Goal: Task Accomplishment & Management: Manage account settings

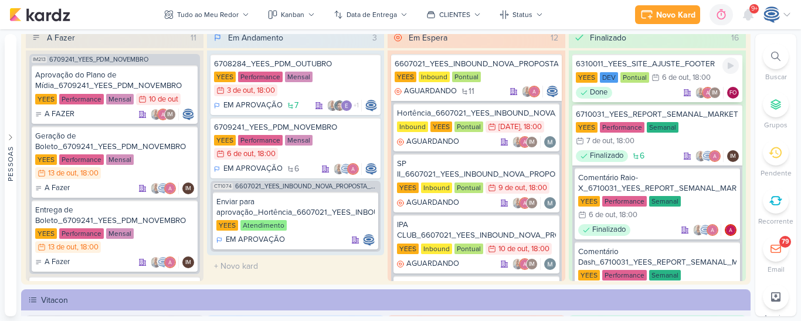
scroll to position [80, 0]
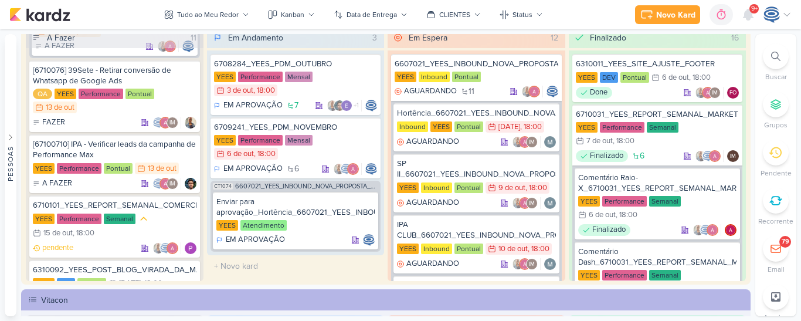
click at [778, 65] on div at bounding box center [776, 56] width 26 height 26
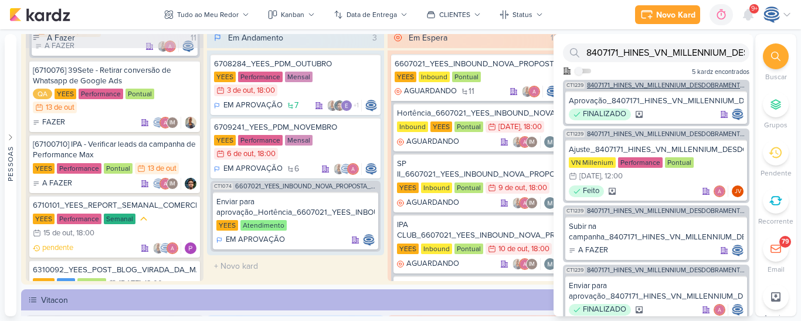
click at [623, 85] on span "8407171_HINES_VN_MILLENNIUM_DESDOBRAMENTO_DE_PEÇAS_V1" at bounding box center [667, 85] width 160 height 6
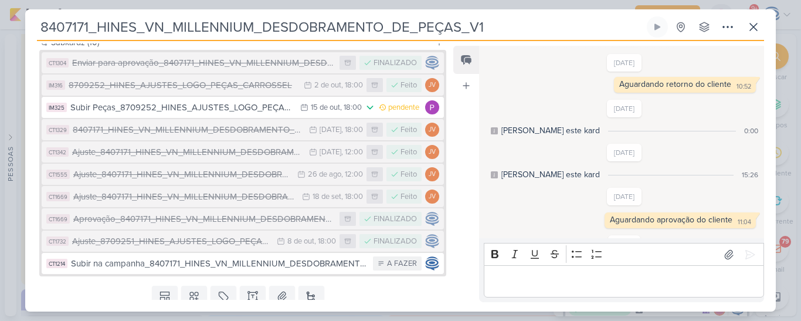
scroll to position [559, 0]
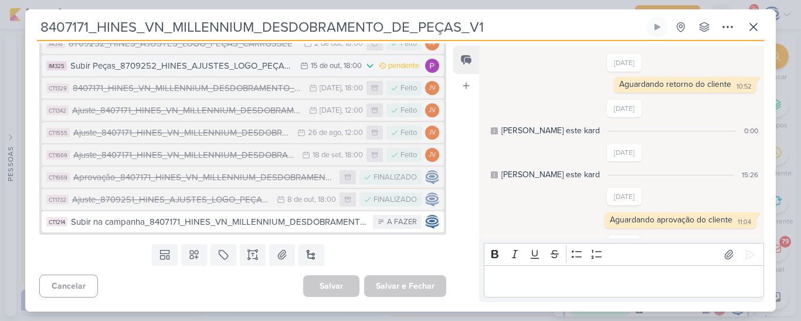
click at [226, 70] on div "Subir Peças_8709252_HINES_AJUSTES_LOGO_PEÇAS_CARROSSEL" at bounding box center [182, 65] width 224 height 13
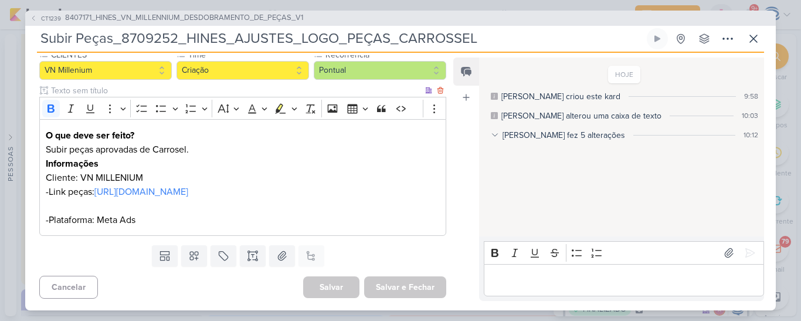
scroll to position [0, 0]
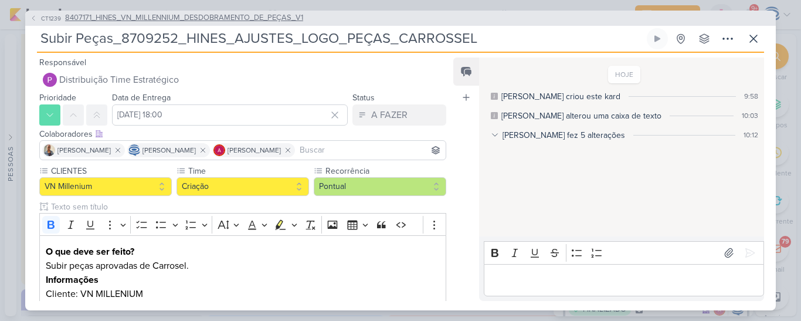
click at [288, 16] on span "8407171_HINES_VN_MILLENNIUM_DESDOBRAMENTO_DE_PEÇAS_V1" at bounding box center [184, 18] width 238 height 12
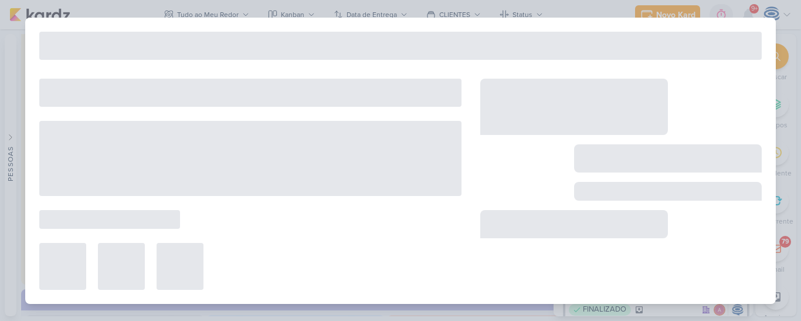
type input "8407171_HINES_VN_MILLENNIUM_DESDOBRAMENTO_DE_PEÇAS_V1"
type input "[DATE] 18:00"
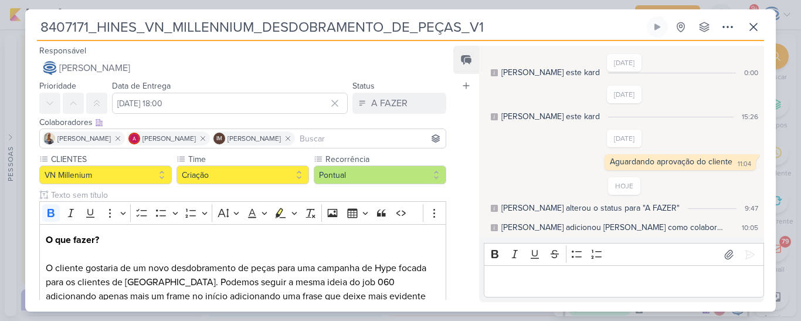
scroll to position [559, 0]
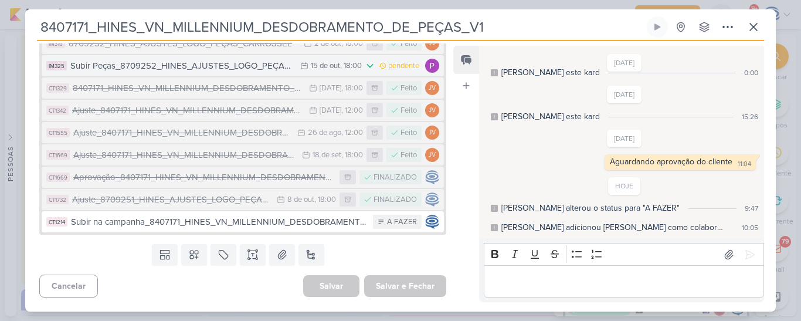
drag, startPoint x: 242, startPoint y: 67, endPoint x: 218, endPoint y: 71, distance: 24.4
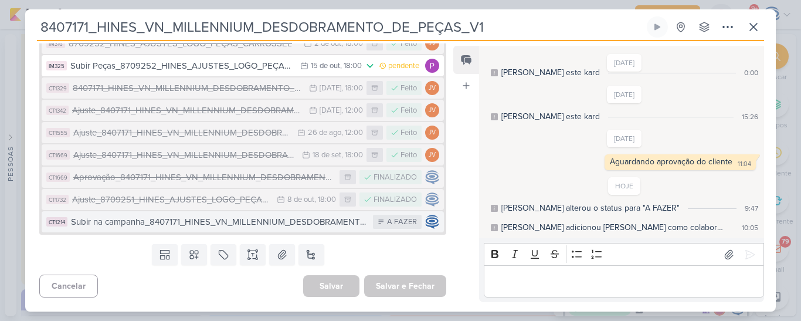
drag, startPoint x: 218, startPoint y: 71, endPoint x: 124, endPoint y: 221, distance: 177.3
click at [124, 221] on div "Subir na campanha_8407171_HINES_VN_MILLENNIUM_DESDOBRAMENTO_DE_PEÇAS_V1" at bounding box center [219, 221] width 296 height 13
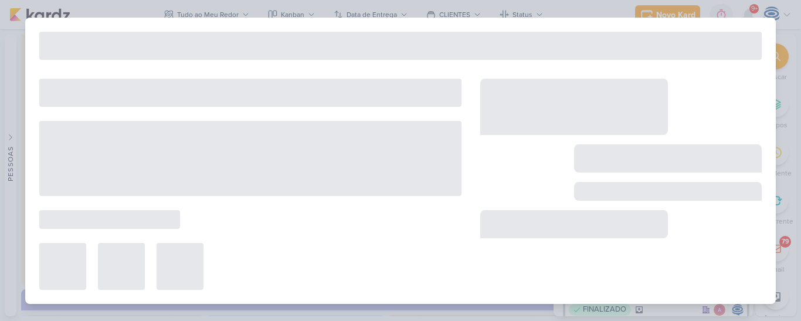
type input "Subir na campanha_8407171_HINES_VN_MILLENNIUM_DESDOBRAMENTO_DE_PEÇAS_V1"
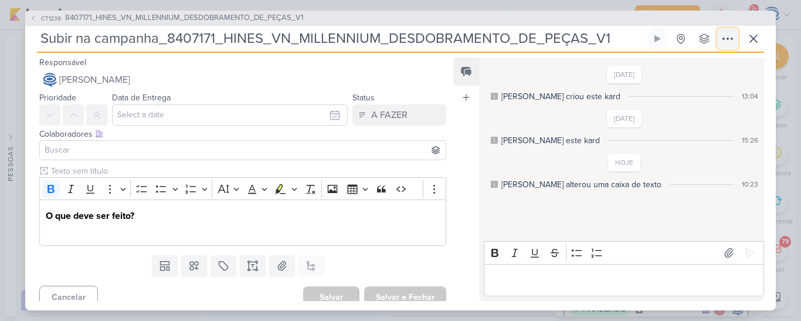
click at [726, 47] on button at bounding box center [727, 38] width 21 height 21
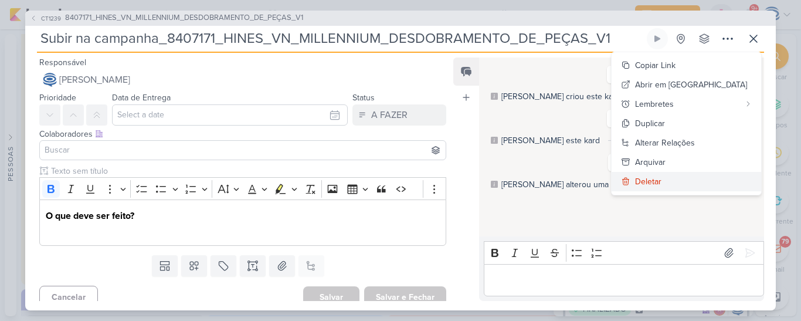
click at [703, 188] on button "Deletar" at bounding box center [687, 181] width 150 height 19
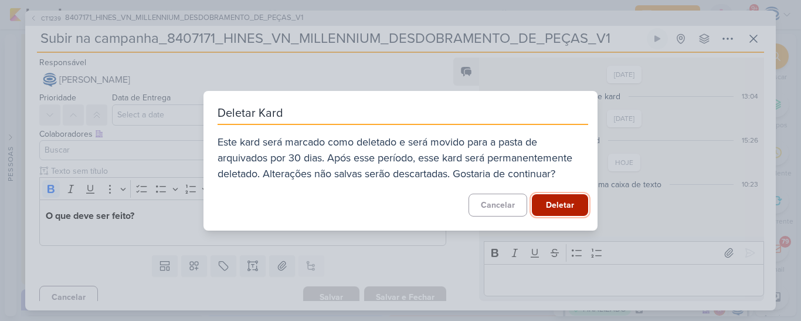
click at [563, 212] on button "Deletar" at bounding box center [560, 205] width 56 height 22
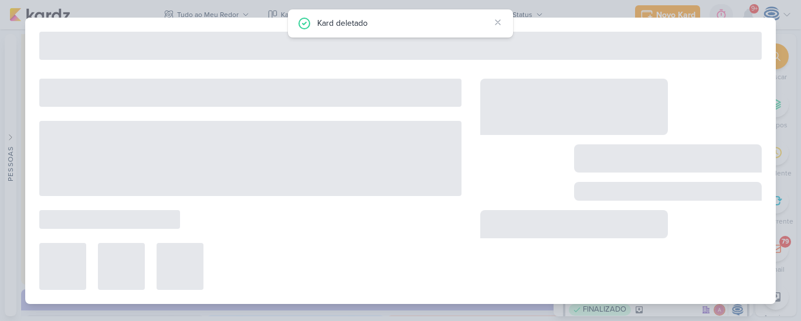
type input "8407171_HINES_VN_MILLENNIUM_DESDOBRAMENTO_DE_PEÇAS_V1"
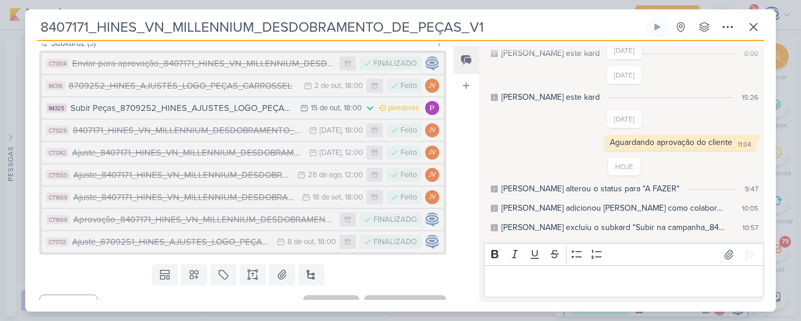
scroll to position [504, 0]
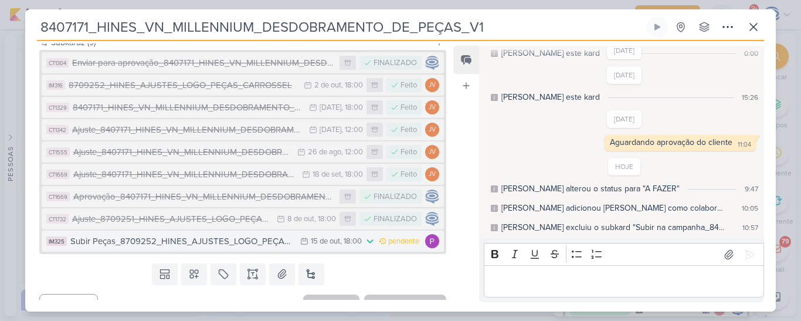
click at [189, 248] on div "Subir Peças_8709252_HINES_AJUSTES_LOGO_PEÇAS_CARROSSEL" at bounding box center [182, 241] width 224 height 13
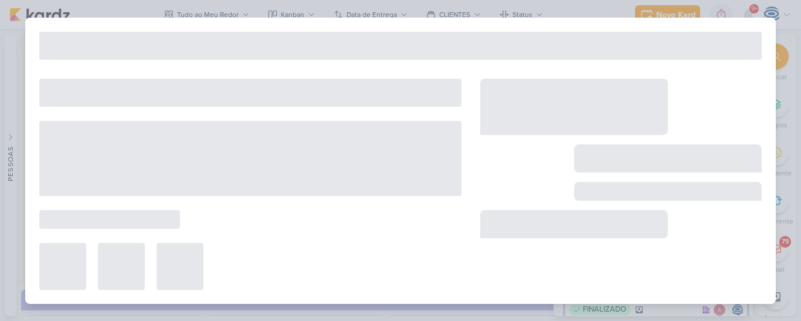
type input "Subir Peças_8709252_HINES_AJUSTES_LOGO_PEÇAS_CARROSSEL"
type input "[DATE] 18:00"
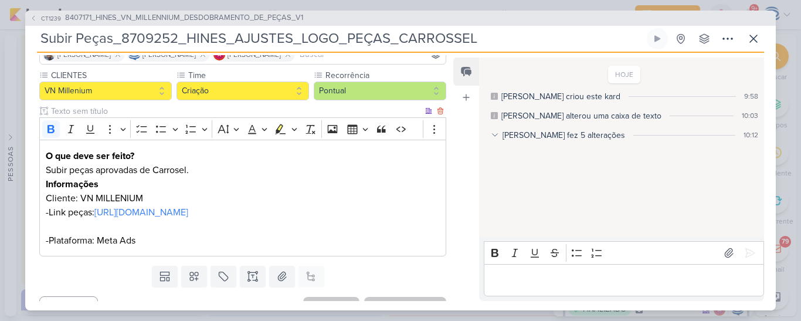
scroll to position [96, 0]
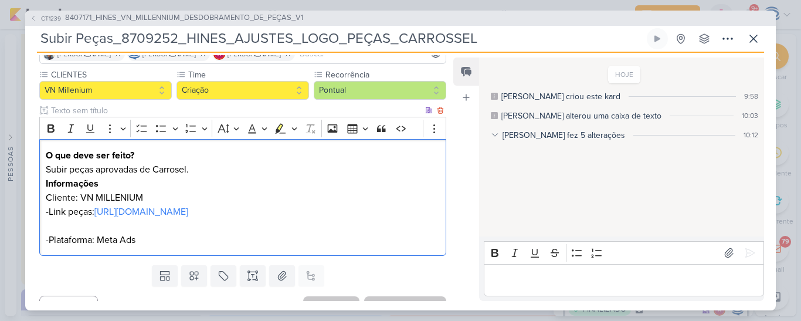
click at [199, 175] on p "Subir peças aprovadas de Carrosel." at bounding box center [243, 169] width 394 height 14
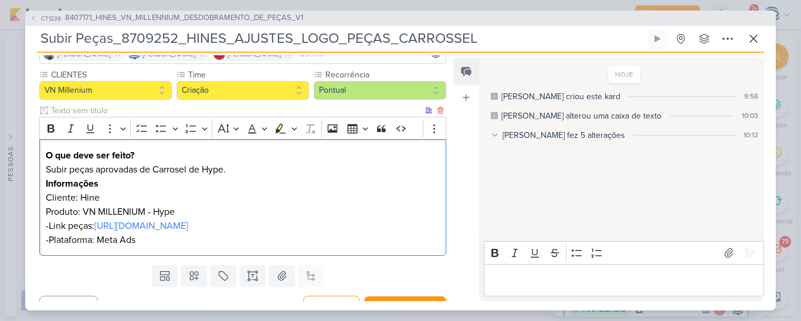
click at [235, 171] on p "Subir peças aprovadas de Carrosel de Hype." at bounding box center [243, 169] width 394 height 14
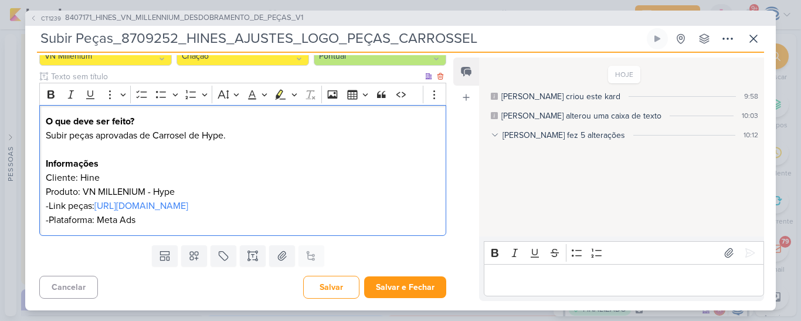
scroll to position [143, 0]
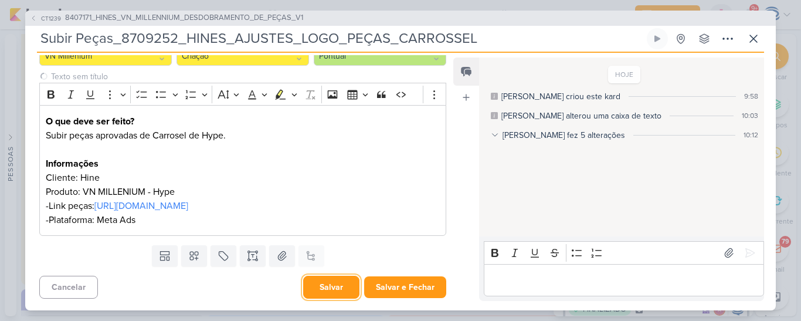
click at [322, 290] on button "Salvar" at bounding box center [331, 287] width 56 height 23
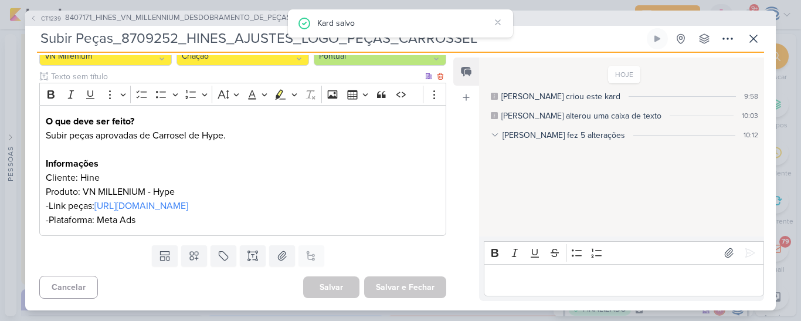
scroll to position [141, 0]
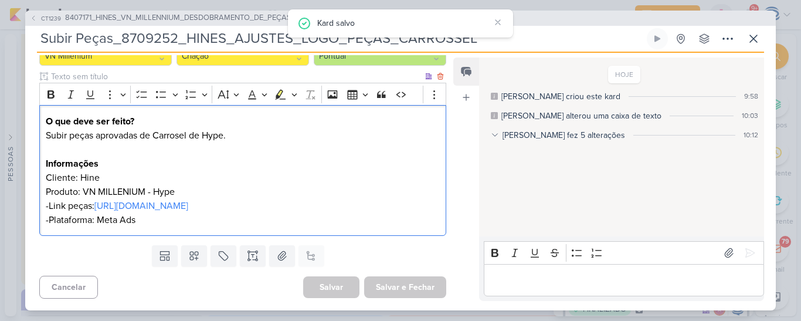
click at [176, 128] on p "Subir peças aprovadas de Carrosel de Hype." at bounding box center [243, 142] width 394 height 28
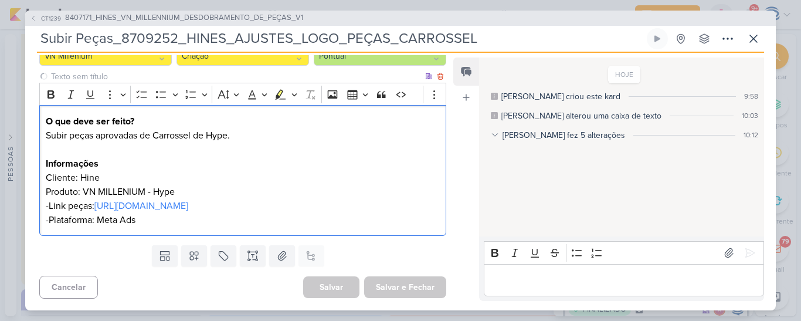
click at [216, 171] on p "Cliente: Hine Produto: VN MILLENIUM - Hype" at bounding box center [243, 185] width 394 height 28
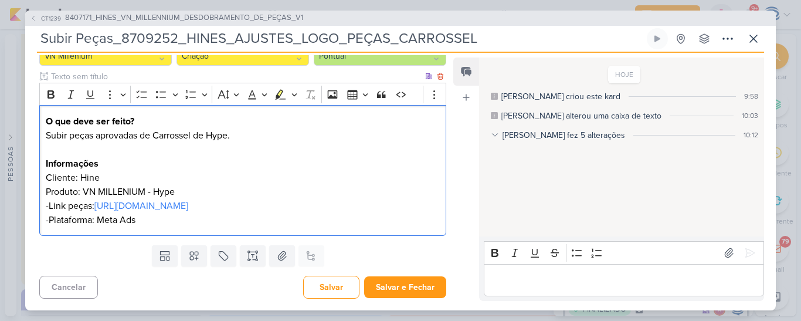
scroll to position [143, 0]
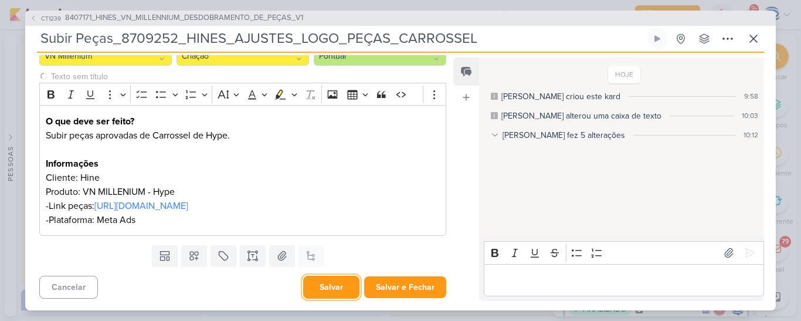
click at [336, 281] on button "Salvar" at bounding box center [331, 287] width 56 height 23
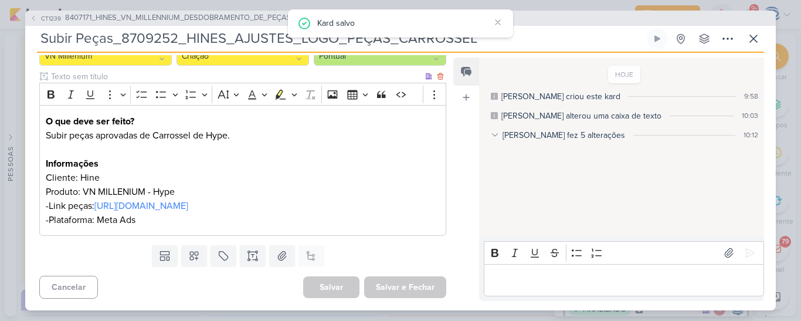
click at [271, 212] on p "-Link peças: [URL][DOMAIN_NAME]" at bounding box center [243, 206] width 394 height 14
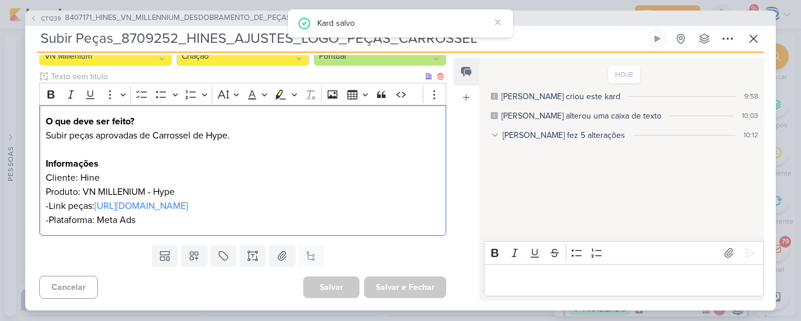
click at [134, 171] on p "Cliente: Hine Produto: VN MILLENIUM - Hype" at bounding box center [243, 185] width 394 height 28
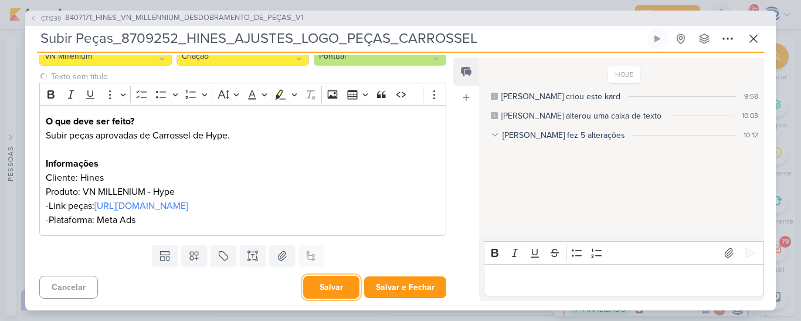
click at [323, 286] on button "Salvar" at bounding box center [331, 287] width 56 height 23
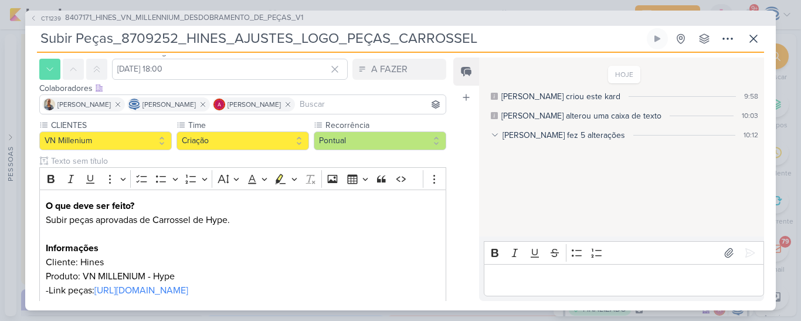
scroll to position [40, 0]
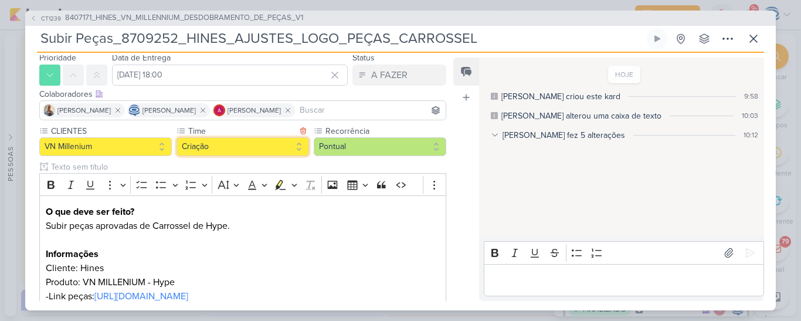
click at [271, 142] on button "Criação" at bounding box center [242, 146] width 133 height 19
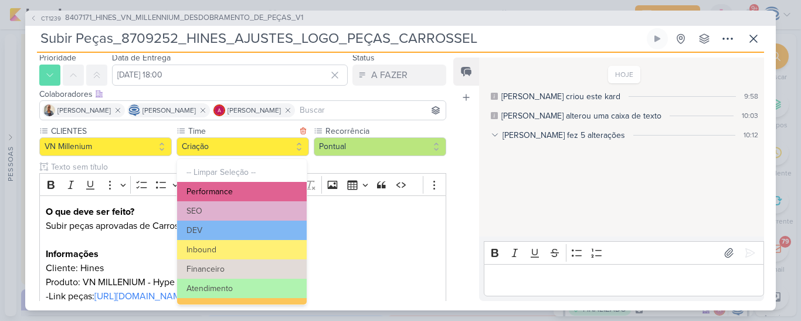
click at [255, 189] on button "Performance" at bounding box center [242, 191] width 130 height 19
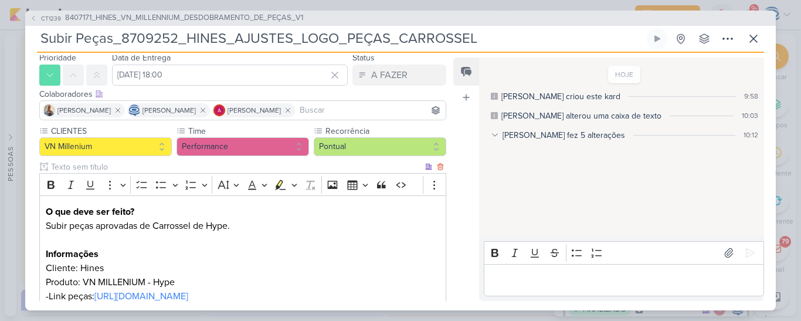
scroll to position [143, 0]
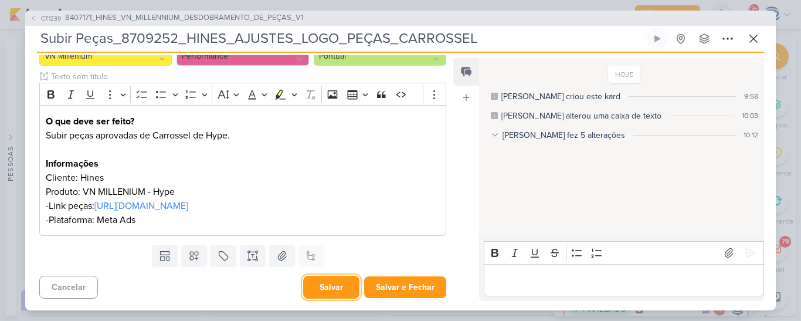
click at [330, 288] on button "Salvar" at bounding box center [331, 287] width 56 height 23
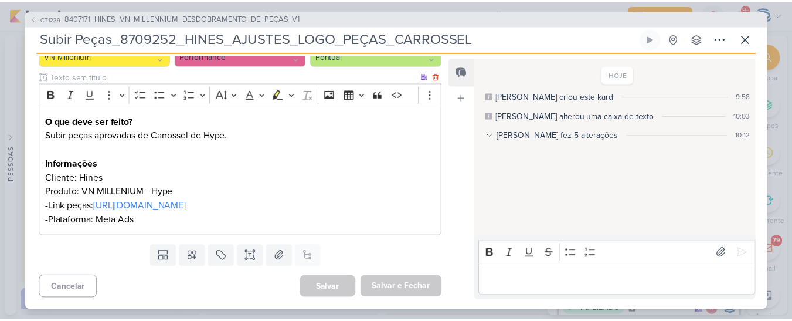
scroll to position [142, 0]
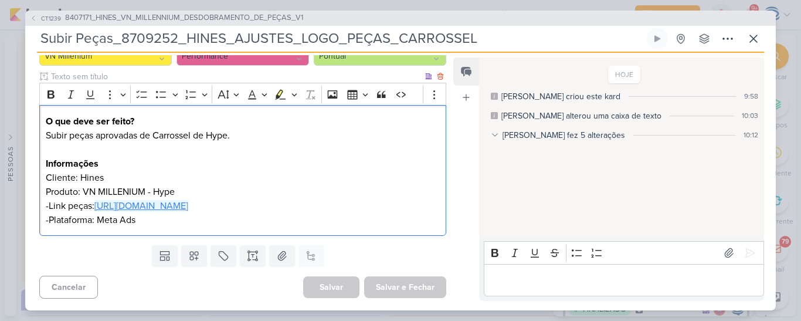
click at [188, 200] on link "[URL][DOMAIN_NAME]" at bounding box center [141, 206] width 94 height 12
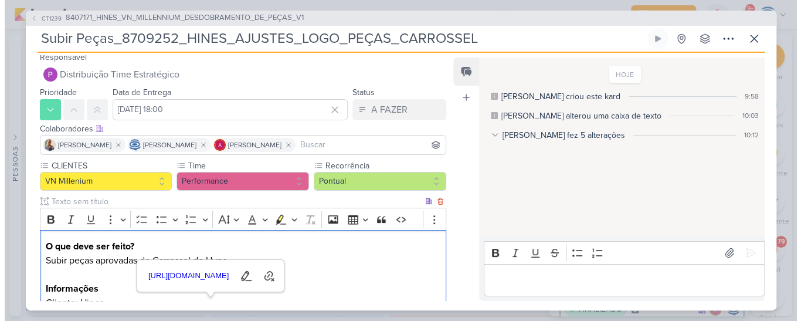
scroll to position [143, 0]
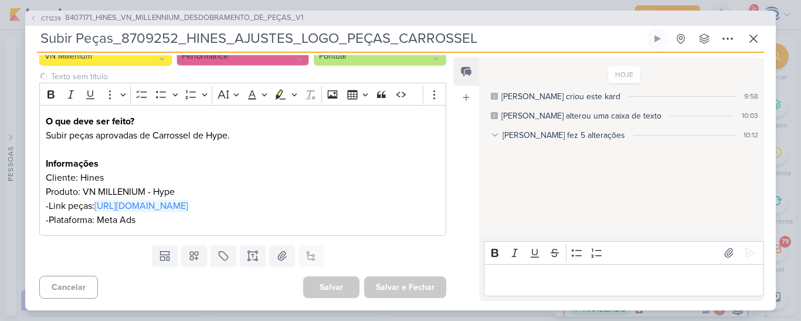
click at [384, 270] on div "Templates Campos Personalizados Marcadores Caixa De Texto Anexo Este kard já é …" at bounding box center [238, 255] width 426 height 30
click at [280, 18] on span "8407171_HINES_VN_MILLENNIUM_DESDOBRAMENTO_DE_PEÇAS_V1" at bounding box center [184, 18] width 238 height 12
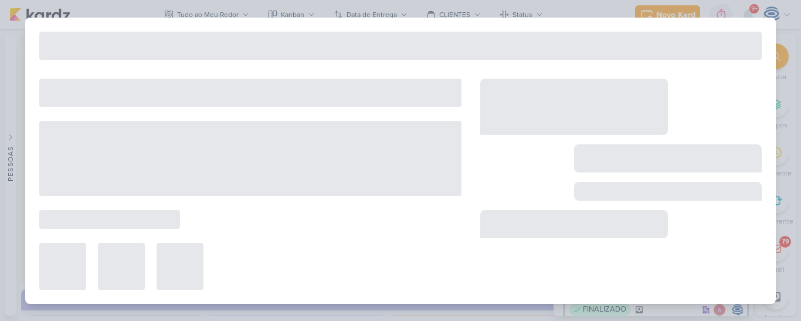
type input "8407171_HINES_VN_MILLENNIUM_DESDOBRAMENTO_DE_PEÇAS_V1"
type input "[DATE] 18:00"
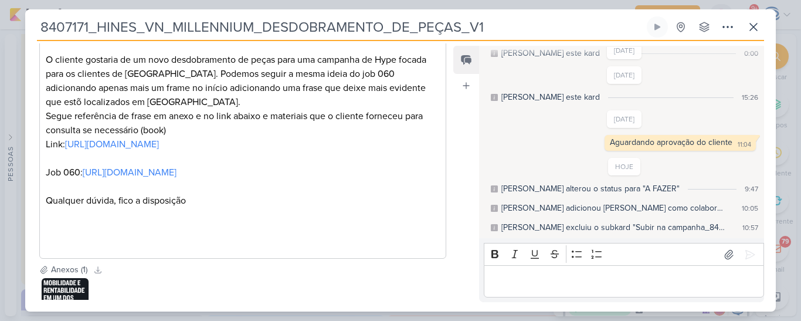
scroll to position [536, 0]
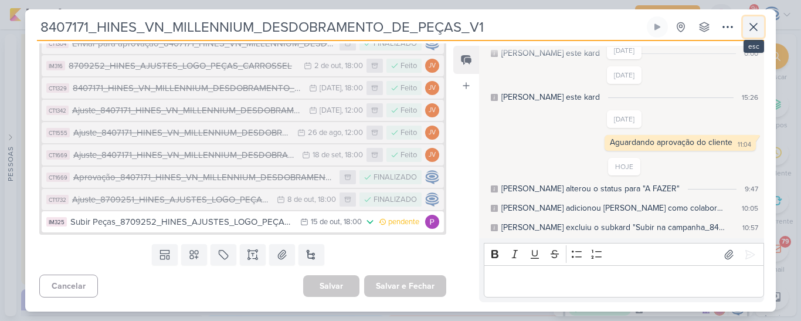
click at [754, 28] on icon at bounding box center [753, 26] width 7 height 7
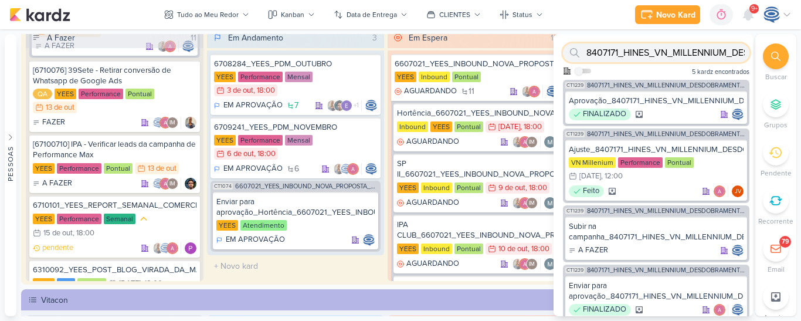
click at [675, 53] on input "8407171_HINES_VN_MILLENNIUM_DESDOBRAMENTO_DE_PEÇAS_V1" at bounding box center [656, 52] width 186 height 19
paste input "7708271_MPD_ANDROMEDA_BRIEFING_PEÇAS_NOVO_KV"
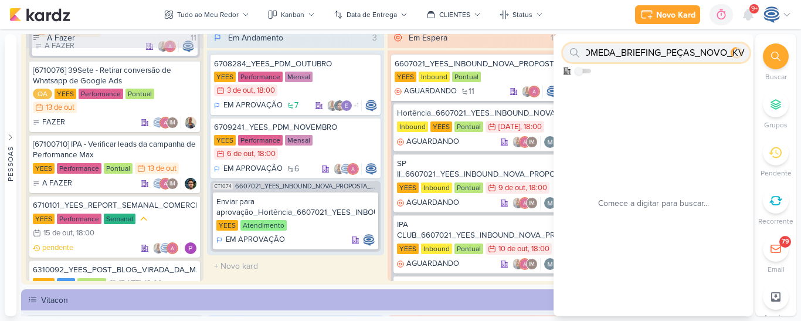
type input "7708271_MPD_ANDROMEDA_BRIEFING_PEÇAS_NOVO_KV"
drag, startPoint x: 675, startPoint y: 53, endPoint x: 709, endPoint y: 82, distance: 44.5
click at [709, 82] on div "7708271_MPD_ANDROMEDA_BRIEFING_PEÇAS_NOVO_KV Como admin, ative para buscar em t…" at bounding box center [652, 175] width 199 height 282
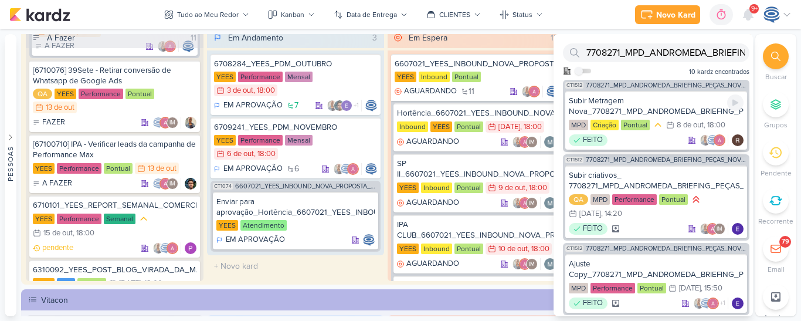
click at [643, 104] on div "Subir Metragem Nova_7708271_MPD_ANDROMEDA_BRIEFING_PEÇAS_NOVO_KV_LANÇAMENTO" at bounding box center [656, 106] width 175 height 21
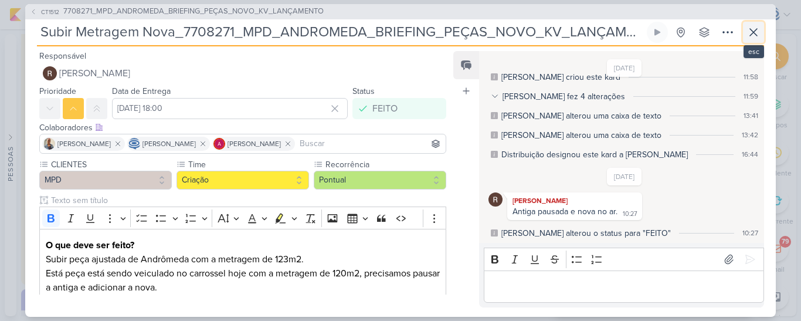
click at [753, 39] on button at bounding box center [753, 32] width 21 height 21
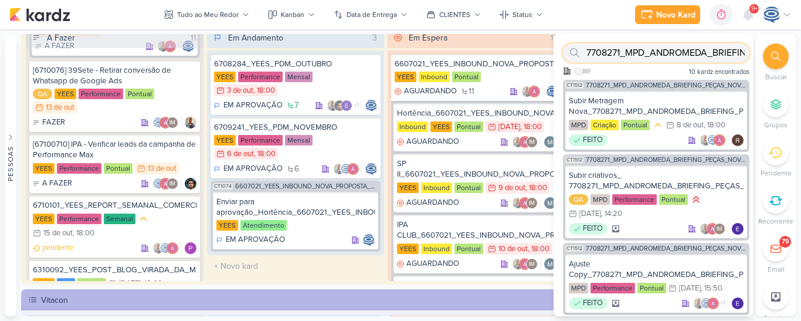
click at [674, 53] on input "7708271_MPD_ANDROMEDA_BRIEFING_PEÇAS_NOVO_KV" at bounding box center [656, 52] width 186 height 19
paste input "7709224_MPD_FLORÀ_VIDEO_INFLUENCER_DECORADO"
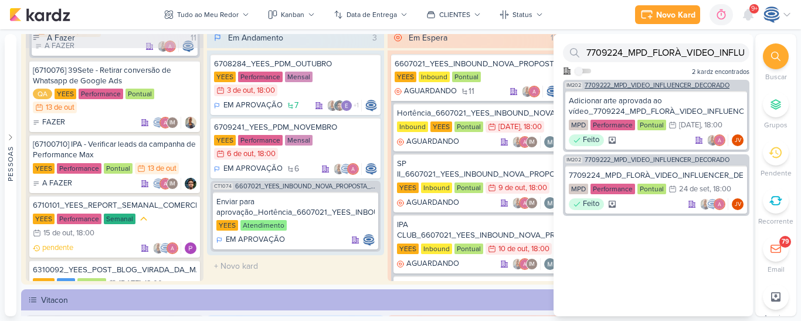
click at [678, 84] on span "7709222_MPD_VIDEO_INFLUENCER_DECORADO" at bounding box center [657, 85] width 145 height 6
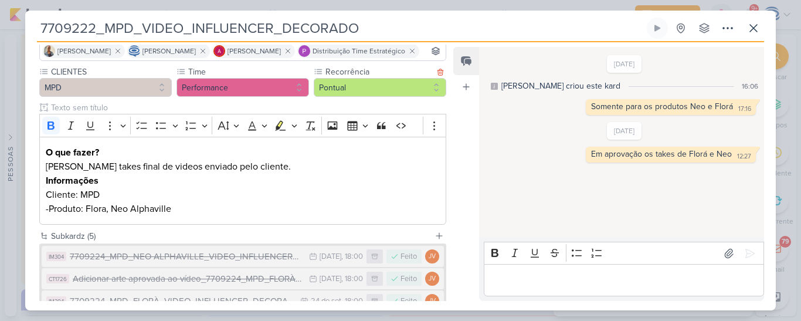
scroll to position [226, 0]
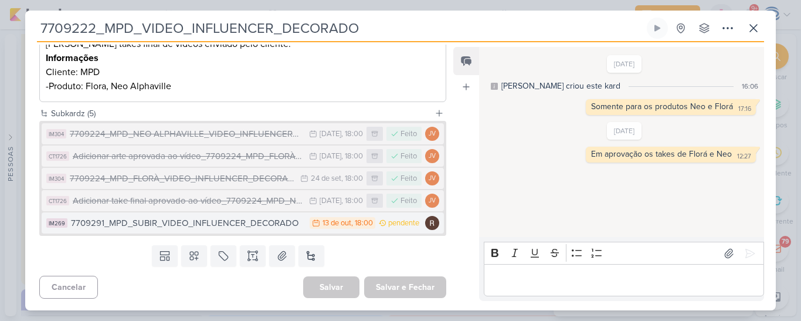
click at [190, 226] on div "7709291_MPD_SUBIR_VIDEO_INFLUENCER_DECORADO" at bounding box center [187, 222] width 233 height 13
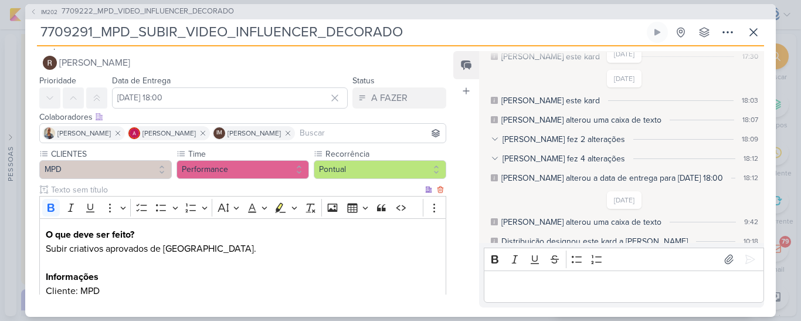
scroll to position [0, 0]
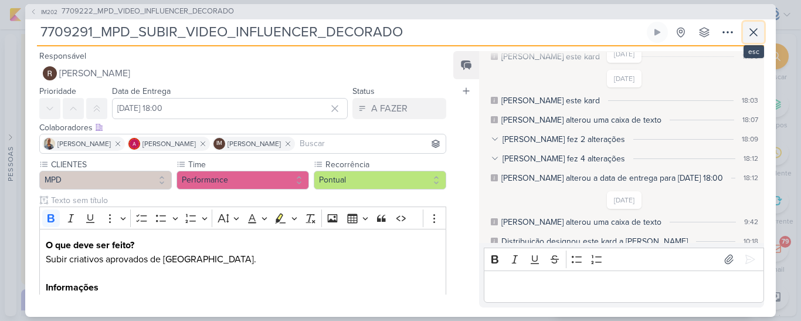
click at [749, 32] on icon at bounding box center [753, 32] width 14 height 14
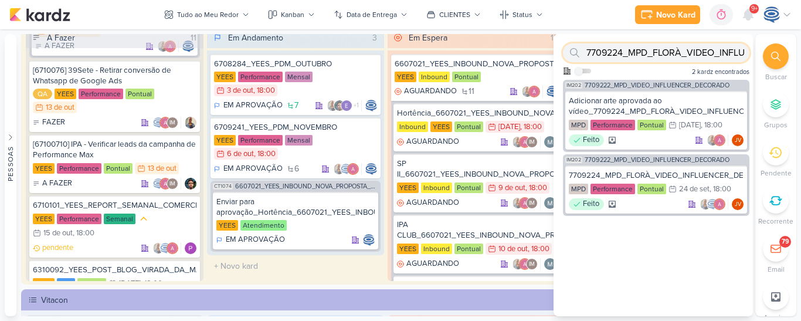
click at [667, 59] on input "7709224_MPD_FLORÀ_VIDEO_INFLUENCER_DECORADO" at bounding box center [656, 52] width 186 height 19
paste input "10082_MPD_PROPOSTA_PORTAIS_VERTICAIS"
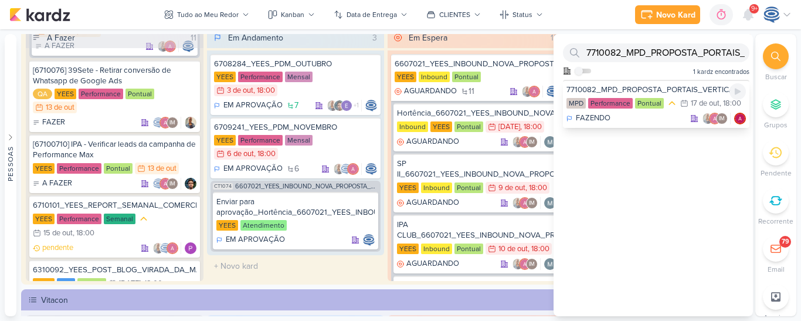
click at [634, 89] on div "7710082_MPD_PROPOSTA_PORTAIS_VERTICAIS" at bounding box center [655, 89] width 179 height 11
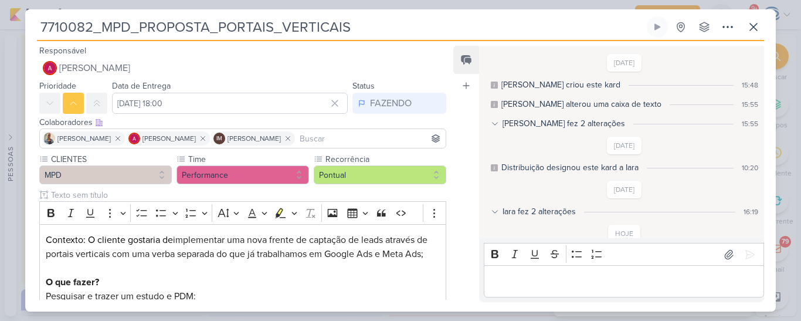
scroll to position [72, 0]
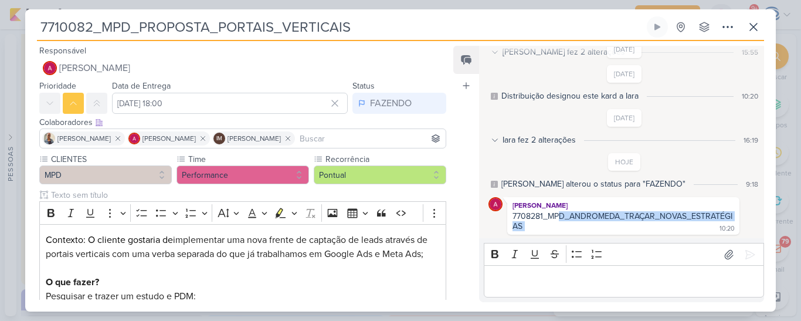
drag, startPoint x: 558, startPoint y: 218, endPoint x: 586, endPoint y: 232, distance: 31.2
click at [586, 232] on div "[PERSON_NAME] 7708281_MPD_ANDROMEDA_TRAÇAR_NOVAS_ESTRATÉGIAS 10:20 10:20" at bounding box center [623, 216] width 232 height 38
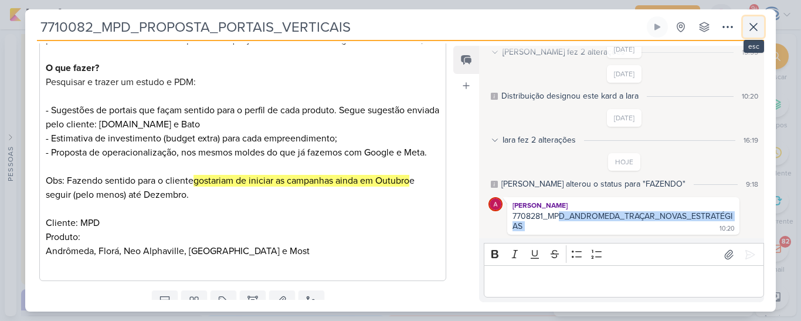
click at [760, 31] on icon at bounding box center [753, 27] width 14 height 14
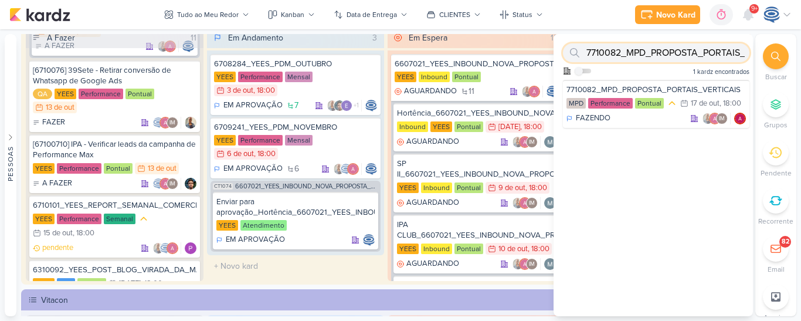
click at [674, 47] on input "7710082_MPD_PROPOSTA_PORTAIS_VERTICAIS" at bounding box center [656, 52] width 186 height 19
paste input "6708284"
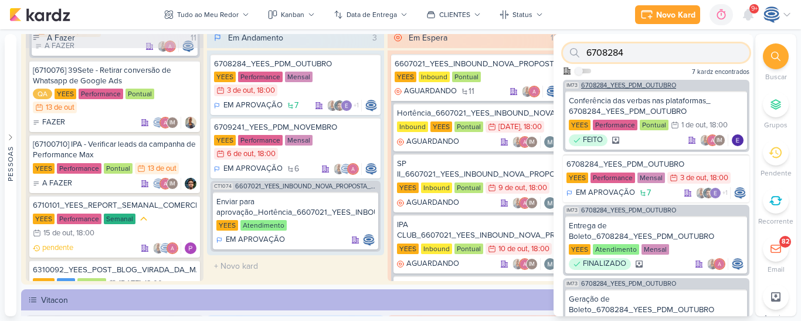
type input "6708284"
click at [674, 86] on span "6708284_YEES_PDM_OUTUBRO" at bounding box center [628, 85] width 95 height 6
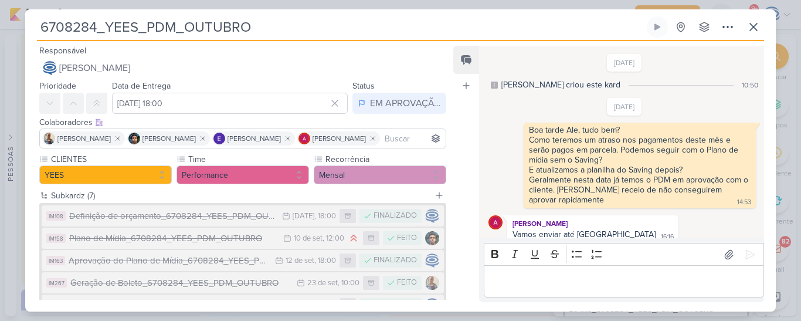
scroll to position [165, 0]
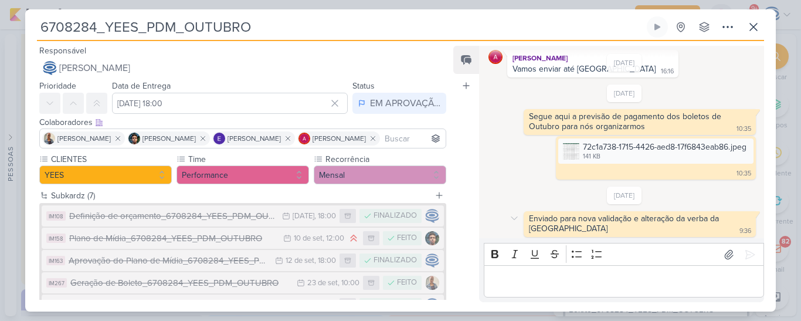
click at [641, 221] on div "Enviado para nova validação e alteração da verba da Campinas 9:36" at bounding box center [639, 223] width 227 height 21
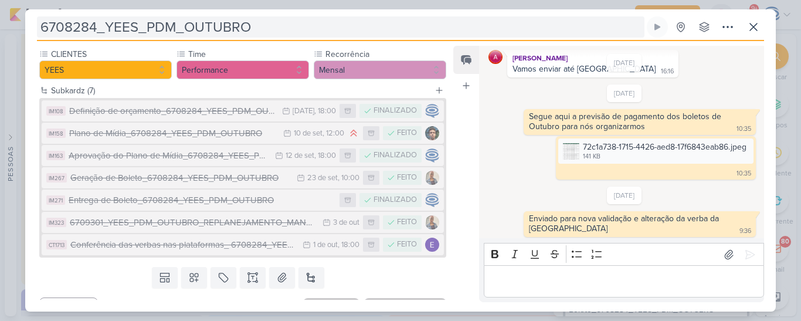
scroll to position [80, 0]
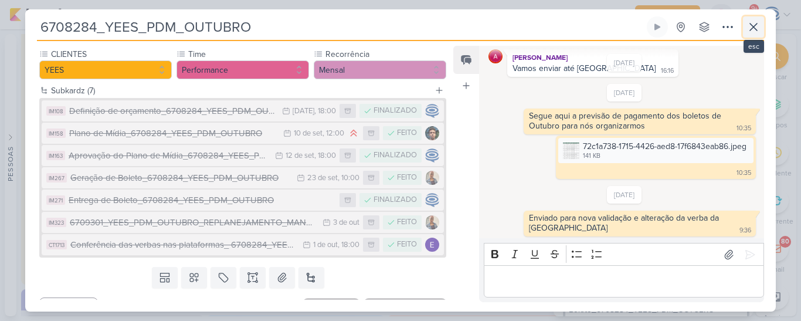
click at [755, 28] on icon at bounding box center [753, 26] width 7 height 7
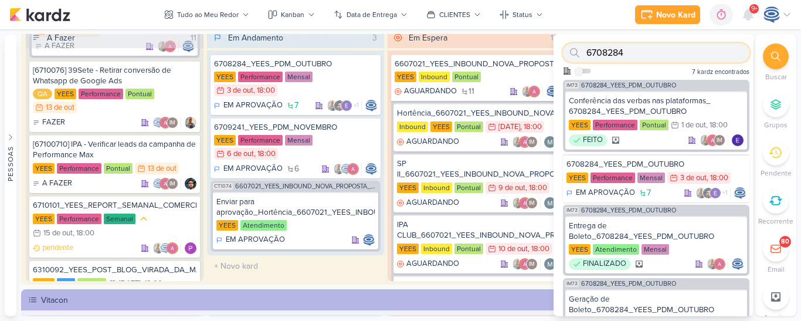
click at [658, 51] on input "6708284" at bounding box center [656, 52] width 186 height 19
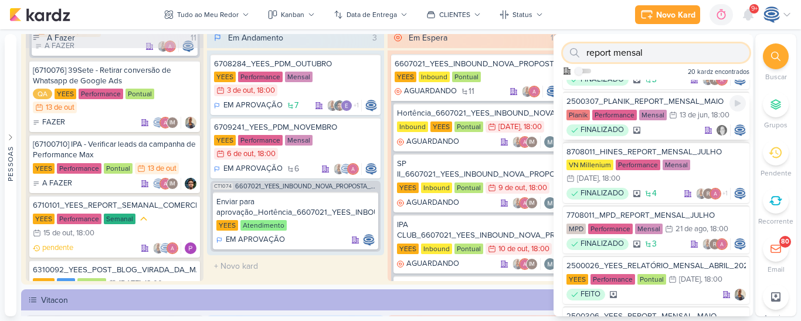
scroll to position [47, 0]
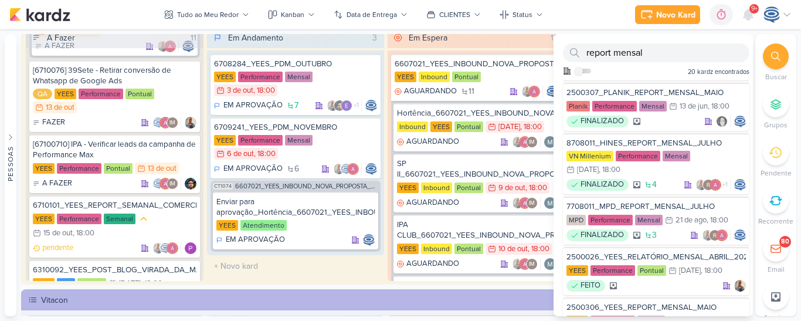
click at [769, 61] on div at bounding box center [776, 56] width 26 height 26
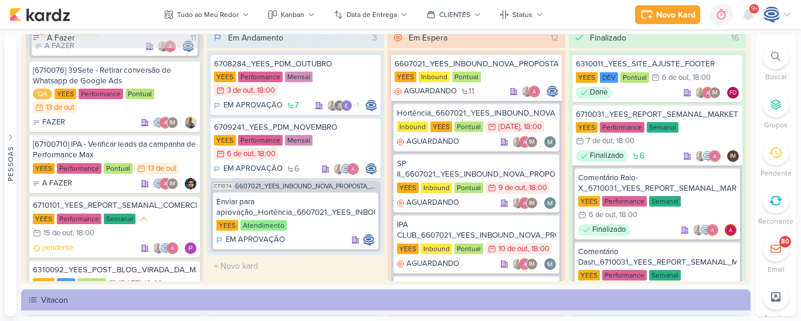
click at [774, 60] on icon at bounding box center [775, 56] width 9 height 9
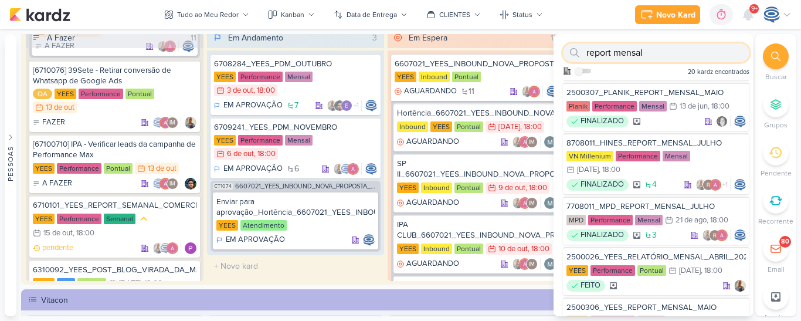
paste input "7709261_MPD_REPORT_MENSAL_SETEMBRO"
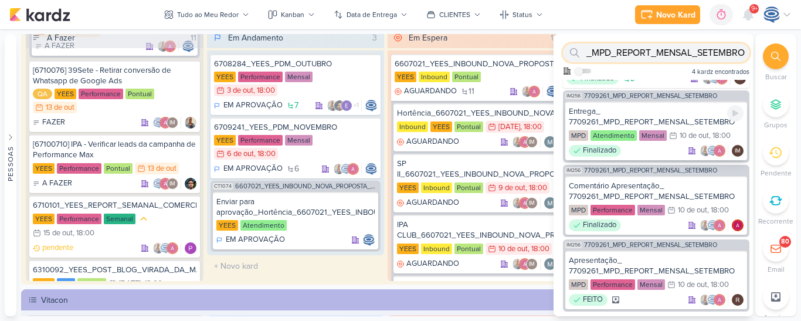
scroll to position [0, 0]
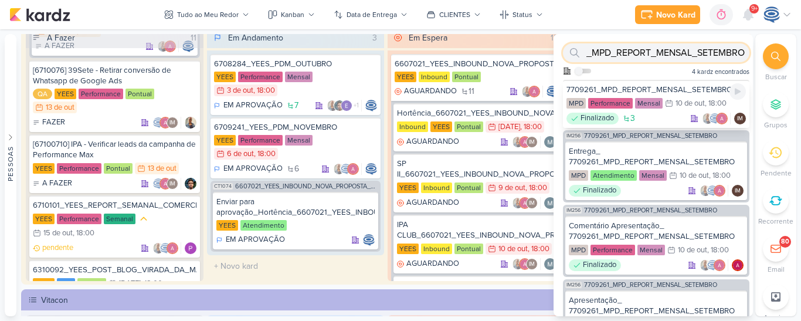
type input "7709261_MPD_REPORT_MENSAL_SETEMBRO"
click at [689, 87] on div "7709261_MPD_REPORT_MENSAL_SETEMBRO" at bounding box center [655, 89] width 179 height 11
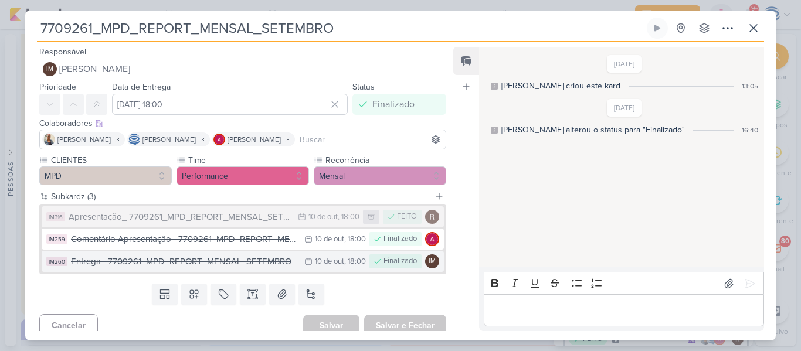
click at [217, 266] on div "Entrega_ 7709261_MPD_REPORT_MENSAL_SETEMBRO" at bounding box center [184, 261] width 227 height 13
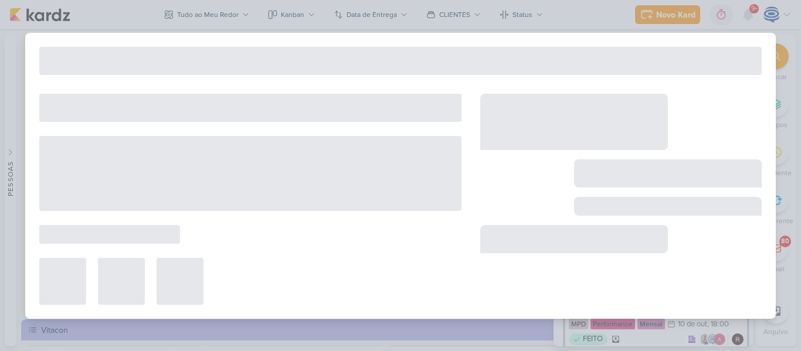
type input "Entrega_ 7709261_MPD_REPORT_MENSAL_SETEMBRO"
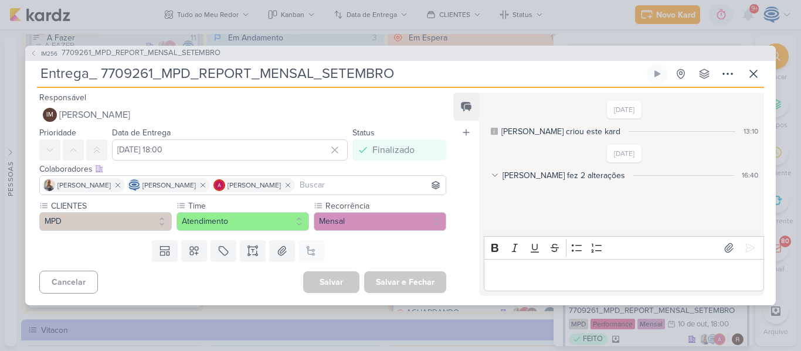
drag, startPoint x: 409, startPoint y: 76, endPoint x: 43, endPoint y: 67, distance: 366.5
click at [43, 67] on input "Entrega_ 7709261_MPD_REPORT_MENSAL_SETEMBRO" at bounding box center [340, 73] width 607 height 21
click at [150, 53] on span "7709261_MPD_REPORT_MENSAL_SETEMBRO" at bounding box center [141, 53] width 159 height 12
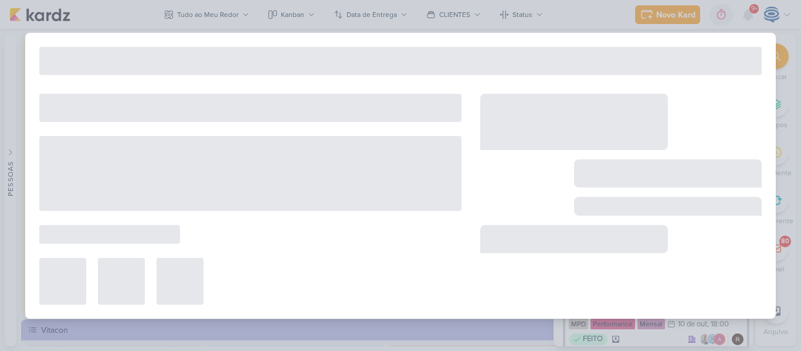
type input "7709261_MPD_REPORT_MENSAL_SETEMBRO"
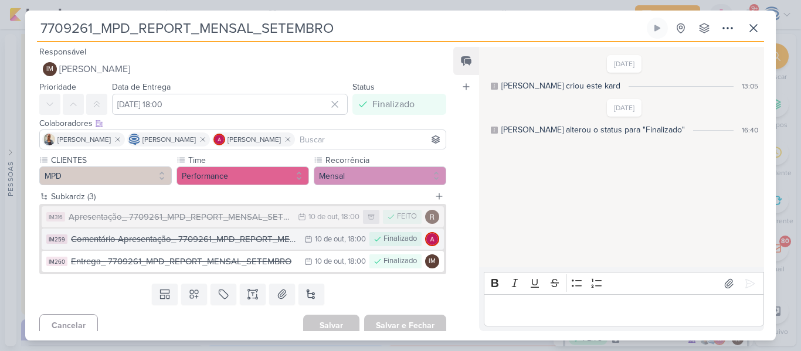
click at [146, 242] on div "Comentário Apresentação_ 7709261_MPD_REPORT_MENSAL_SETEMBRO" at bounding box center [184, 239] width 227 height 13
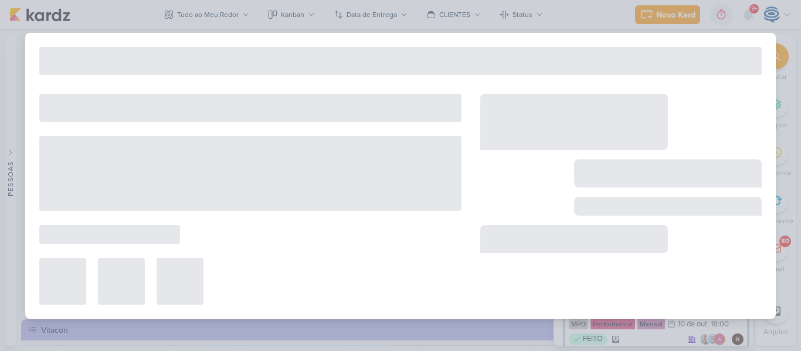
type input "Comentário Apresentação_ 7709261_MPD_REPORT_MENSAL_SETEMBRO"
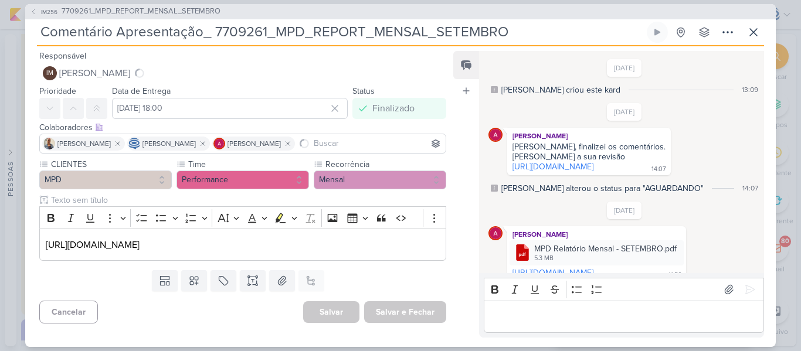
scroll to position [52, 0]
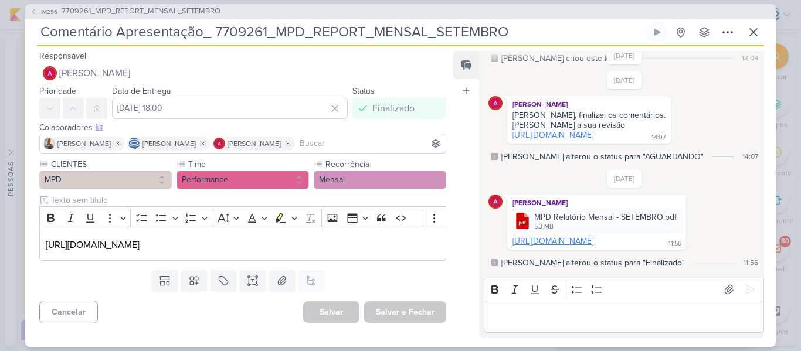
click at [534, 236] on link "[URL][DOMAIN_NAME]" at bounding box center [552, 241] width 81 height 10
click at [145, 7] on span "7709261_MPD_REPORT_MENSAL_SETEMBRO" at bounding box center [141, 12] width 159 height 12
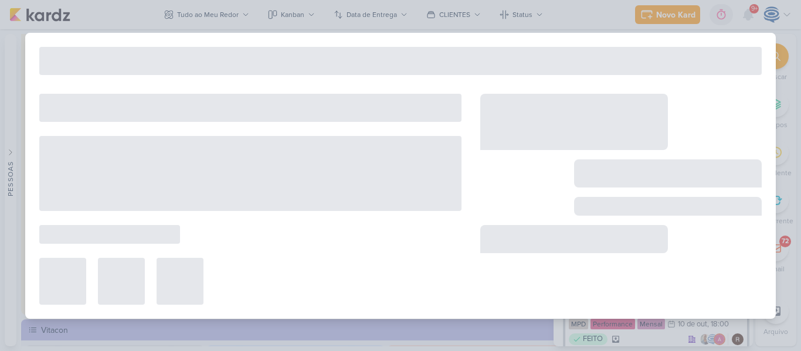
type input "7709261_MPD_REPORT_MENSAL_SETEMBRO"
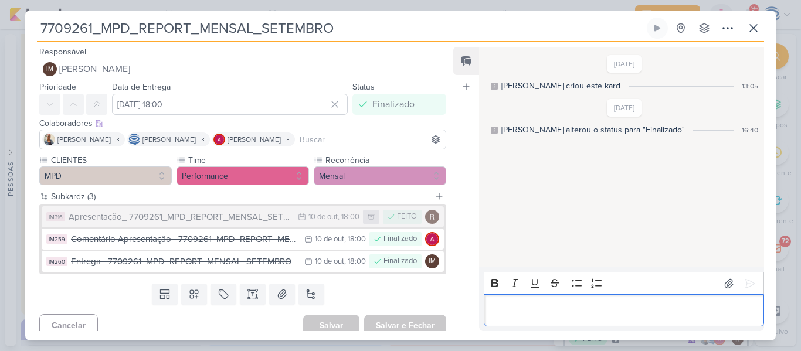
click at [568, 308] on p "Editor editing area: main" at bounding box center [624, 311] width 268 height 14
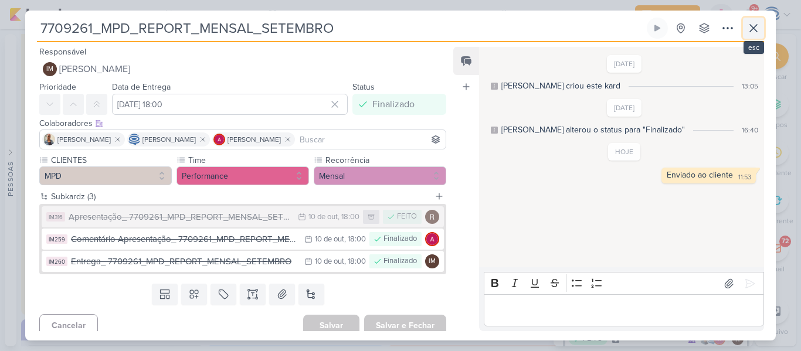
click at [754, 25] on icon at bounding box center [753, 28] width 14 height 14
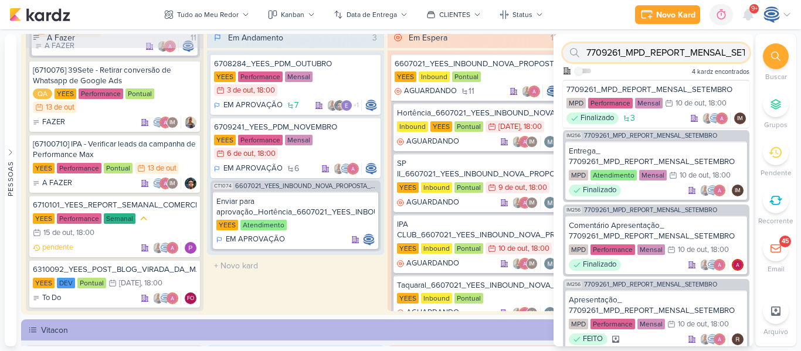
click at [667, 57] on input "7709261_MPD_REPORT_MENSAL_SETEMBRO" at bounding box center [656, 52] width 186 height 19
paste input "6708284"
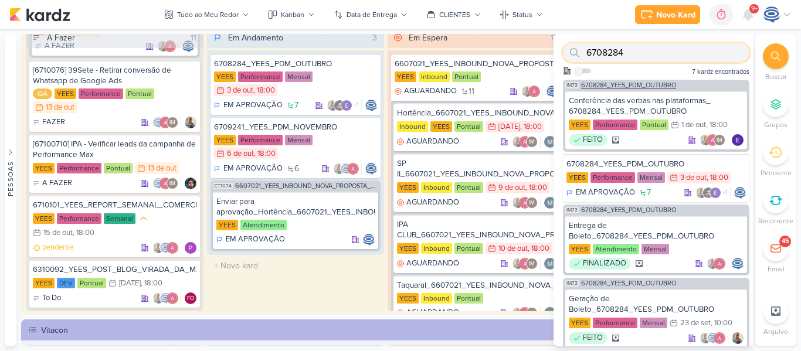
type input "6708284"
click at [672, 84] on span "6708284_YEES_PDM_OUTUBRO" at bounding box center [628, 85] width 95 height 6
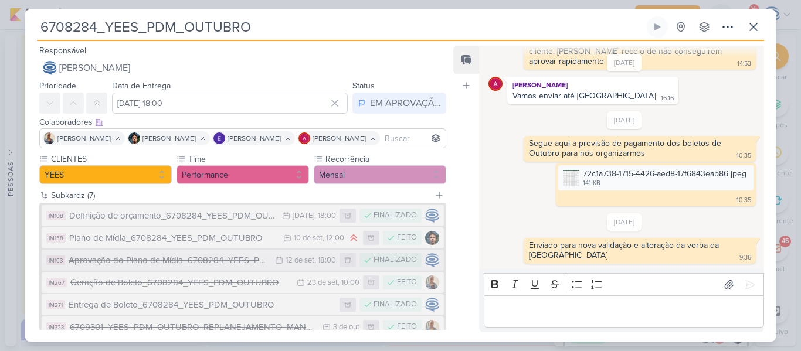
scroll to position [97, 0]
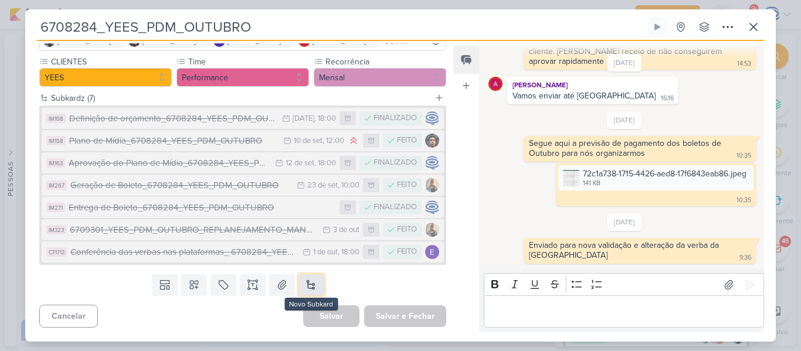
click at [299, 283] on button at bounding box center [311, 284] width 26 height 21
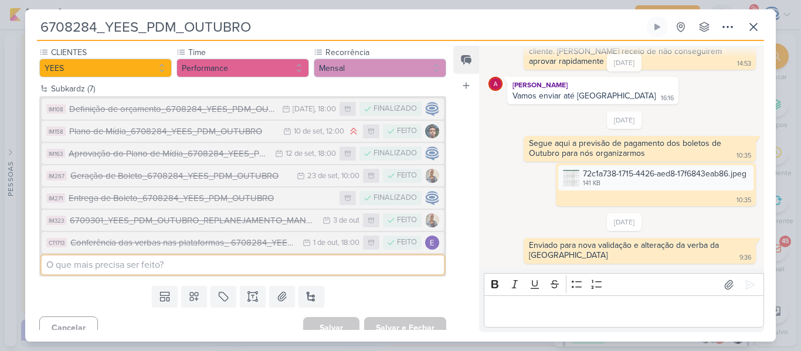
scroll to position [118, 0]
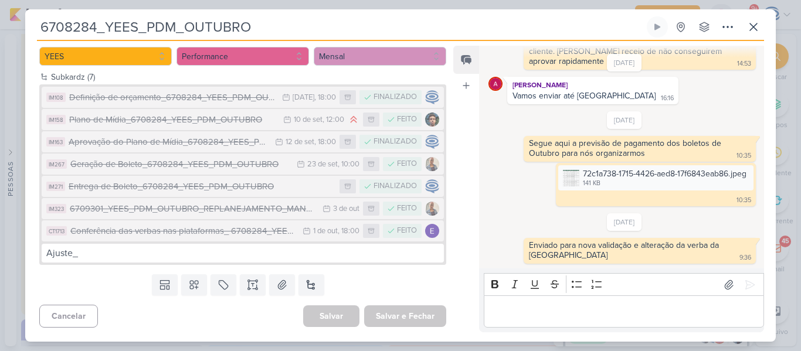
drag, startPoint x: 263, startPoint y: 30, endPoint x: 36, endPoint y: 24, distance: 227.0
click at [36, 24] on div "6708284_YEES_PDM_OUTUBRO Criado por [PERSON_NAME] nenhum grupo disponível" at bounding box center [400, 178] width 750 height 325
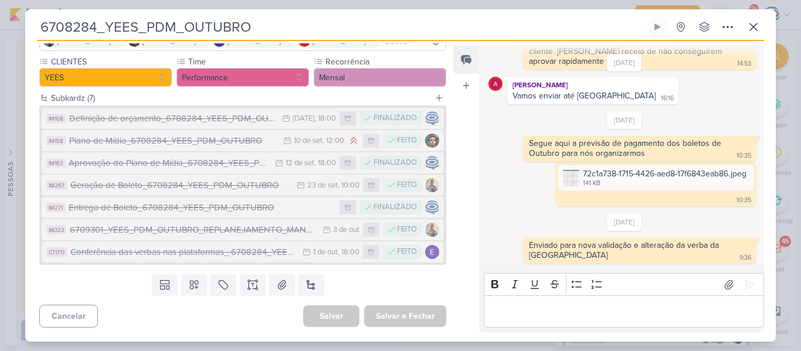
scroll to position [97, 0]
click at [313, 281] on button at bounding box center [311, 284] width 26 height 21
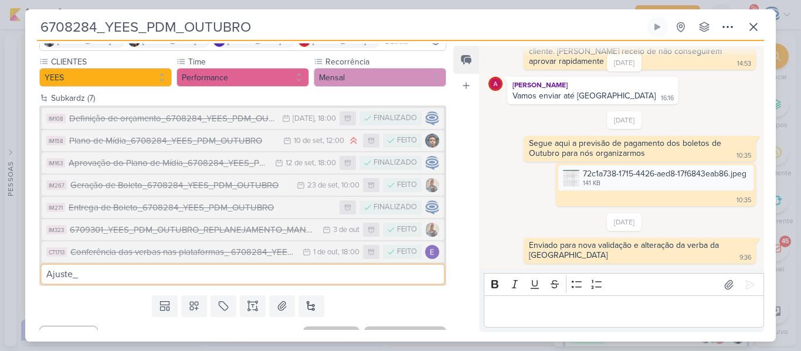
paste input "6708284_YEES_PDM_OUTUBRO"
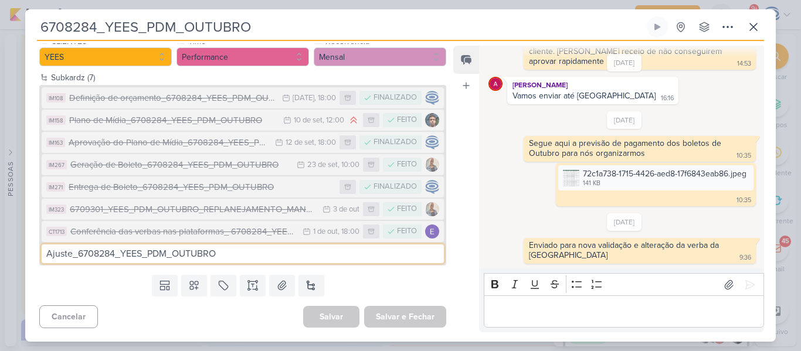
type input "Ajuste_6708284_YEES_PDM_OUTUBRO"
drag, startPoint x: 339, startPoint y: 307, endPoint x: 362, endPoint y: 264, distance: 49.0
click at [362, 264] on div "Responsável [PERSON_NAME] Nenhum contato encontrado create new contact Novo Con…" at bounding box center [238, 186] width 426 height 287
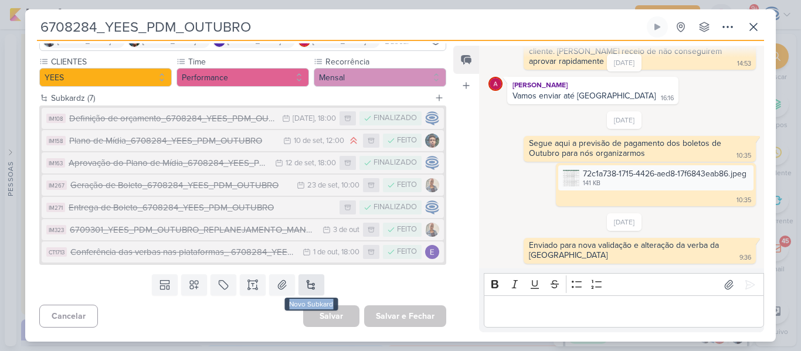
drag, startPoint x: 356, startPoint y: 277, endPoint x: 310, endPoint y: 285, distance: 47.5
click at [310, 285] on div "Templates Campos Personalizados Marcadores Caixa De Texto Anexo [GEOGRAPHIC_DAT…" at bounding box center [238, 285] width 426 height 30
click at [310, 285] on button at bounding box center [311, 284] width 26 height 21
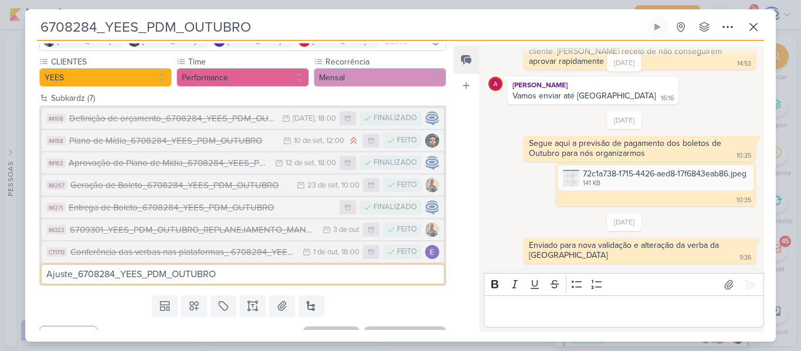
click at [330, 276] on input "Ajuste_6708284_YEES_PDM_OUTUBRO" at bounding box center [243, 274] width 402 height 19
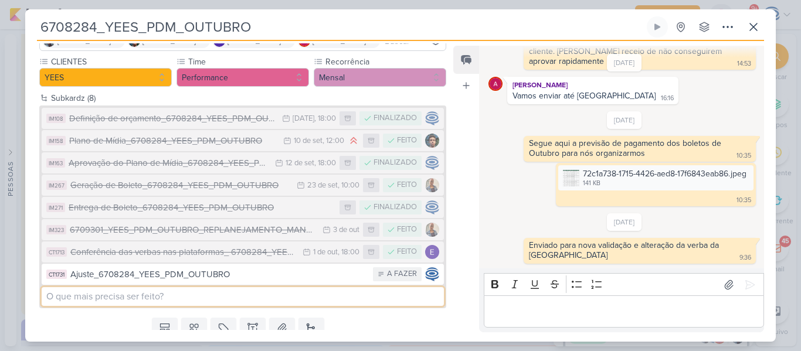
scroll to position [0, 0]
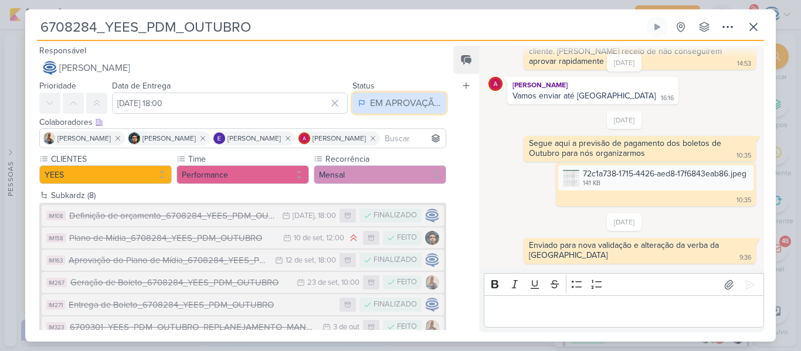
click at [385, 99] on div "EM APROVAÇÃO" at bounding box center [405, 103] width 70 height 14
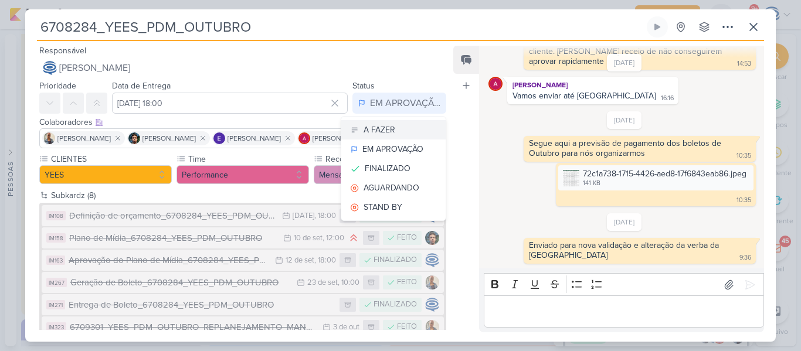
click at [395, 133] on button "A FAZER" at bounding box center [393, 129] width 104 height 19
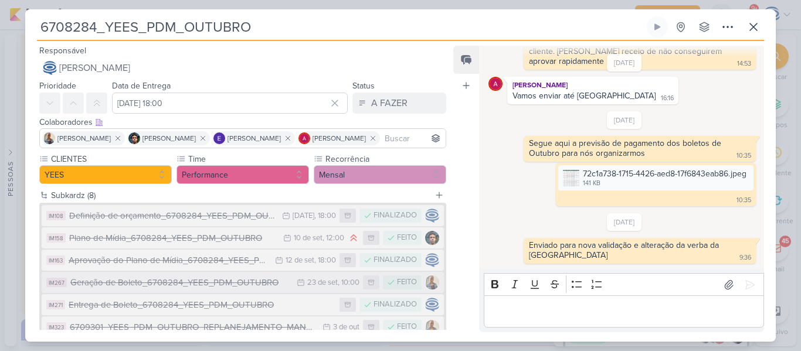
scroll to position [120, 0]
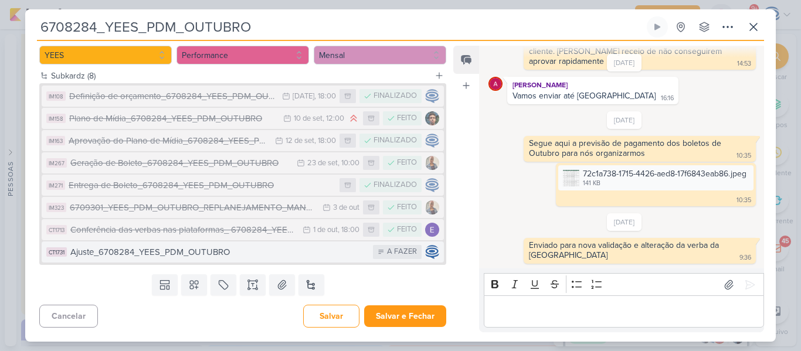
click at [265, 253] on div "Ajuste_6708284_YEES_PDM_OUTUBRO" at bounding box center [218, 252] width 297 height 13
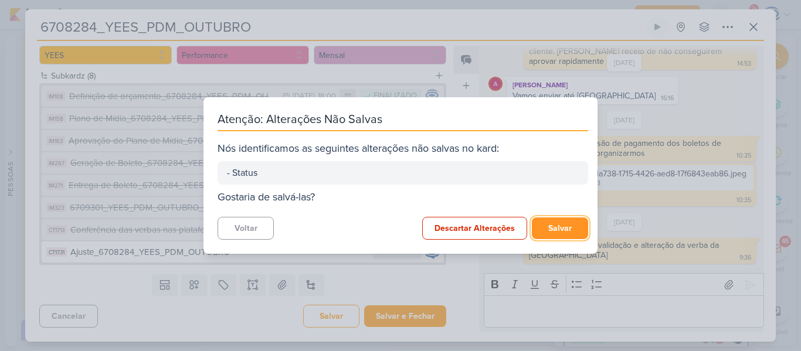
click at [546, 228] on button "Salvar" at bounding box center [560, 229] width 56 height 22
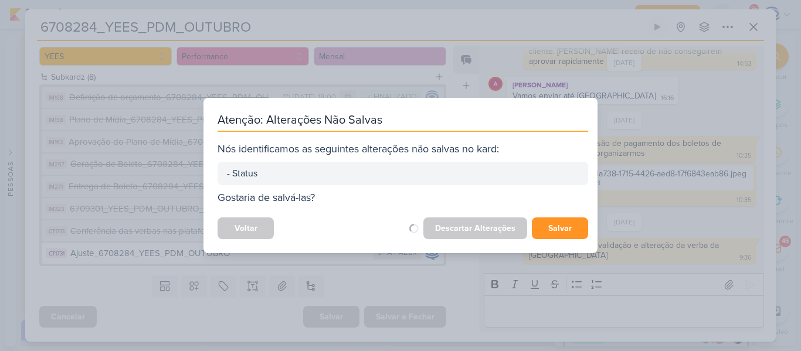
scroll to position [118, 0]
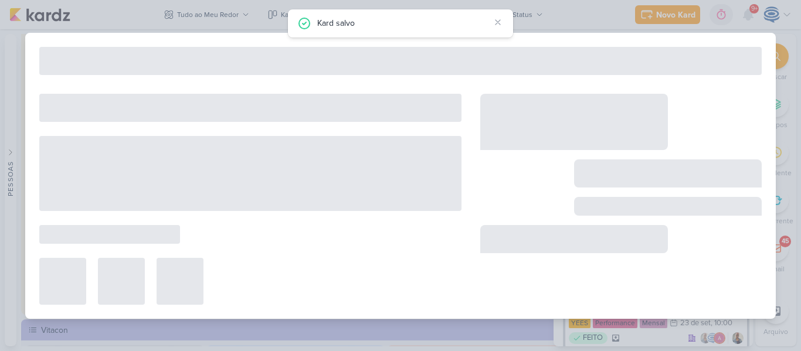
type input "Ajuste_6708284_YEES_PDM_OUTUBRO"
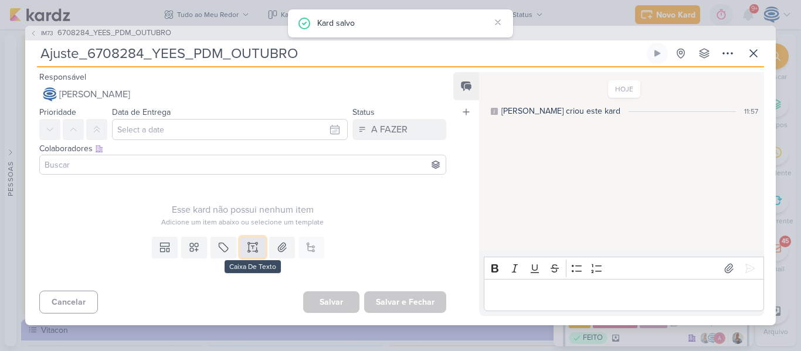
click at [252, 246] on icon at bounding box center [253, 248] width 12 height 12
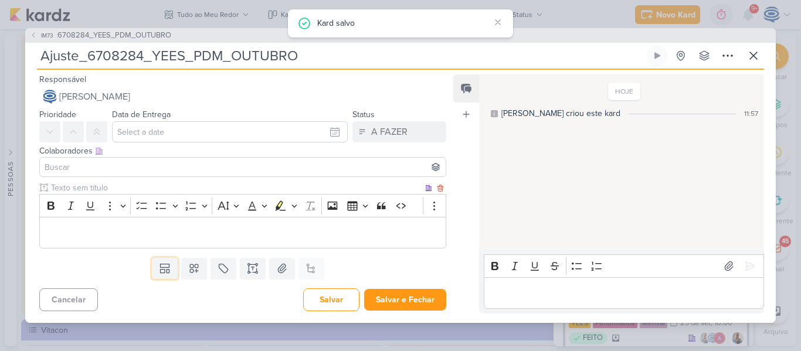
click at [152, 258] on button at bounding box center [165, 268] width 26 height 21
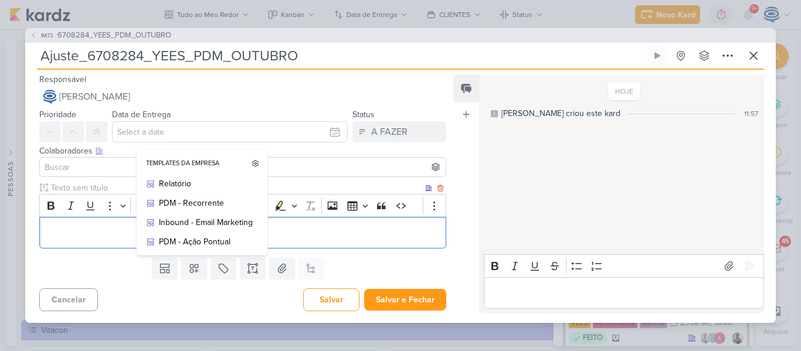
click at [420, 233] on p "Editor editing area: main" at bounding box center [243, 233] width 394 height 14
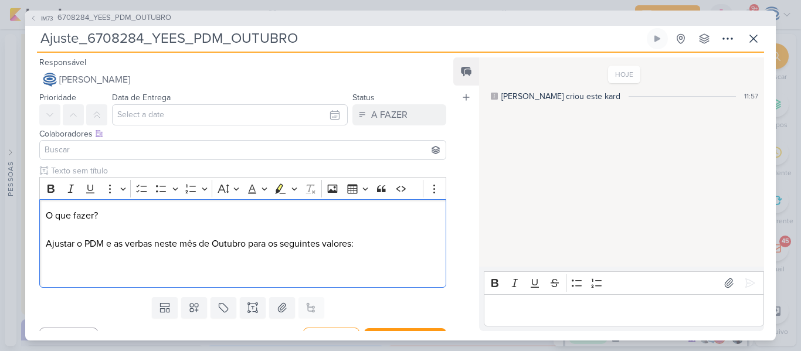
scroll to position [22, 0]
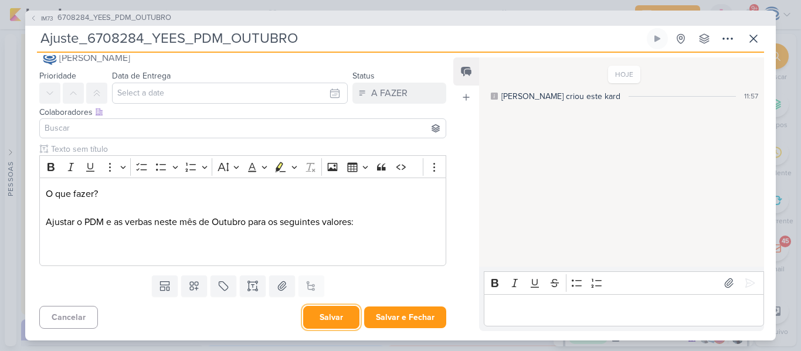
click at [326, 313] on button "Salvar" at bounding box center [331, 317] width 56 height 23
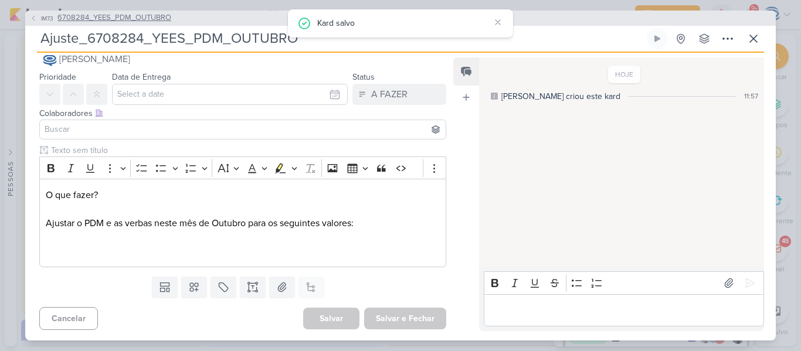
scroll to position [0, 0]
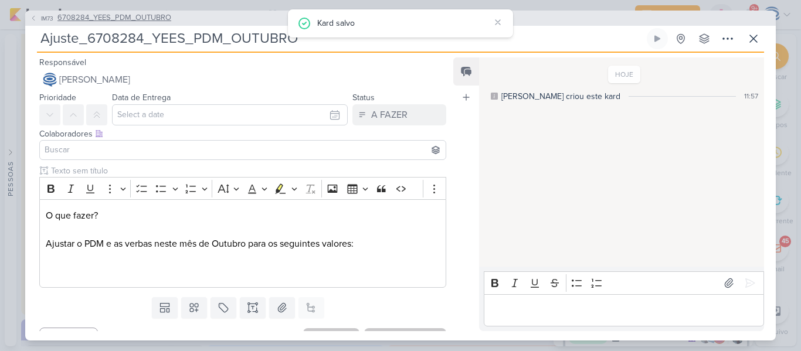
click at [152, 16] on span "6708284_YEES_PDM_OUTUBRO" at bounding box center [114, 18] width 114 height 12
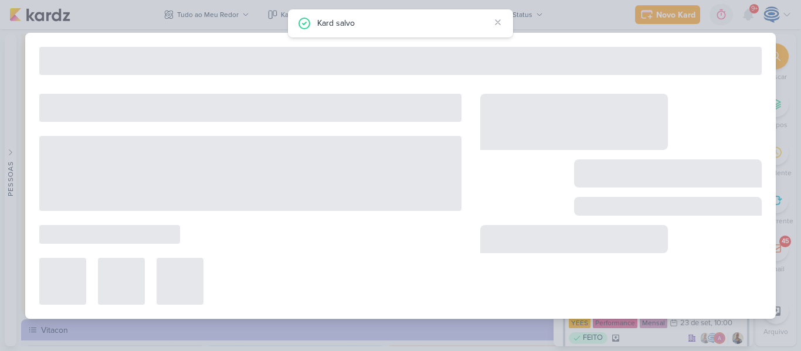
type input "6708284_YEES_PDM_OUTUBRO"
type input "[DATE] 18:00"
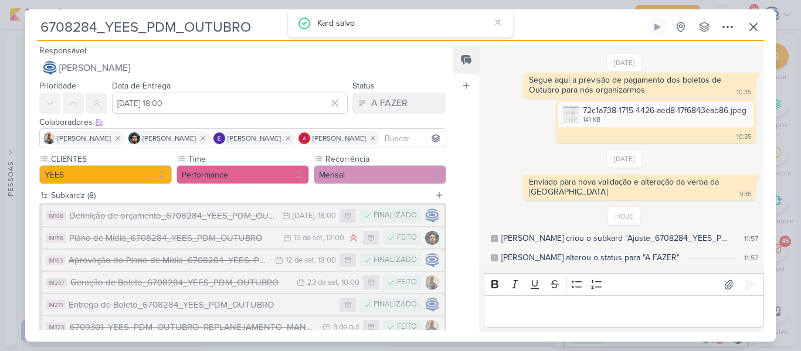
scroll to position [120, 0]
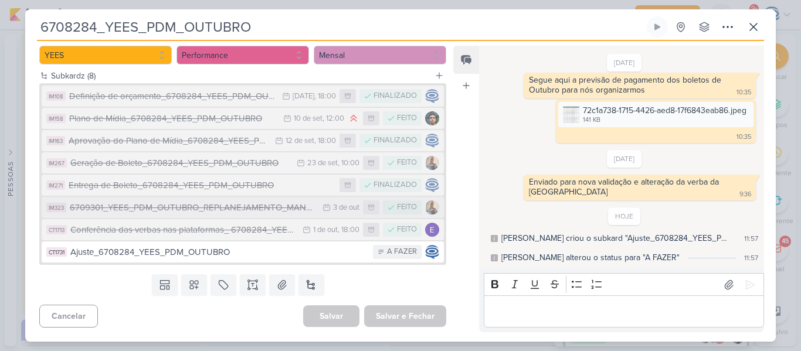
click at [236, 209] on div "6709301_YEES_PDM_OUTUBRO_REPLANEJAMENTO_MANSÕES_TAQUARAL" at bounding box center [193, 207] width 247 height 13
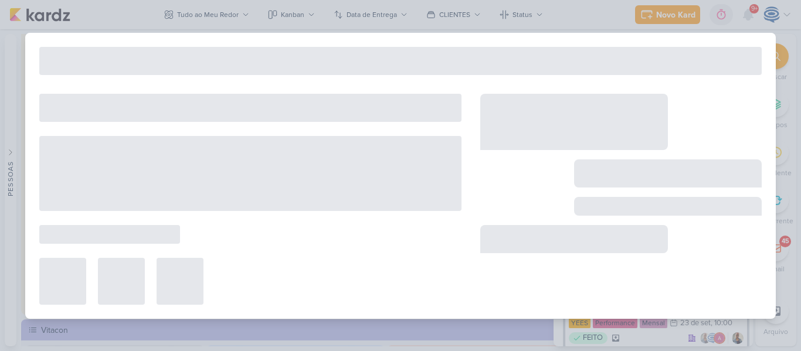
type input "6709301_YEES_PDM_OUTUBRO_REPLANEJAMENTO_MANSÕES_TAQUARAL"
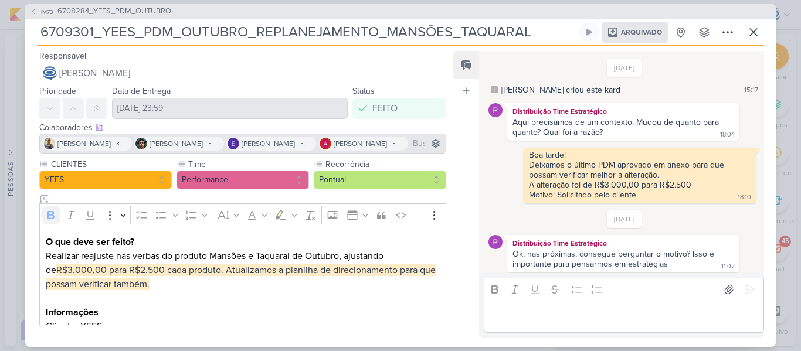
scroll to position [228, 0]
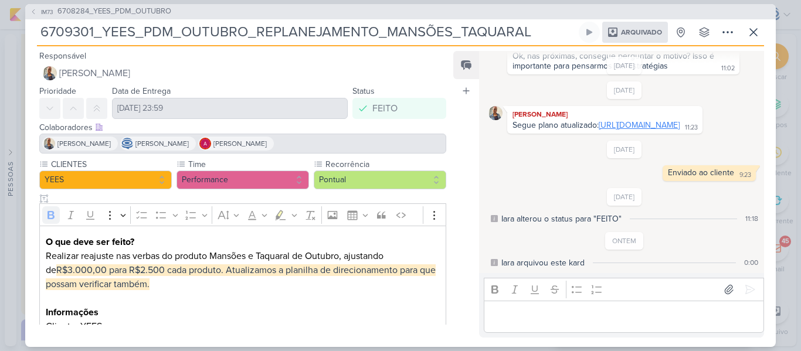
click at [599, 120] on link "[URL][DOMAIN_NAME]" at bounding box center [639, 125] width 81 height 10
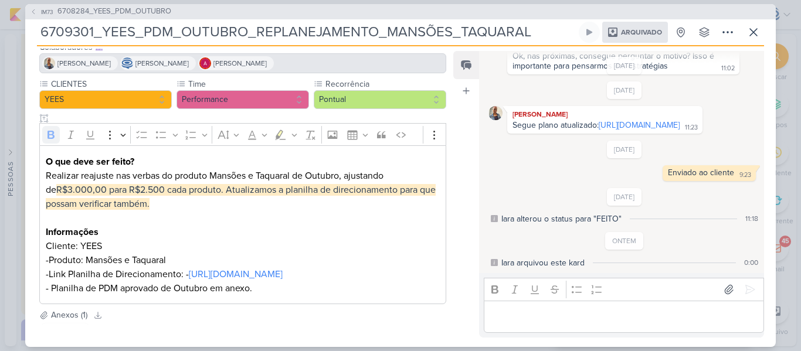
scroll to position [69, 0]
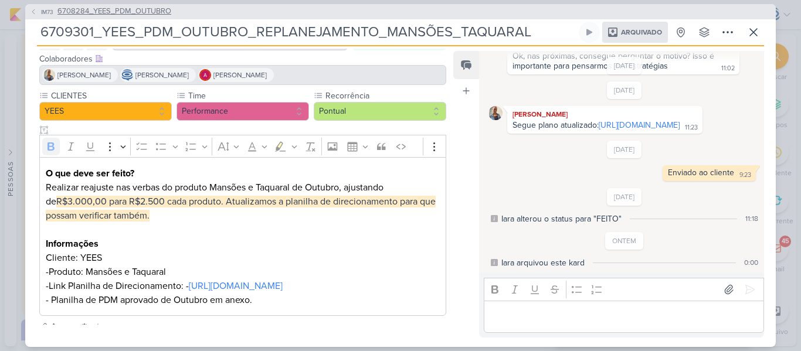
click at [155, 7] on span "6708284_YEES_PDM_OUTUBRO" at bounding box center [114, 12] width 114 height 12
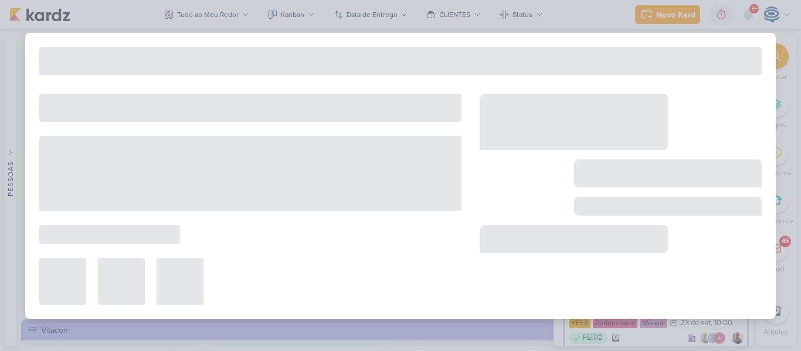
type input "6708284_YEES_PDM_OUTUBRO"
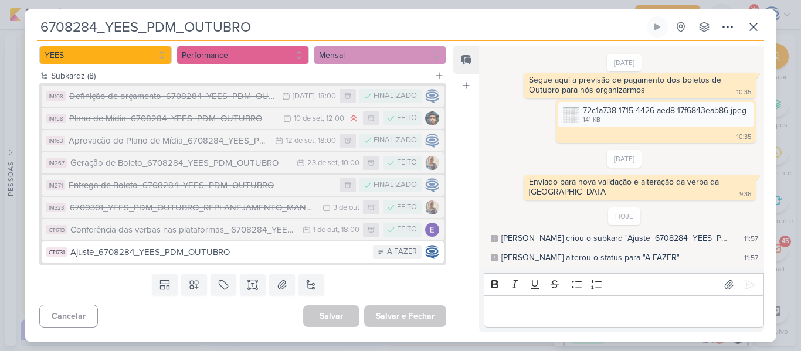
scroll to position [120, 0]
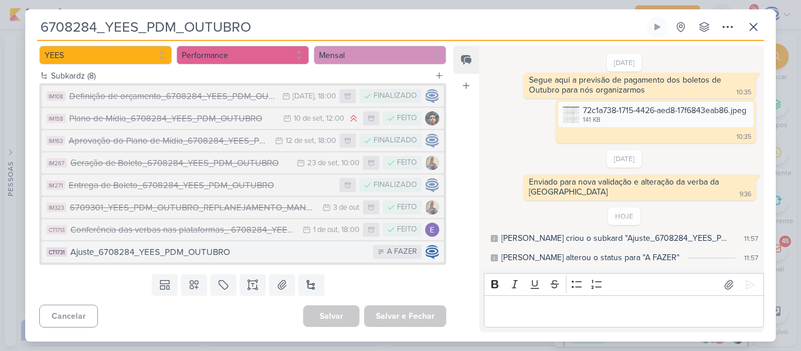
click at [222, 252] on div "Ajuste_6708284_YEES_PDM_OUTUBRO" at bounding box center [218, 252] width 297 height 13
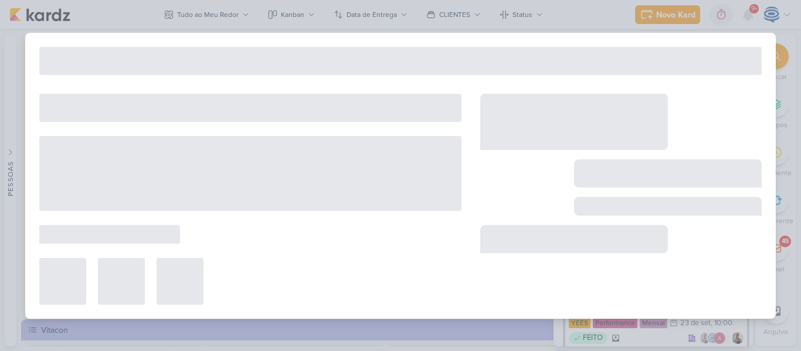
type input "Ajuste_6708284_YEES_PDM_OUTUBRO"
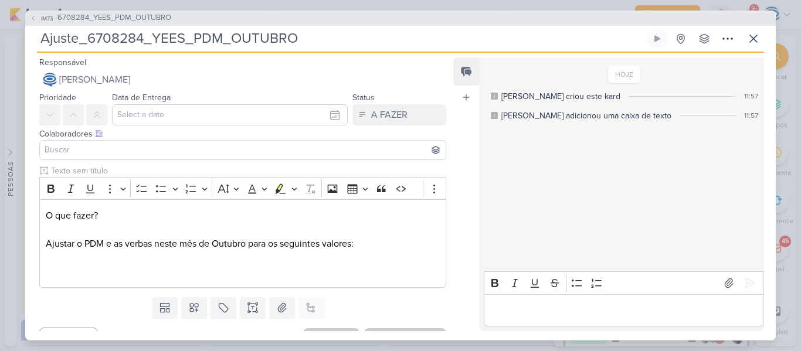
click at [80, 42] on input "Ajuste_6708284_YEES_PDM_OUTUBRO" at bounding box center [340, 38] width 607 height 21
type input "Ajuste _6708284_YEES_PDM_OUTUBRO"
type input "Ajuste v_6708284_YEES_PDM_OUTUBRO"
type input "Ajuste v3_6708284_YEES_PDM_OUTUBRO"
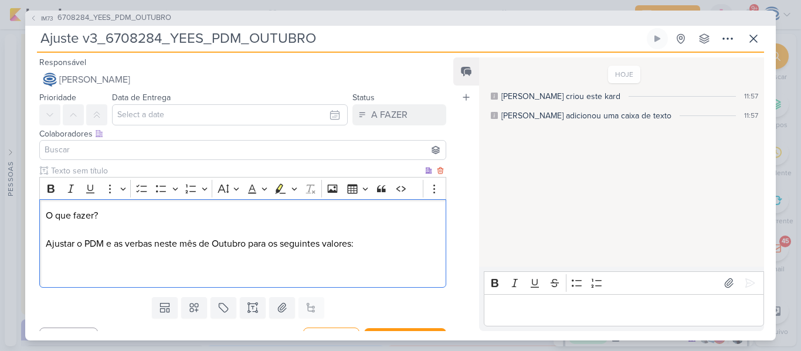
click at [306, 256] on p "O que fazer? Ajustar o PDM e as verbas neste mês de Outubro para os seguintes v…" at bounding box center [243, 244] width 394 height 70
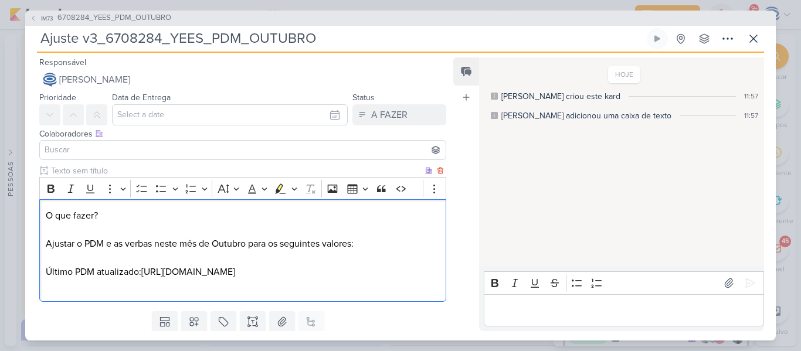
click at [89, 284] on p "Último PDM atualizado:[URL][DOMAIN_NAME]" at bounding box center [243, 279] width 394 height 28
click at [189, 293] on p "Último PDM atualizado :[URL][DOMAIN_NAME]" at bounding box center [243, 279] width 394 height 28
click at [47, 288] on p "Último PDM atualizado :[URL][DOMAIN_NAME]" at bounding box center [243, 279] width 394 height 28
click at [191, 293] on p "Último PDM atualizado V2: [URL][DOMAIN_NAME]" at bounding box center [243, 279] width 394 height 28
click at [178, 293] on p "Último PDM atualizado V2: [URL][DOMAIN_NAME]" at bounding box center [243, 279] width 394 height 28
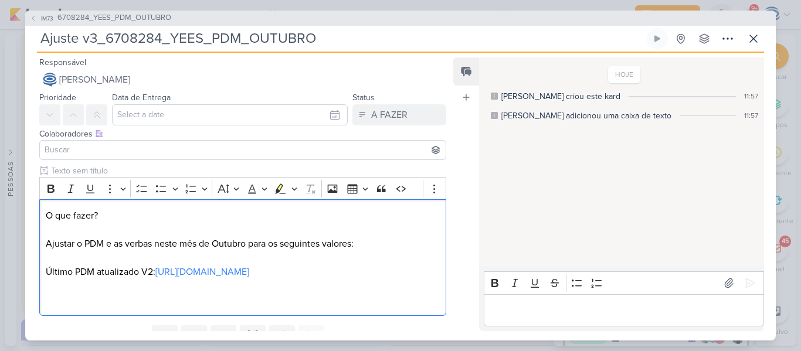
drag, startPoint x: 147, startPoint y: 222, endPoint x: 32, endPoint y: 210, distance: 114.9
click at [32, 210] on div "Clique para deixar o item visível somente à membros da sua organização Rich Tex…" at bounding box center [238, 243] width 426 height 156
click at [52, 186] on icon "Editor toolbar" at bounding box center [51, 189] width 12 height 12
click at [199, 249] on p "O que fazer? Ajustar o PDM e as verbas neste mês de Outubro para os seguintes v…" at bounding box center [243, 237] width 394 height 56
click at [375, 244] on p "O que fazer? Ajustar o PDM e as verbas neste mês de Outubro para os seguintes v…" at bounding box center [243, 237] width 394 height 56
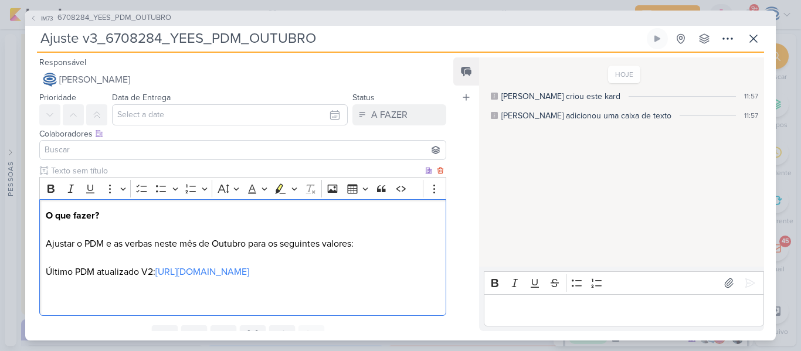
scroll to position [78, 0]
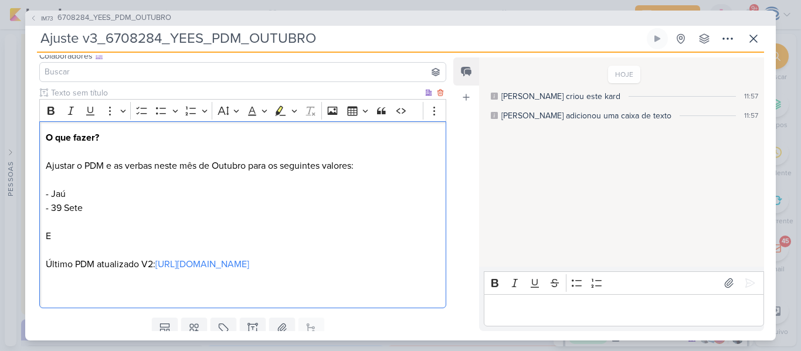
click at [270, 164] on p "O que fazer? Ajustar o PDM e as verbas neste mês de Outubro para os seguintes v…" at bounding box center [243, 194] width 394 height 127
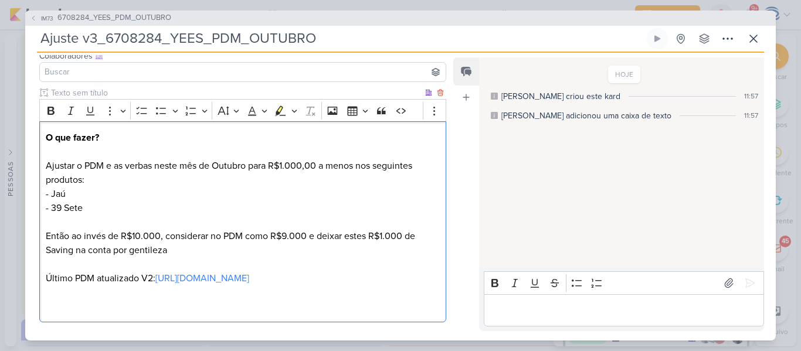
drag, startPoint x: 109, startPoint y: 158, endPoint x: 209, endPoint y: 179, distance: 102.0
click at [209, 179] on p "O que fazer? Ajustar o PDM e as verbas neste mês de Outubro para R$1.000,00 a m…" at bounding box center [243, 201] width 394 height 141
click at [165, 199] on p "O que fazer? Ajustar o PDM e as verbas neste mês de Outubro para R$1.000,00 a m…" at bounding box center [243, 201] width 394 height 141
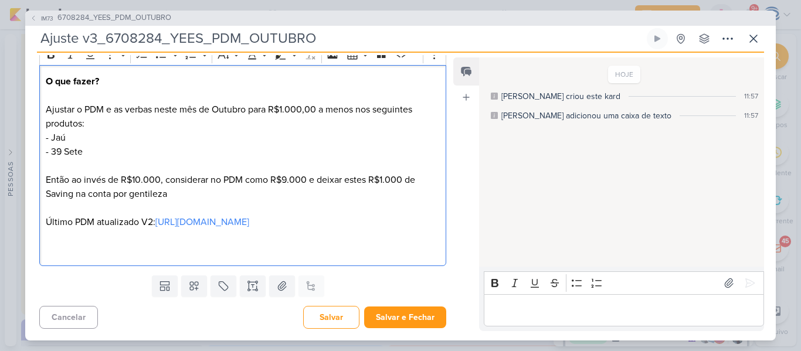
scroll to position [140, 0]
drag, startPoint x: 93, startPoint y: 175, endPoint x: 191, endPoint y: 172, distance: 97.4
click at [191, 172] on p "O que fazer? Ajustar o PDM e as verbas neste mês de Outubro para R$1.000,00 a m…" at bounding box center [243, 144] width 394 height 141
drag, startPoint x: 222, startPoint y: 176, endPoint x: 268, endPoint y: 176, distance: 46.3
click at [268, 176] on p "O que fazer? Ajustar o PDM e as verbas neste mês de Outubro para R$1.000,00 a m…" at bounding box center [243, 144] width 394 height 141
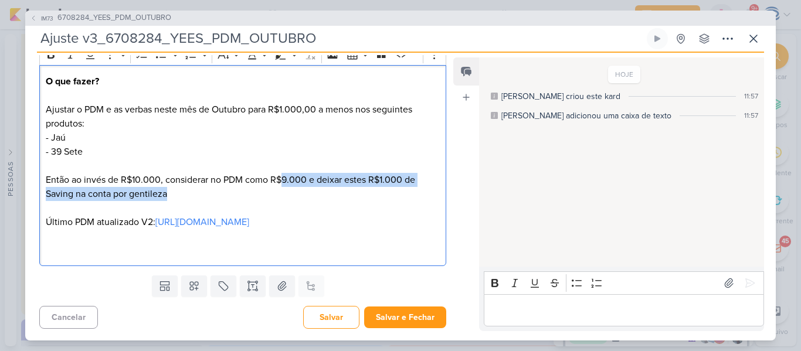
drag, startPoint x: 283, startPoint y: 178, endPoint x: 320, endPoint y: 182, distance: 37.2
click at [320, 182] on p "O que fazer? Ajustar o PDM e as verbas neste mês de Outubro para R$1.000,00 a m…" at bounding box center [243, 144] width 394 height 141
drag, startPoint x: 222, startPoint y: 189, endPoint x: 180, endPoint y: 191, distance: 41.7
click at [180, 191] on p "O que fazer? Ajustar o PDM e as verbas neste mês de Outubro para R$1.000,00 a m…" at bounding box center [243, 144] width 394 height 141
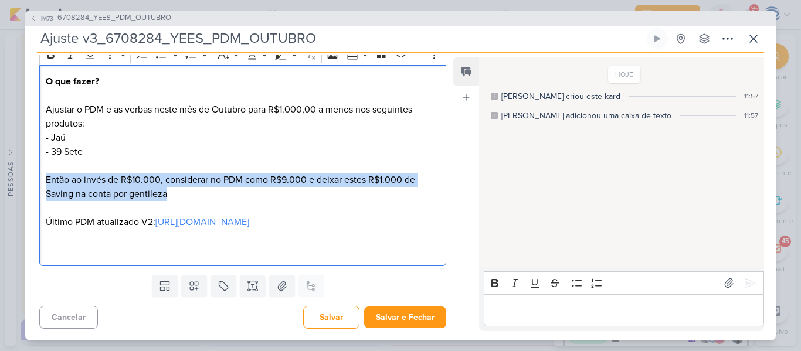
drag, startPoint x: 180, startPoint y: 191, endPoint x: 43, endPoint y: 178, distance: 137.9
click at [43, 178] on div "O que fazer? Ajustar o PDM e as verbas neste mês de Outubro para R$1.000,00 a m…" at bounding box center [242, 165] width 407 height 201
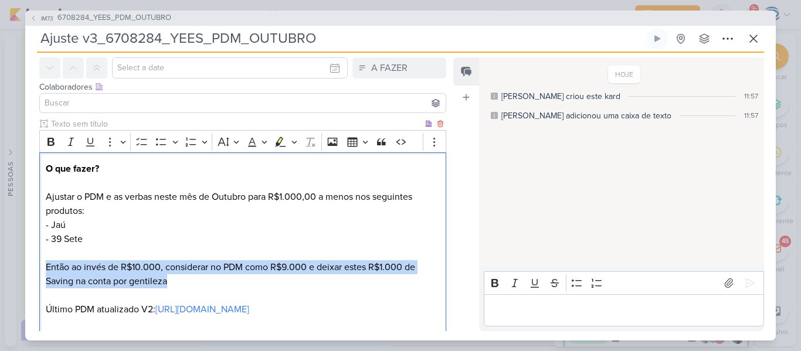
scroll to position [33, 0]
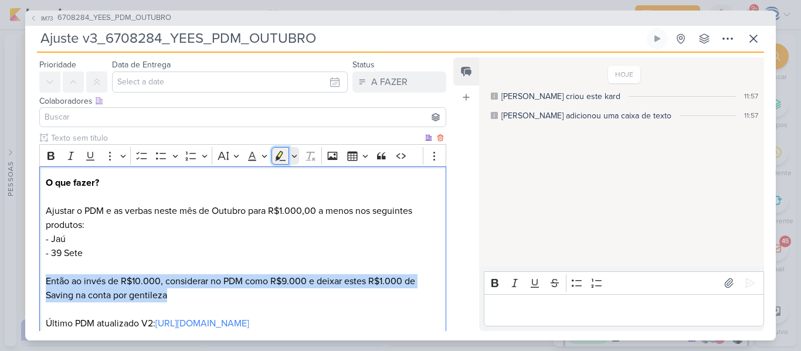
click at [282, 158] on icon "Editor toolbar" at bounding box center [280, 156] width 12 height 12
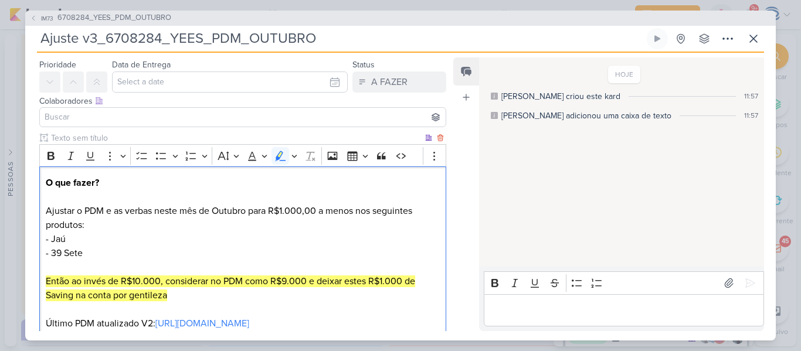
scroll to position [103, 0]
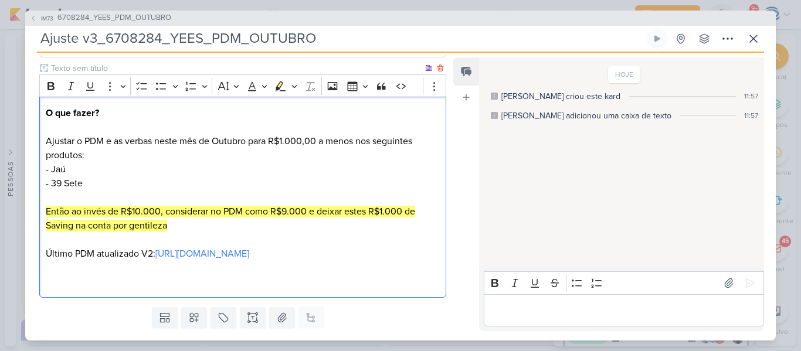
click at [259, 238] on p "O que fazer? Ajustar o PDM e as verbas neste mês de Outubro para R$1.000,00 a m…" at bounding box center [243, 176] width 394 height 141
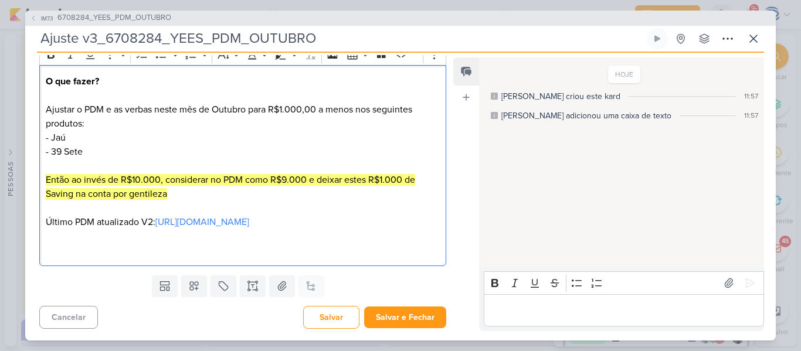
scroll to position [159, 0]
click at [205, 238] on p "Editor editing area: main" at bounding box center [243, 243] width 394 height 28
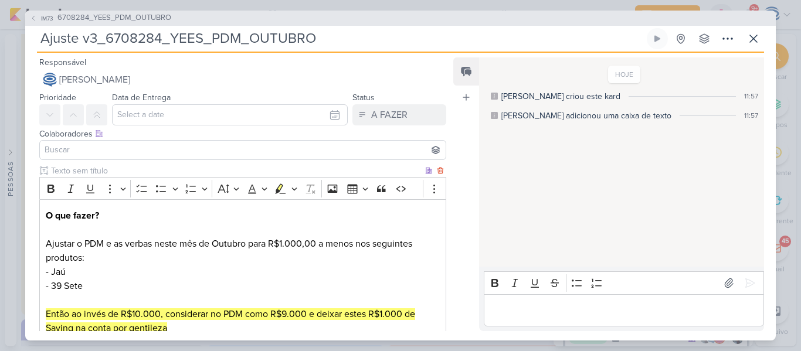
scroll to position [162, 0]
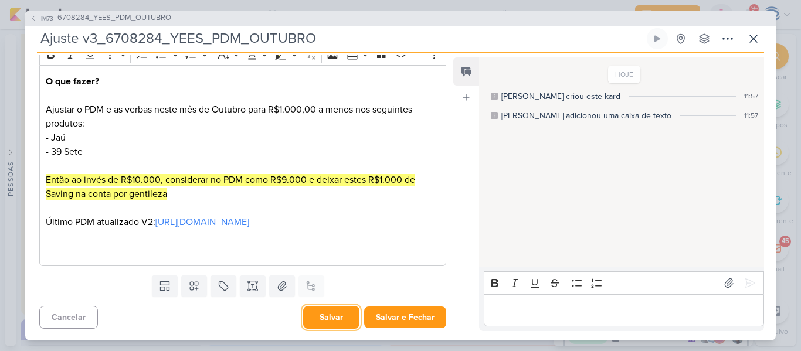
click at [330, 320] on button "Salvar" at bounding box center [331, 317] width 56 height 23
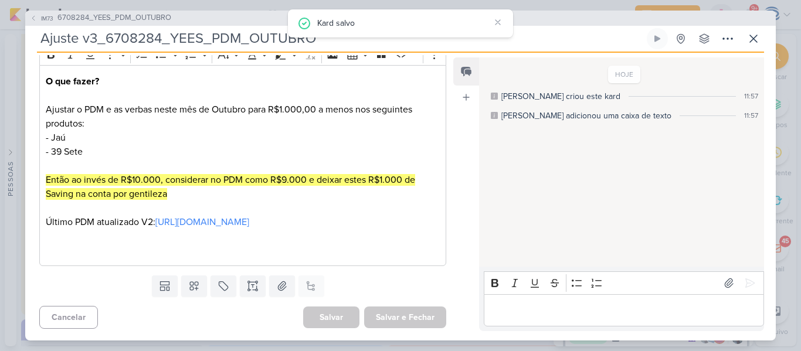
drag, startPoint x: 328, startPoint y: 45, endPoint x: 8, endPoint y: 33, distance: 320.3
click at [8, 33] on div "IM73 6708284_YEES_PDM_OUTUBRO Ajuste v3_6708284_YEES_PDM_OUTUBRO" at bounding box center [400, 175] width 801 height 351
click at [759, 39] on icon at bounding box center [753, 39] width 14 height 14
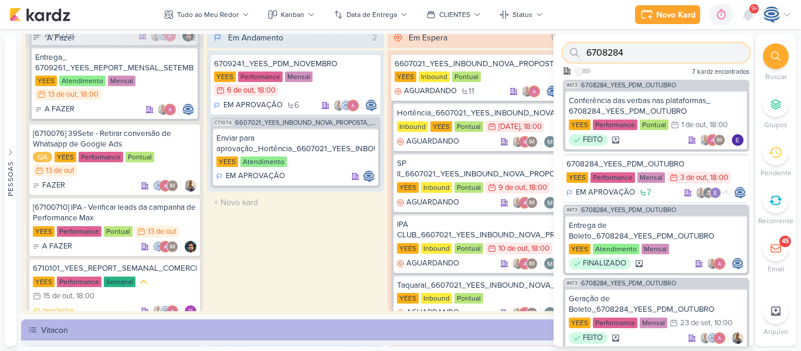
click at [697, 59] on input "6708284" at bounding box center [656, 52] width 186 height 19
paste input "Ajuste v3_6708284_YEES_PDM_OUTUBRO"
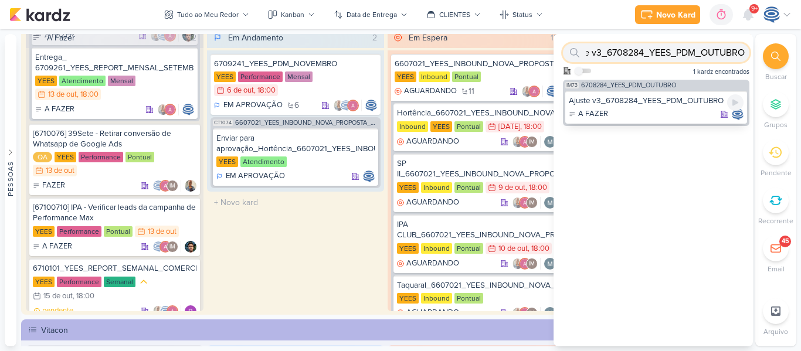
type input "Ajuste v3_6708284_YEES_PDM_OUTUBRO"
click at [676, 96] on div "Ajuste v3_6708284_YEES_PDM_OUTUBRO" at bounding box center [656, 101] width 175 height 11
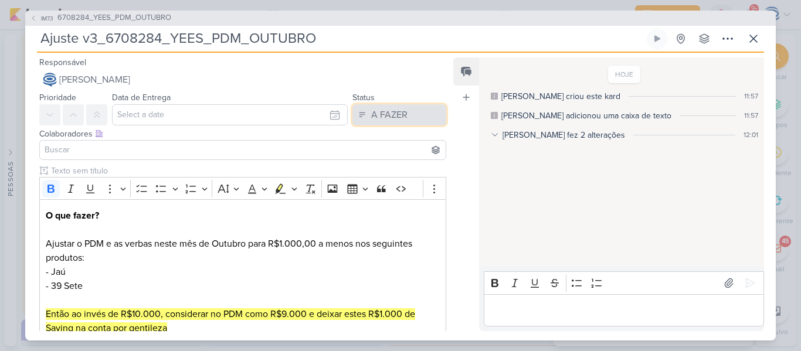
click at [395, 113] on div "A FAZER" at bounding box center [389, 115] width 36 height 14
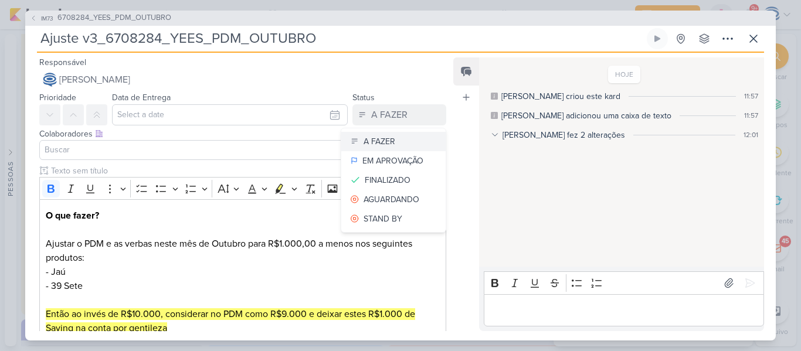
click at [381, 137] on div "A FAZER" at bounding box center [380, 141] width 32 height 12
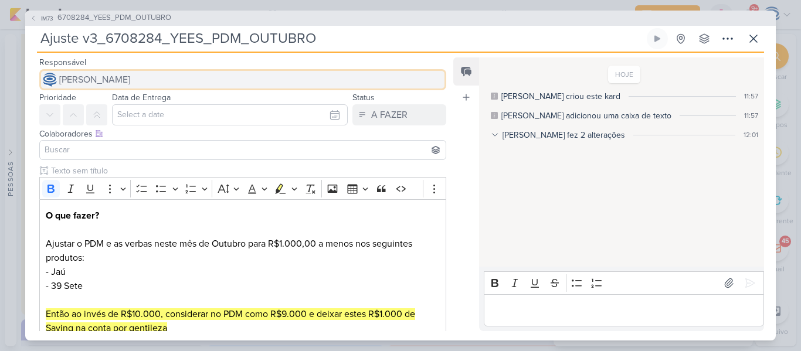
click at [215, 87] on button "[PERSON_NAME]" at bounding box center [242, 79] width 407 height 21
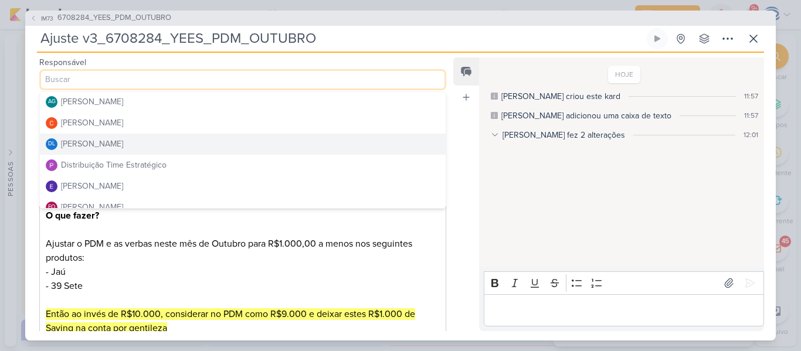
scroll to position [43, 0]
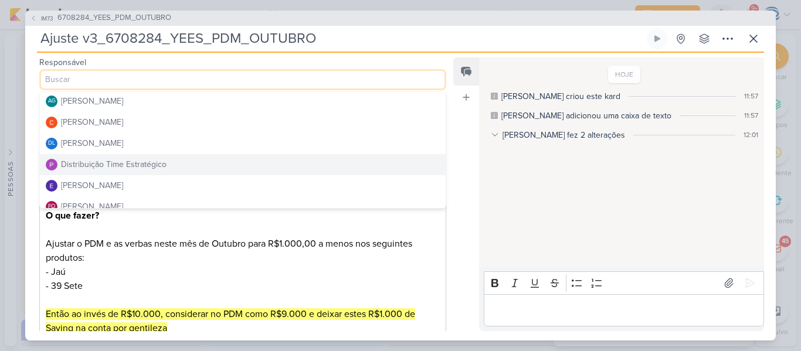
click at [165, 164] on div "Distribuição Time Estratégico" at bounding box center [114, 164] width 106 height 12
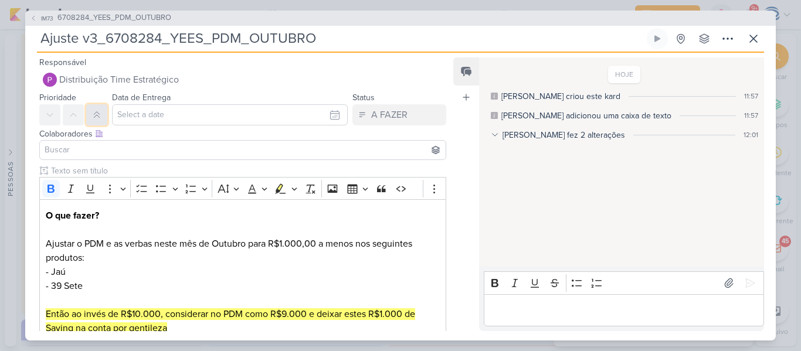
click at [101, 119] on button at bounding box center [96, 114] width 21 height 21
click at [149, 109] on input "text" at bounding box center [230, 114] width 236 height 21
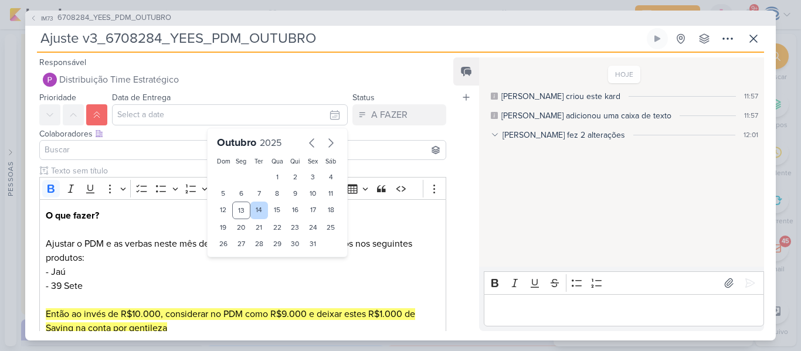
click at [254, 210] on div "14" at bounding box center [259, 211] width 18 height 18
type input "[DATE] 23:59"
click at [237, 266] on select "00 01 02 03 04 05 06 07 08 09 10 11 12 13 14 15 16 17 18 19 20 21 22 23" at bounding box center [241, 264] width 16 height 14
select select "18"
click at [233, 257] on select "00 01 02 03 04 05 06 07 08 09 10 11 12 13 14 15 16 17 18 19 20 21 22 23" at bounding box center [241, 264] width 16 height 14
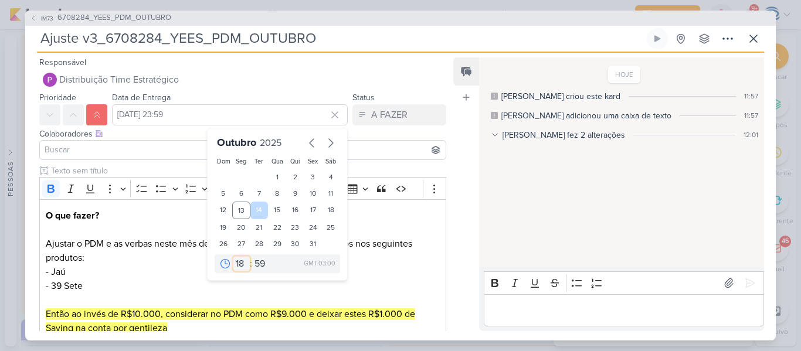
type input "[DATE] 18:59"
click at [259, 262] on select "00 05 10 15 20 25 30 35 40 45 50 55 59" at bounding box center [260, 264] width 16 height 14
select select "0"
click at [252, 257] on select "00 05 10 15 20 25 30 35 40 45 50 55 59" at bounding box center [260, 264] width 16 height 14
click at [162, 145] on input at bounding box center [242, 150] width 401 height 14
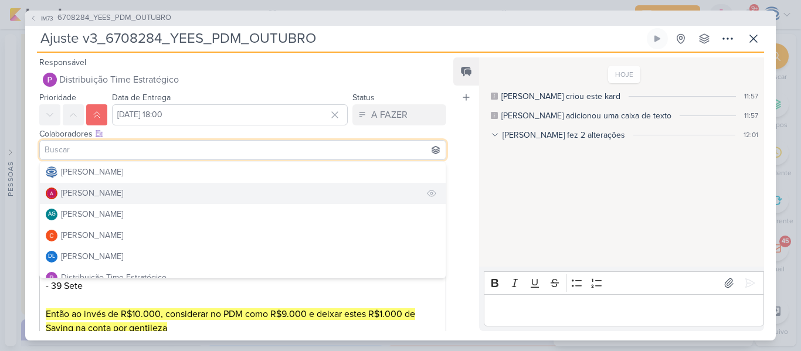
click at [120, 193] on div "[PERSON_NAME]" at bounding box center [92, 193] width 62 height 12
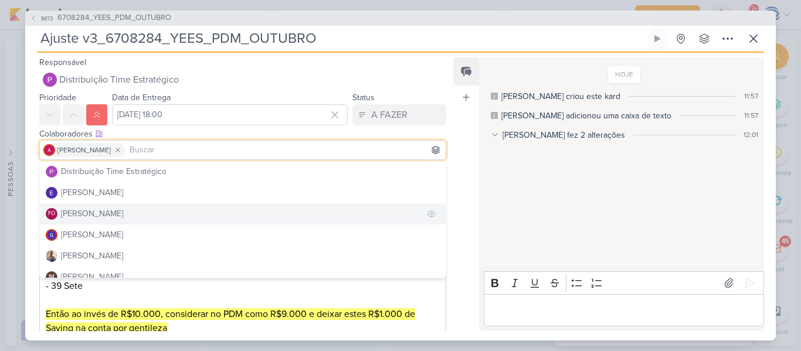
scroll to position [107, 0]
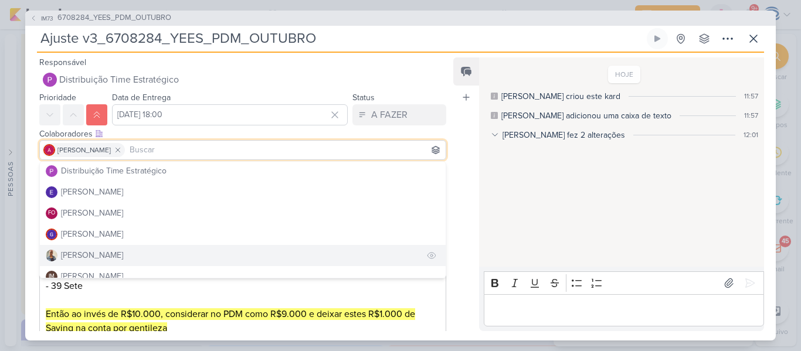
click at [102, 254] on button "[PERSON_NAME]" at bounding box center [243, 255] width 406 height 21
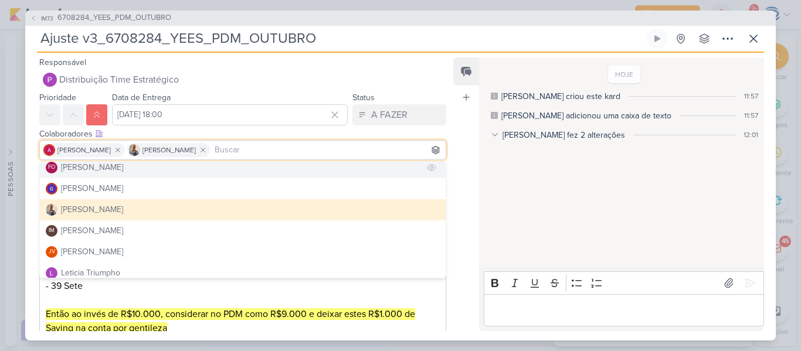
scroll to position [178, 0]
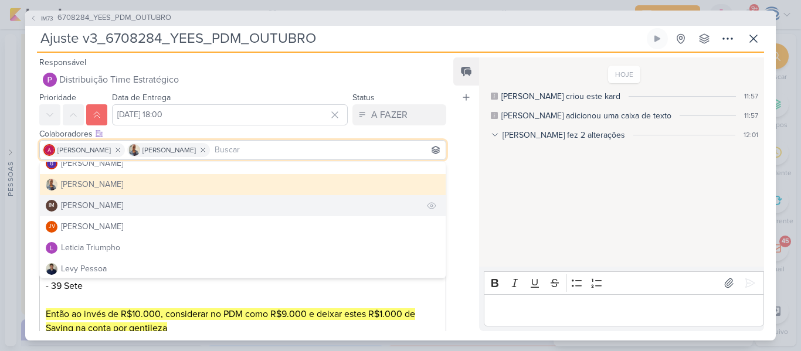
click at [123, 208] on div "[PERSON_NAME]" at bounding box center [92, 205] width 62 height 12
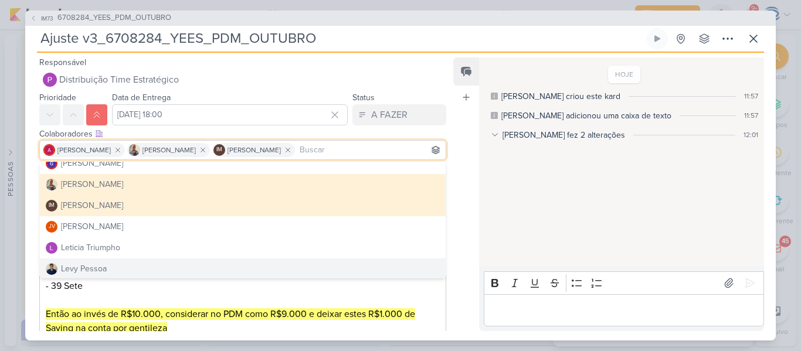
click at [130, 299] on p "O que fazer? Ajustar o PDM e as verbas neste mês de Outubro para R$1.000,00 a m…" at bounding box center [243, 279] width 394 height 141
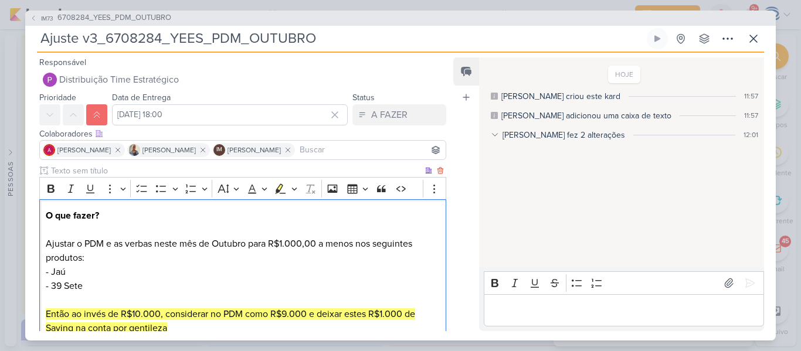
scroll to position [162, 0]
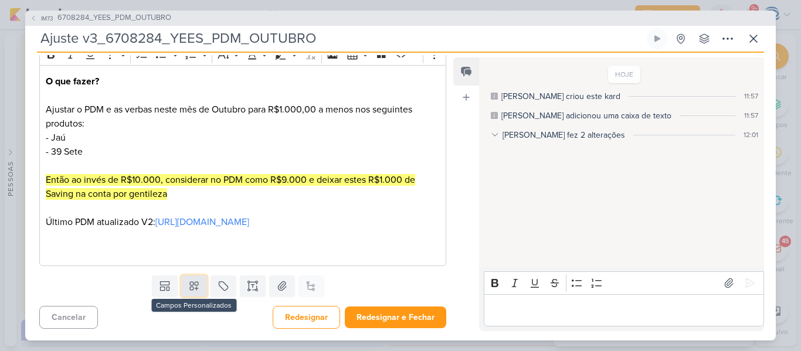
click at [193, 287] on icon at bounding box center [194, 286] width 12 height 12
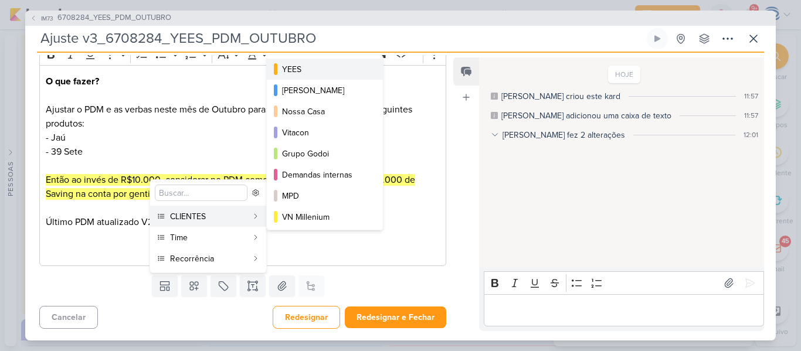
click at [301, 73] on div "YEES" at bounding box center [325, 69] width 87 height 12
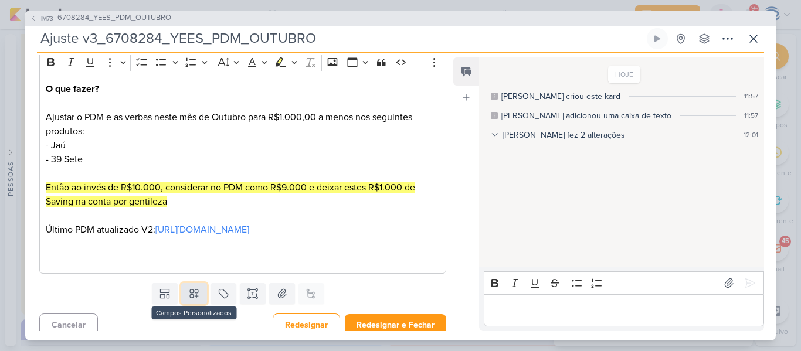
click at [190, 298] on icon at bounding box center [194, 294] width 8 height 8
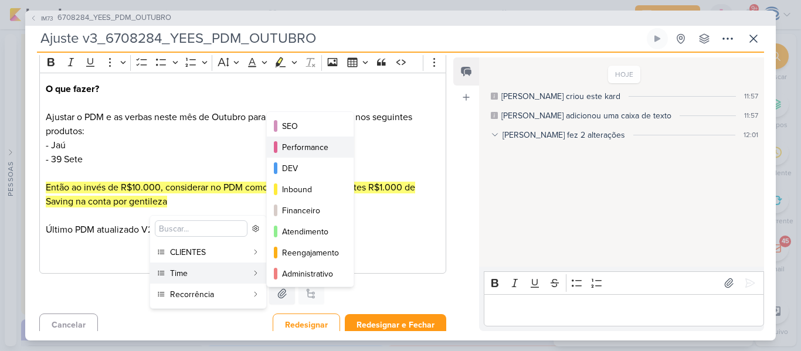
click at [291, 141] on div "Performance" at bounding box center [310, 147] width 57 height 12
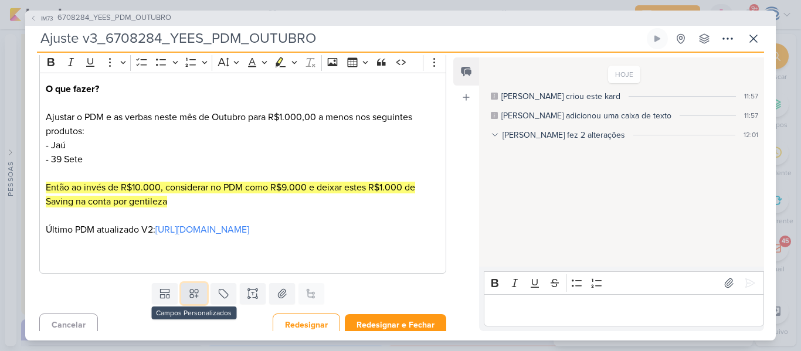
click at [192, 298] on icon at bounding box center [194, 294] width 8 height 8
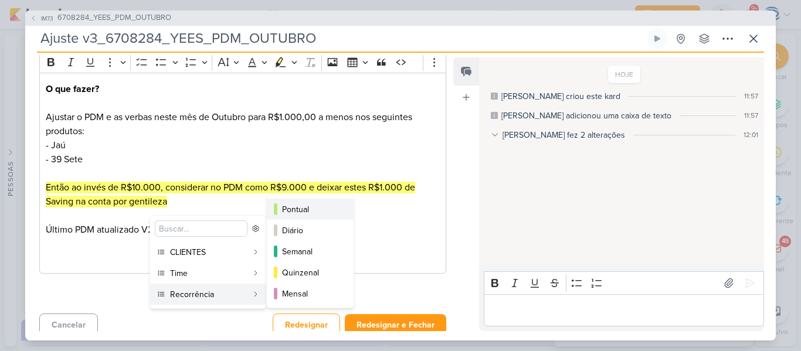
click at [314, 205] on div "Pontual" at bounding box center [310, 209] width 57 height 12
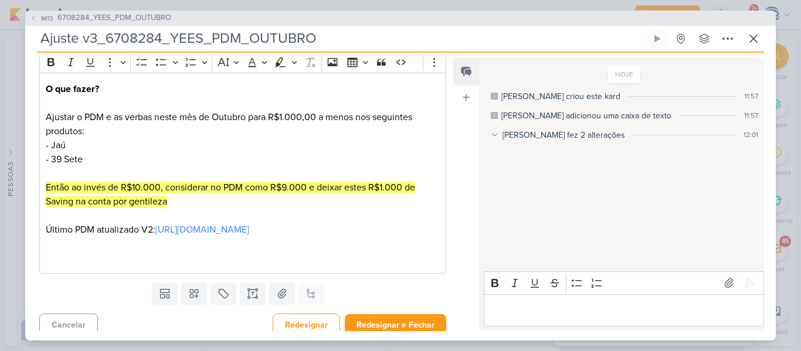
scroll to position [0, 0]
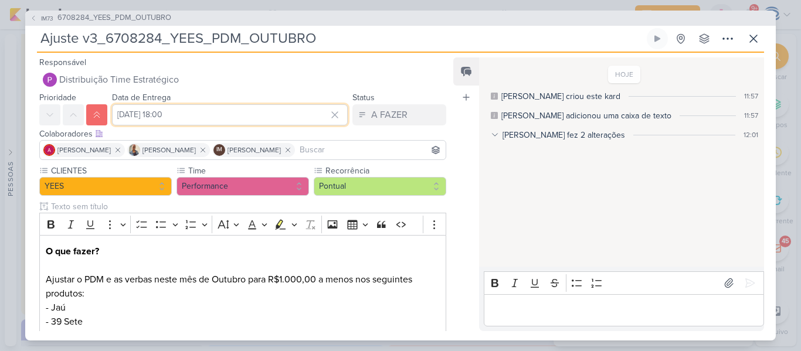
click at [168, 118] on input "[DATE] 18:00" at bounding box center [230, 114] width 236 height 21
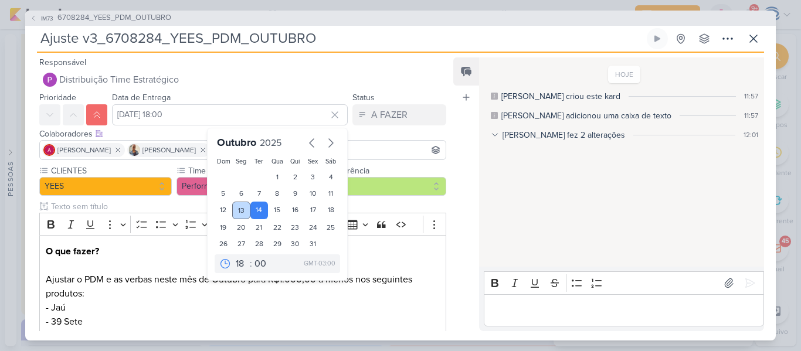
click at [236, 210] on div "13" at bounding box center [241, 211] width 18 height 18
type input "[DATE] 18:00"
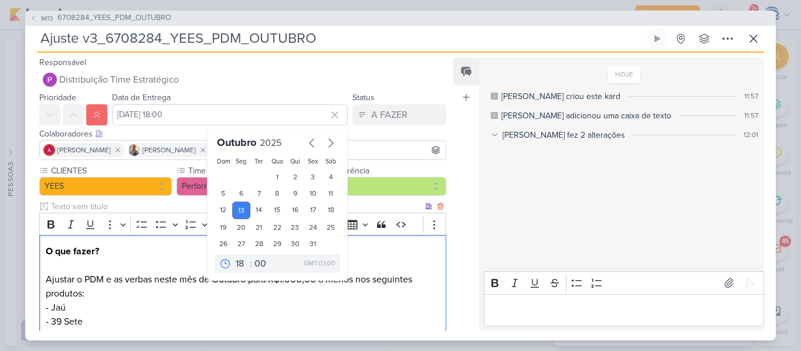
click at [359, 287] on p "O que fazer? Ajustar o PDM e as verbas neste mês de Outubro para R$1.000,00 a m…" at bounding box center [243, 314] width 394 height 141
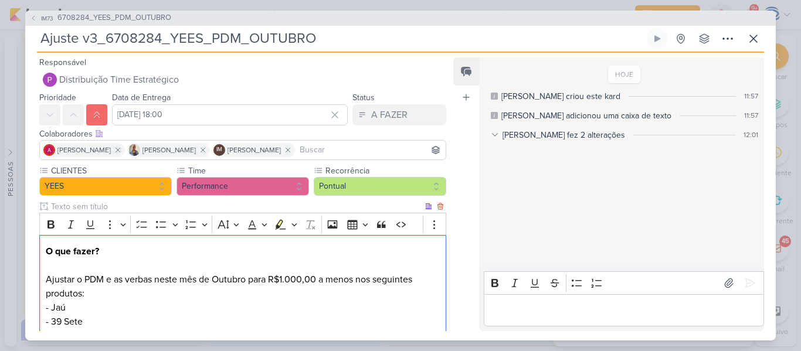
scroll to position [198, 0]
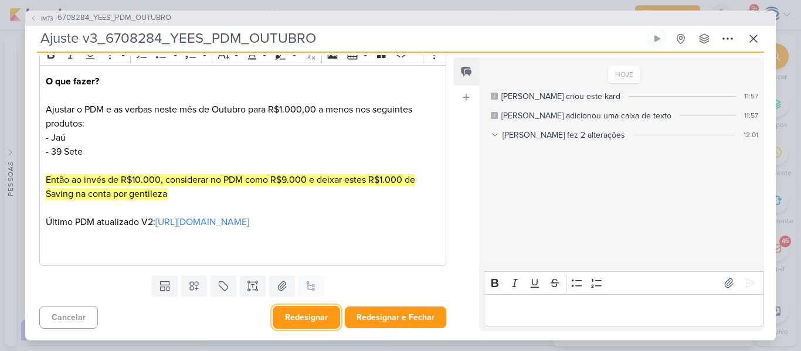
click at [300, 317] on button "Redesignar" at bounding box center [306, 317] width 67 height 23
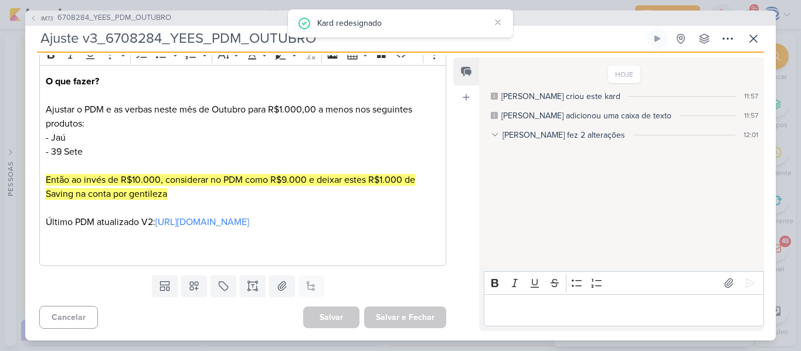
scroll to position [0, 0]
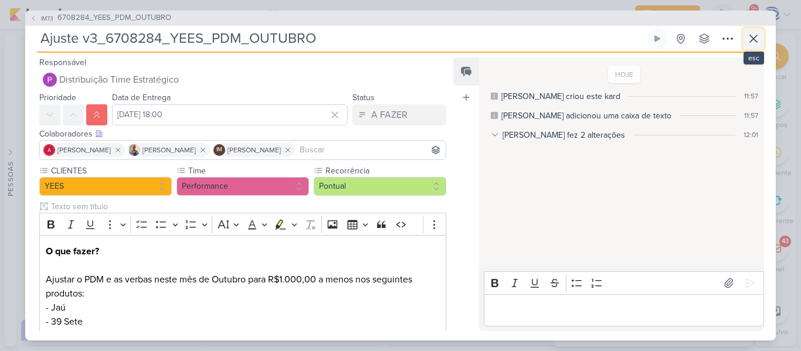
click at [754, 40] on icon at bounding box center [753, 39] width 14 height 14
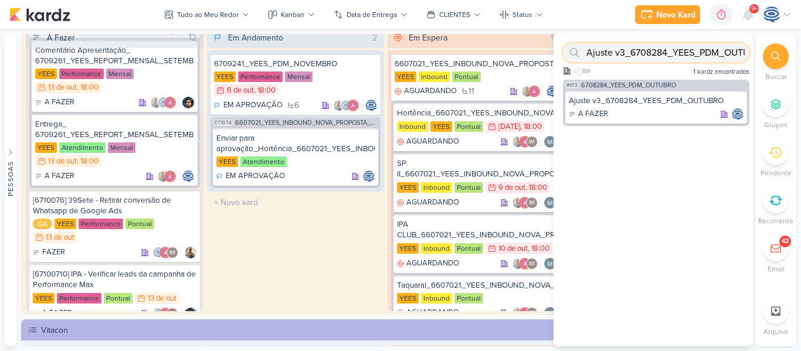
click at [711, 60] on input "Ajuste v3_6708284_YEES_PDM_OUTUBRO" at bounding box center [656, 52] width 186 height 19
type input "A"
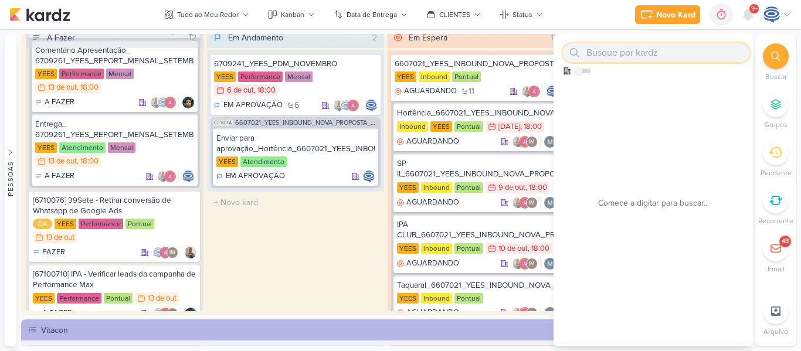
paste input "6709241_YEES_PDM_NOVEMBRO"
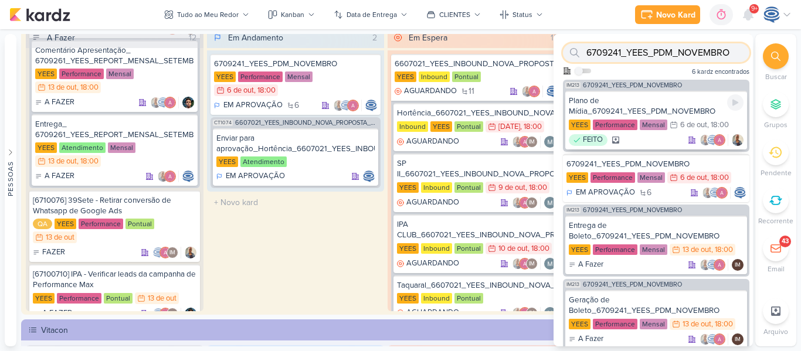
type input "6709241_YEES_PDM_NOVEMBRO"
click at [633, 111] on div "Plano de Mídia_6709241_YEES_PDM_NOVEMBRO" at bounding box center [656, 106] width 175 height 21
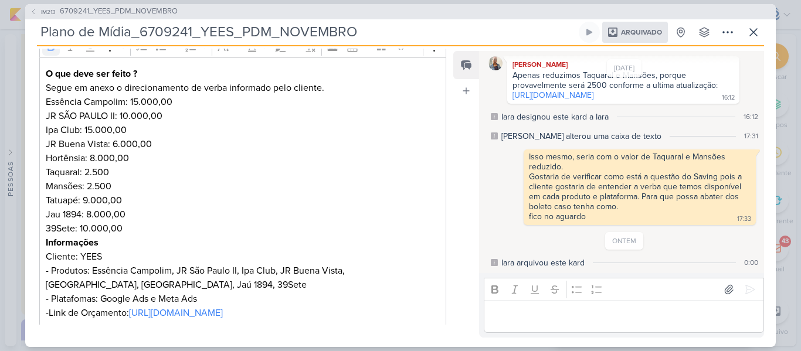
scroll to position [212, 0]
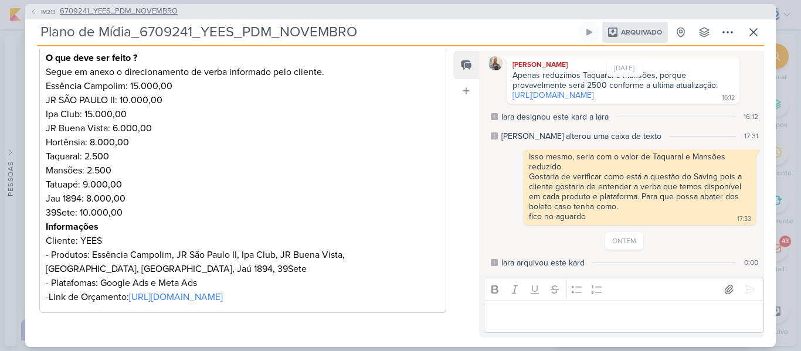
click at [124, 13] on span "6709241_YEES_PDM_NOVEMBRO" at bounding box center [119, 12] width 118 height 12
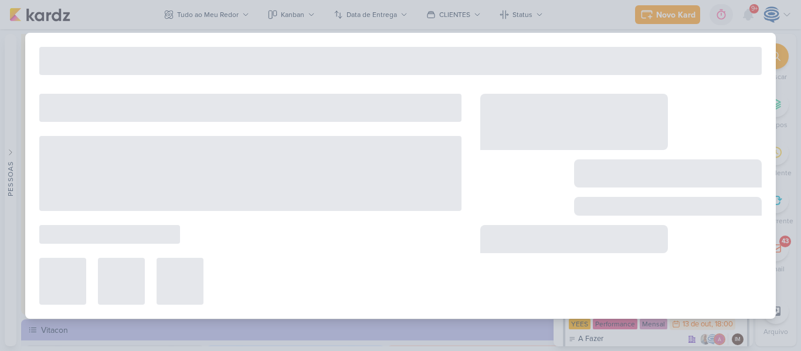
type input "6709241_YEES_PDM_NOVEMBRO"
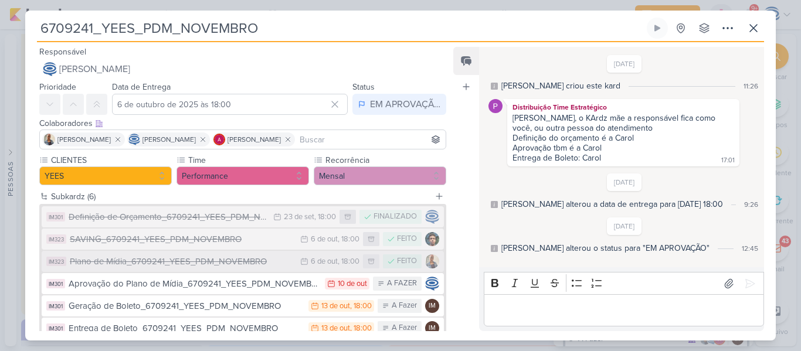
scroll to position [32, 0]
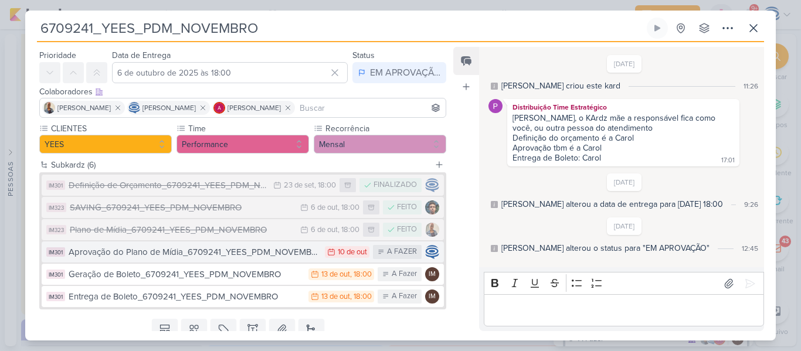
click at [205, 254] on div "Aprovação do Plano de Mídia_6709241_YEES_PDM_NOVEMBRO" at bounding box center [194, 252] width 250 height 13
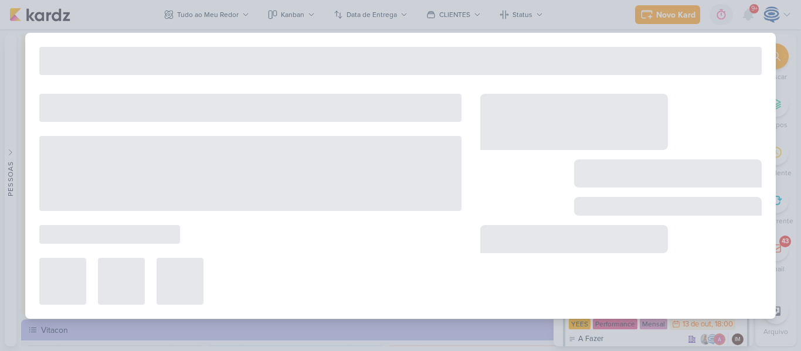
type input "Aprovação do Plano de Mídia_6709241_YEES_PDM_NOVEMBRO"
type input "[DATE] 23:59"
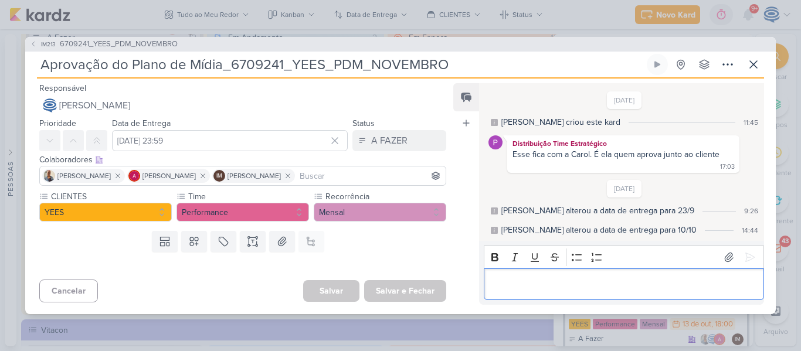
click at [545, 291] on p "Editor editing area: main" at bounding box center [624, 284] width 268 height 14
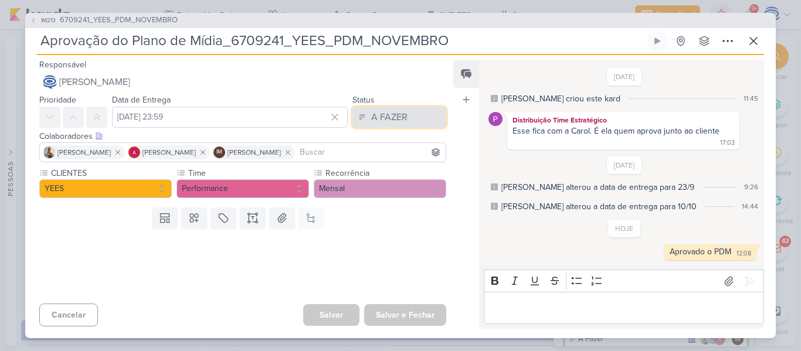
click at [405, 115] on button "A FAZER" at bounding box center [399, 117] width 94 height 21
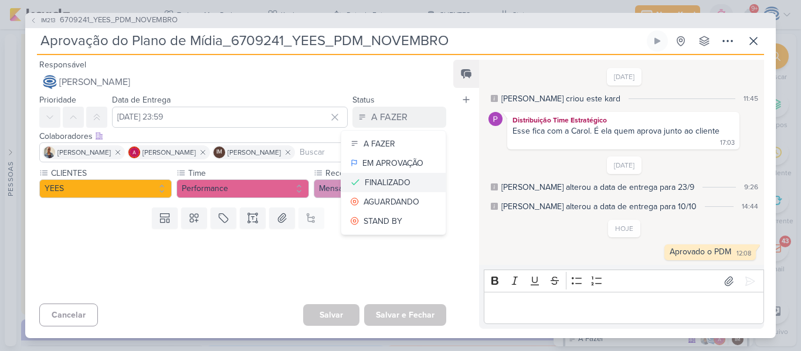
click at [396, 180] on div "FINALIZADO" at bounding box center [388, 182] width 46 height 12
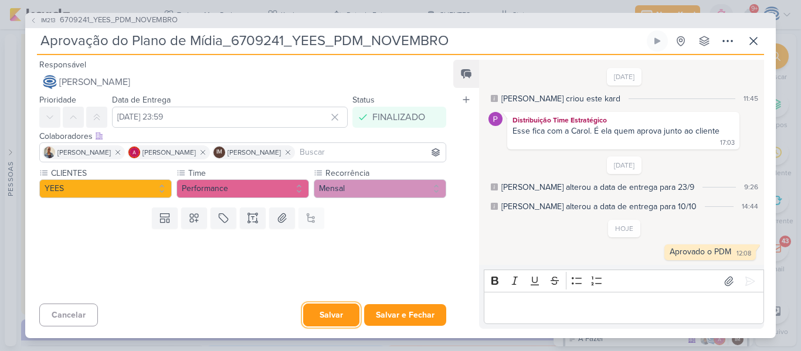
click at [326, 312] on button "Salvar" at bounding box center [331, 315] width 56 height 23
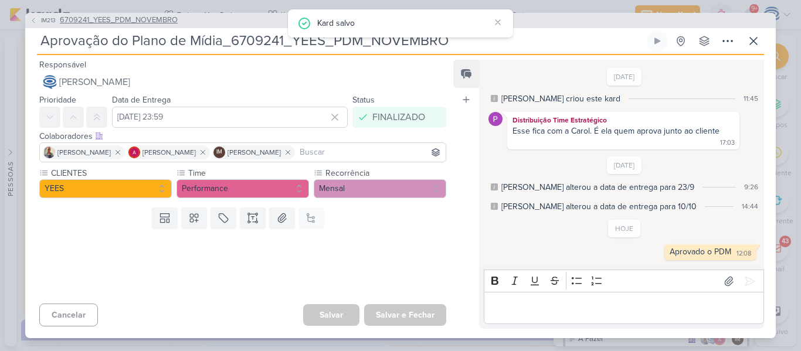
click at [103, 20] on span "6709241_YEES_PDM_NOVEMBRO" at bounding box center [119, 21] width 118 height 12
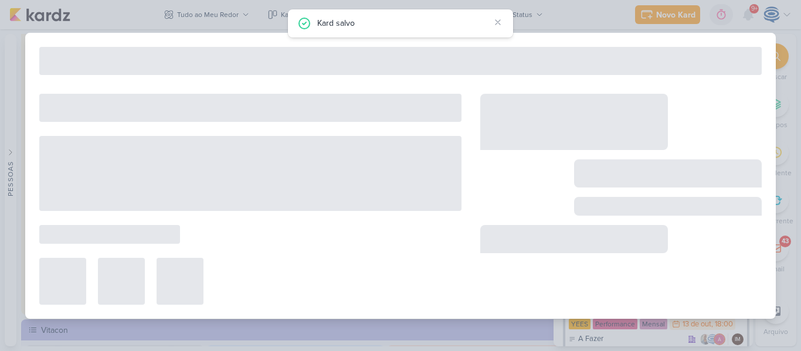
type input "6709241_YEES_PDM_NOVEMBRO"
type input "6 de outubro de 2025 às 18:00"
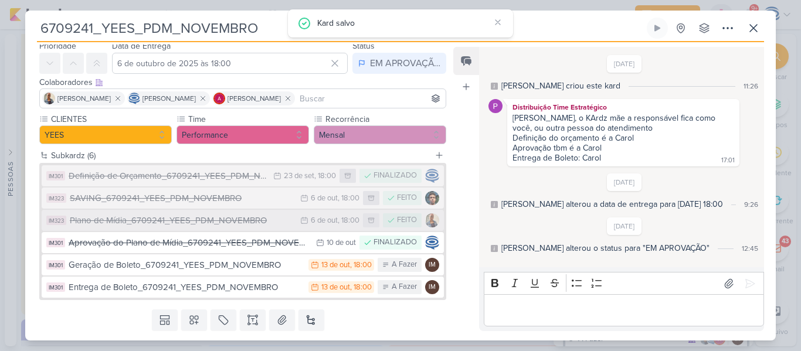
scroll to position [47, 0]
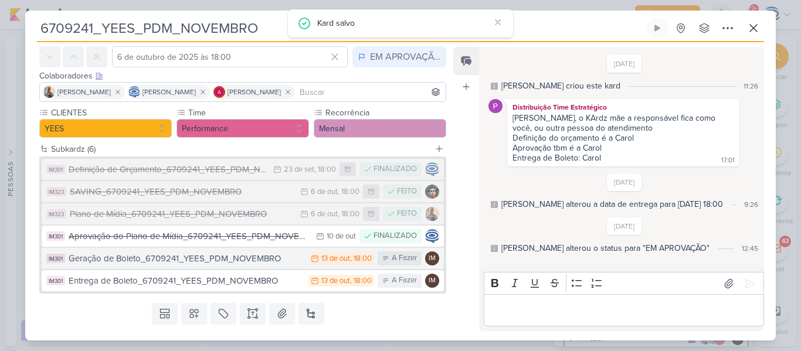
click at [240, 260] on div "Geração de Boleto_6709241_YEES_PDM_NOVEMBRO" at bounding box center [186, 258] width 234 height 13
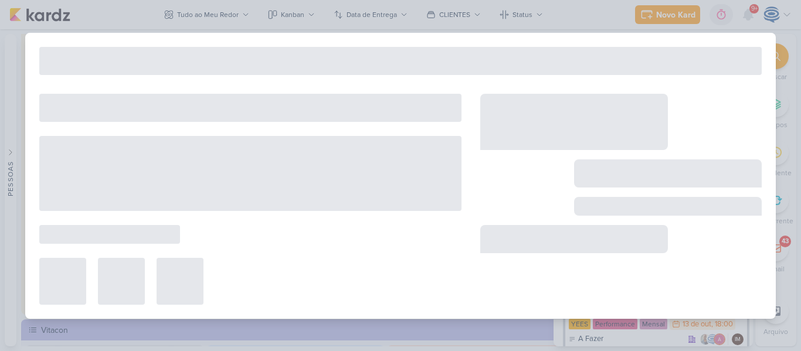
type input "Geração de Boleto_6709241_YEES_PDM_NOVEMBRO"
type input "[DATE] 18:00"
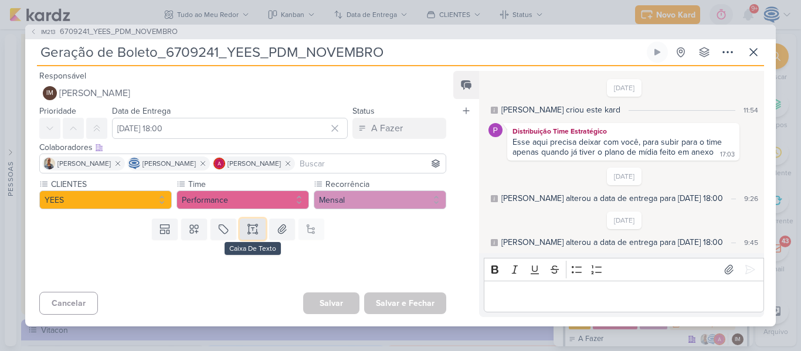
click at [253, 228] on icon at bounding box center [253, 229] width 0 height 3
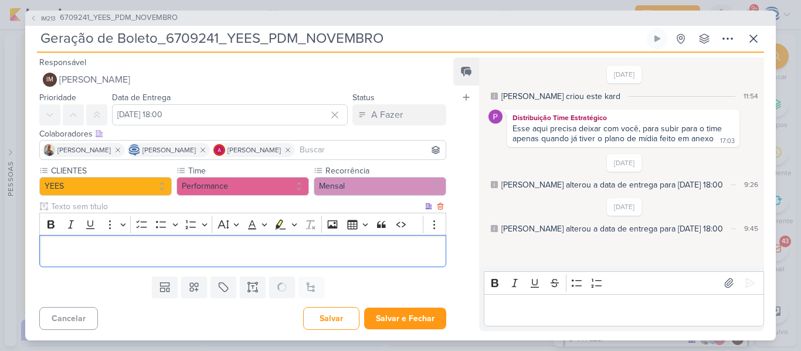
click at [315, 252] on p "Editor editing area: main" at bounding box center [243, 251] width 394 height 14
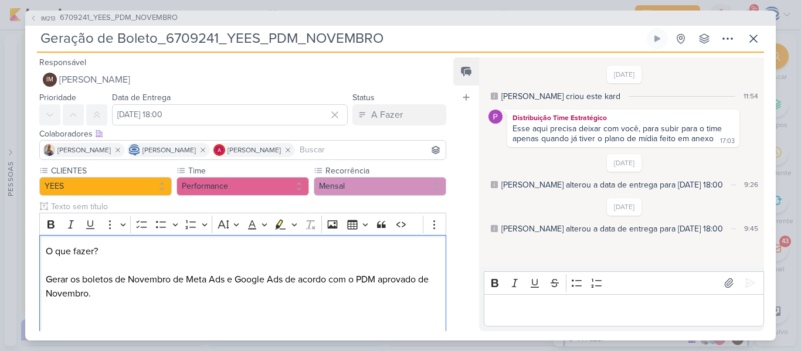
drag, startPoint x: 118, startPoint y: 258, endPoint x: 26, endPoint y: 246, distance: 93.5
click at [26, 246] on div "CLIENTES [GEOGRAPHIC_DATA] Time" at bounding box center [238, 254] width 426 height 178
click at [47, 226] on icon "Editor toolbar" at bounding box center [50, 224] width 7 height 8
click at [82, 318] on p "O que fazer? Gerar os boletos de Novembro de Meta Ads e Google Ads de acordo co…" at bounding box center [243, 286] width 394 height 84
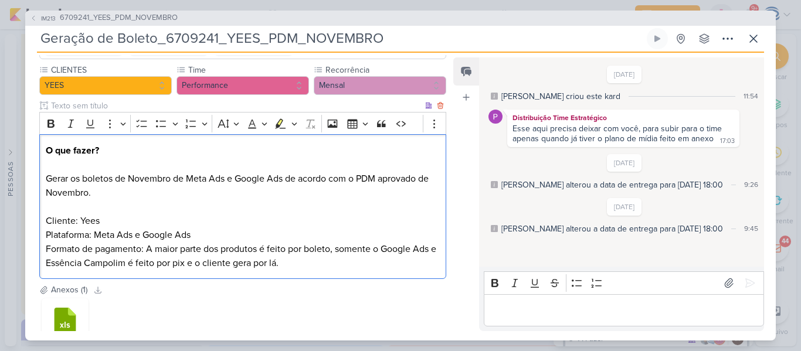
scroll to position [182, 0]
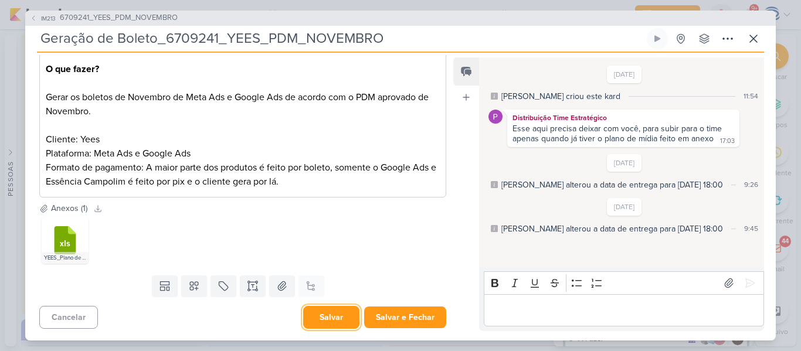
click at [325, 311] on button "Salvar" at bounding box center [331, 317] width 56 height 23
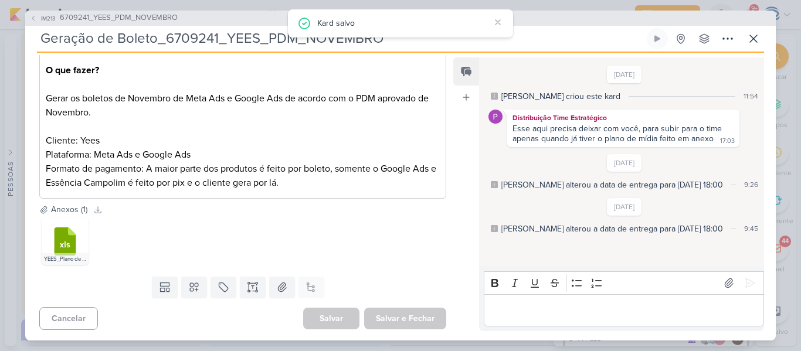
scroll to position [0, 0]
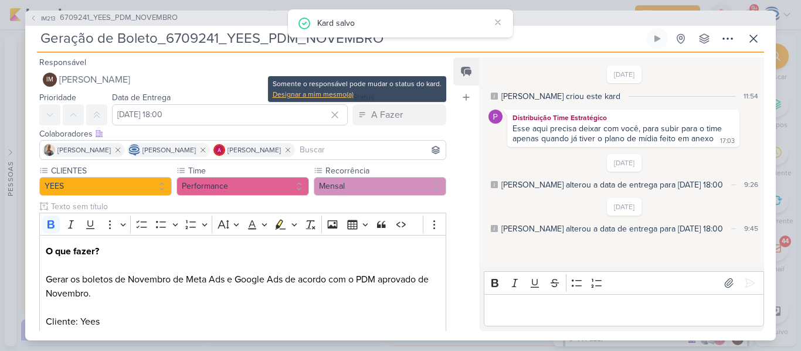
click at [347, 95] on div "Designar a mim mesmo(a)" at bounding box center [357, 94] width 169 height 11
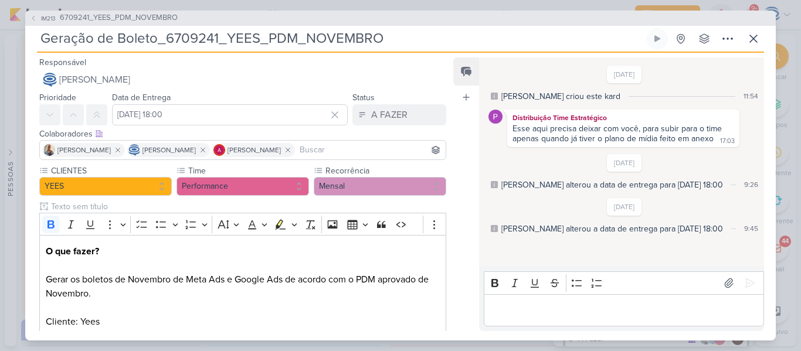
drag, startPoint x: 412, startPoint y: 43, endPoint x: 0, endPoint y: 61, distance: 412.6
click at [0, 61] on div "IM213 6709241_YEES_PDM_NOVEMBRO Geração de Boleto_6709241_YEES_PDM_NOVEMBRO" at bounding box center [400, 175] width 801 height 351
click at [755, 39] on icon at bounding box center [753, 39] width 14 height 14
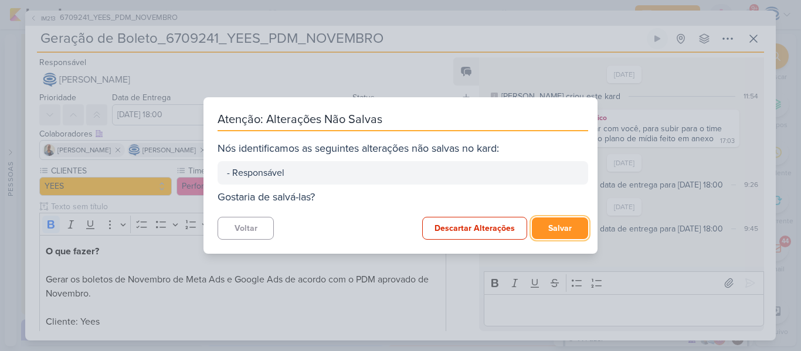
click at [556, 225] on button "Salvar" at bounding box center [560, 229] width 56 height 22
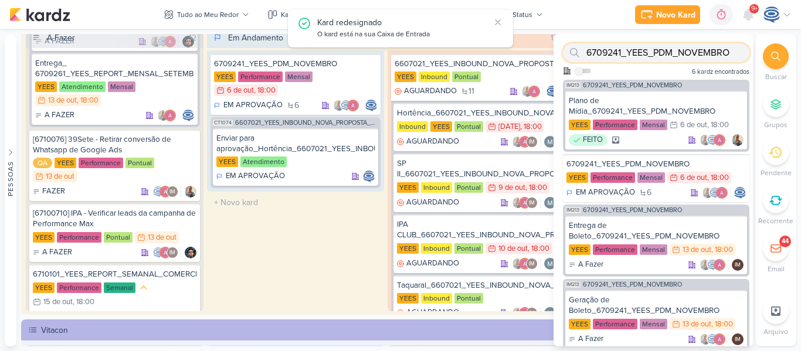
click at [654, 49] on input "6709241_YEES_PDM_NOVEMBRO" at bounding box center [656, 52] width 186 height 19
paste input "Geração de Boleto_"
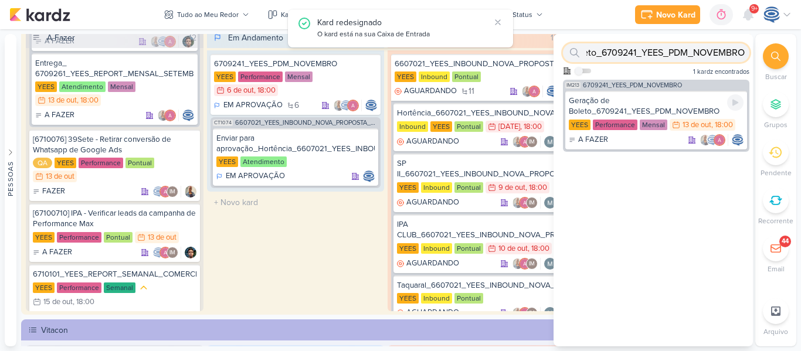
type input "Geração de Boleto_6709241_YEES_PDM_NOVEMBRO"
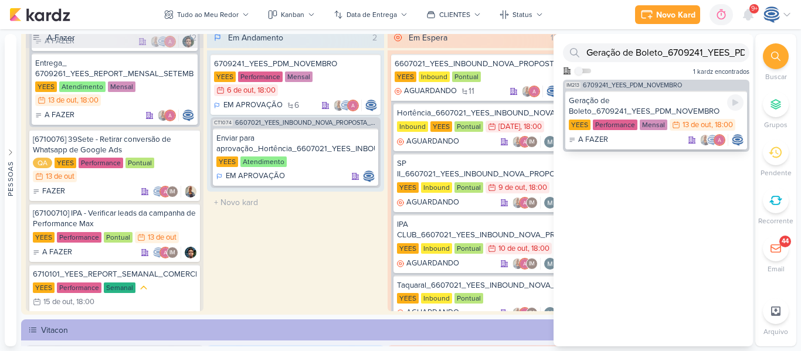
click at [627, 104] on div "Geração de Boleto_6709241_YEES_PDM_NOVEMBRO" at bounding box center [656, 106] width 175 height 21
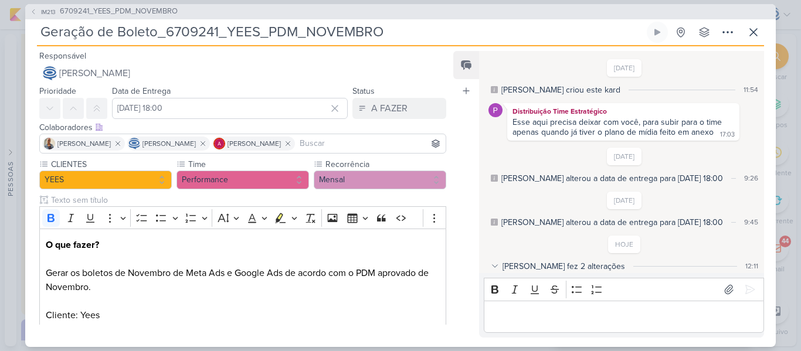
scroll to position [33, 0]
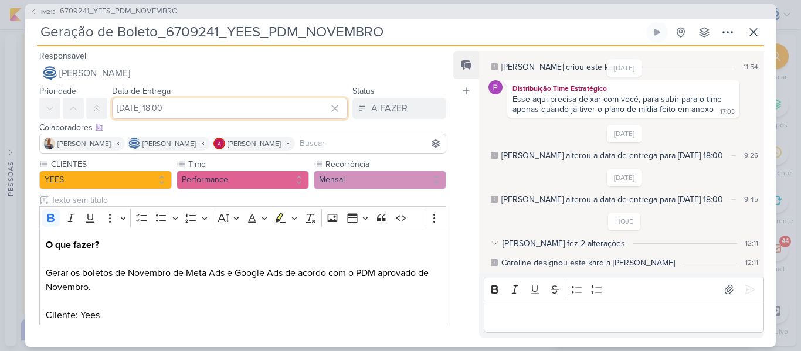
click at [150, 104] on input "[DATE] 18:00" at bounding box center [230, 108] width 236 height 21
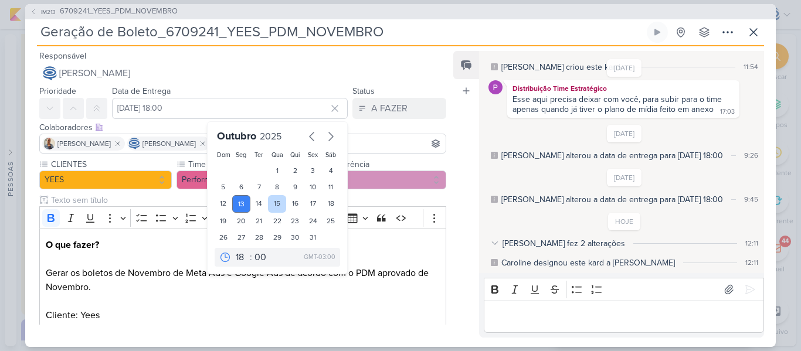
click at [271, 203] on div "15" at bounding box center [277, 204] width 18 height 18
type input "[DATE] 18:00"
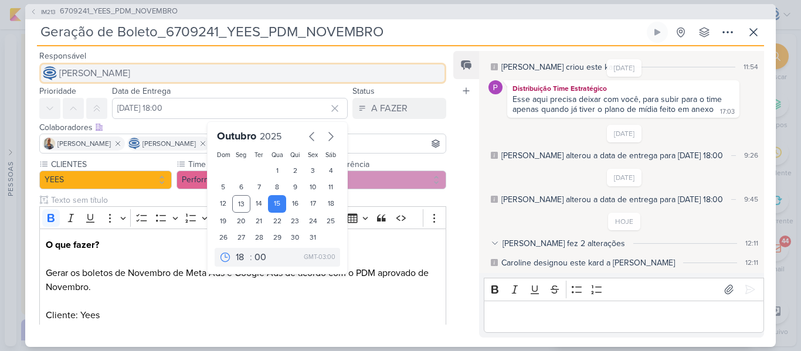
click at [130, 72] on span "[PERSON_NAME]" at bounding box center [94, 73] width 71 height 14
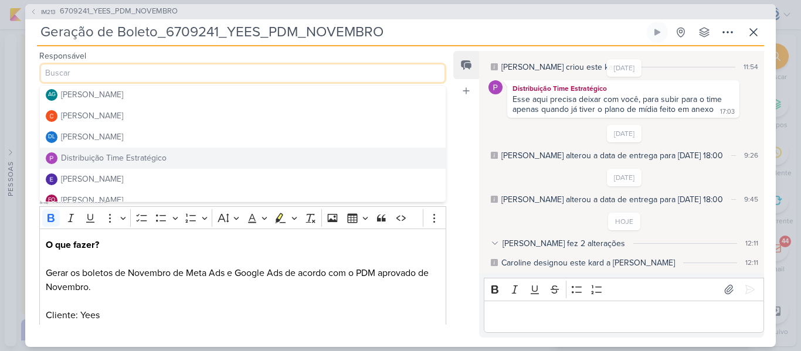
scroll to position [45, 0]
click at [151, 152] on div "Distribuição Time Estratégico" at bounding box center [114, 156] width 106 height 12
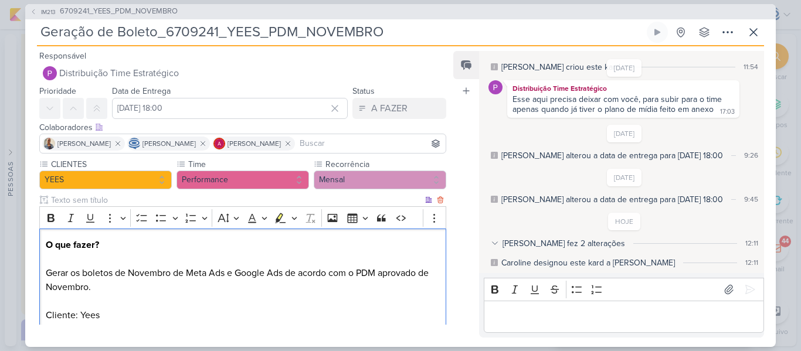
click at [216, 260] on p "O que fazer? Gerar os boletos de Novembro de Meta Ads e Google Ads de acordo co…" at bounding box center [243, 301] width 394 height 127
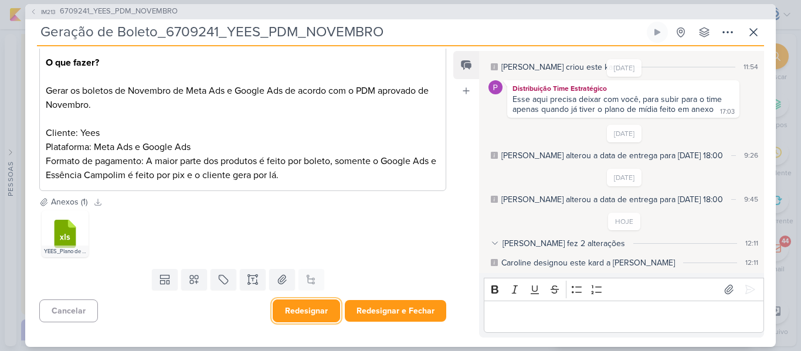
click at [313, 316] on button "Redesignar" at bounding box center [306, 311] width 67 height 23
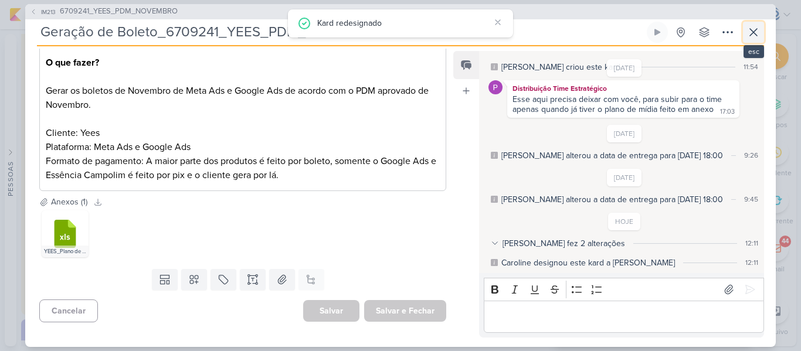
click at [749, 35] on icon at bounding box center [753, 32] width 14 height 14
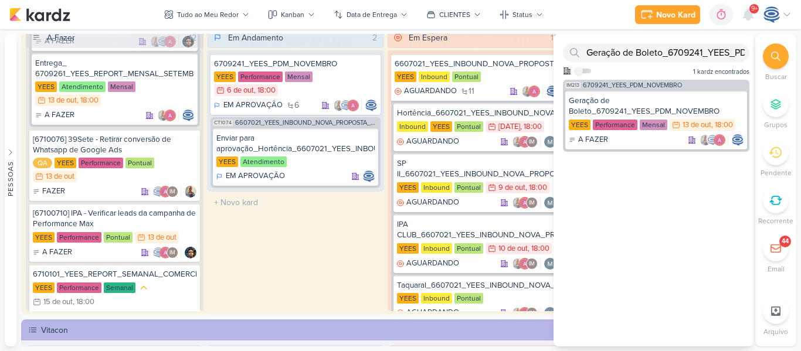
click at [779, 52] on icon at bounding box center [775, 56] width 9 height 9
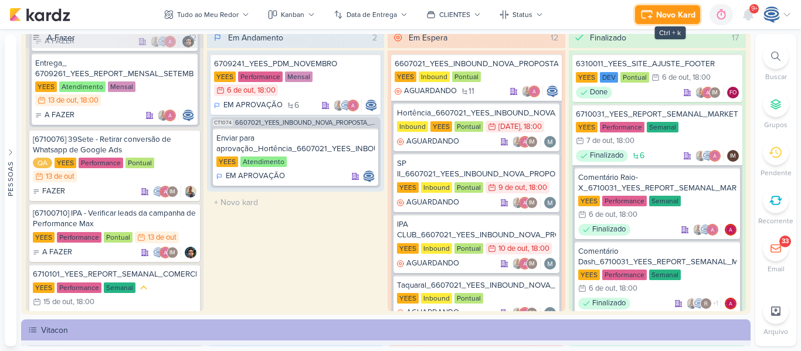
click at [665, 10] on div "Novo Kard" at bounding box center [675, 15] width 39 height 12
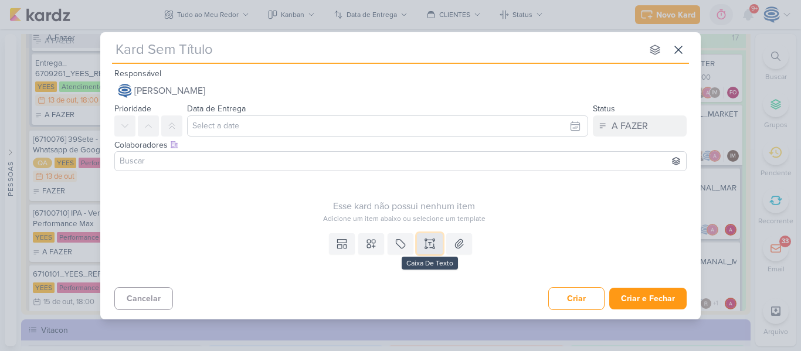
click at [421, 241] on button at bounding box center [430, 243] width 26 height 21
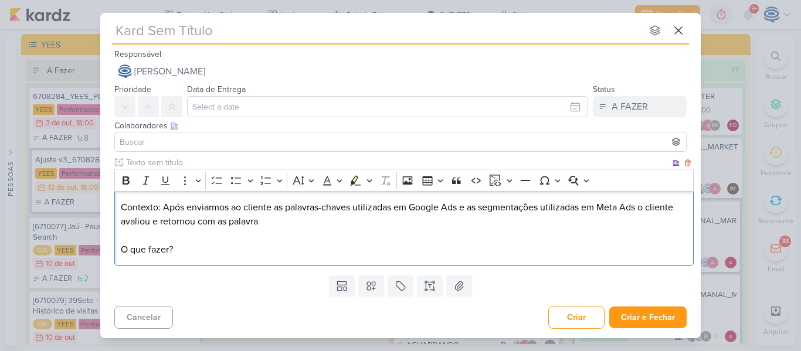
scroll to position [80, 0]
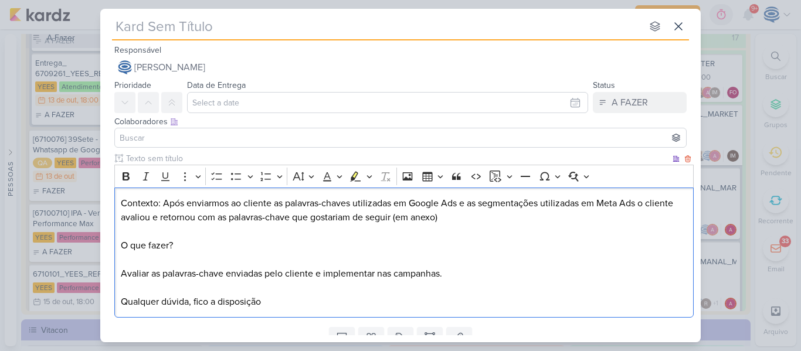
drag, startPoint x: 192, startPoint y: 235, endPoint x: 141, endPoint y: 239, distance: 51.1
click at [141, 239] on p "Contexto: Após enviarmos ao cliente as palavras-chaves utilizadas em Google Ads…" at bounding box center [404, 252] width 567 height 113
drag, startPoint x: 189, startPoint y: 239, endPoint x: 101, endPoint y: 243, distance: 87.5
click at [101, 243] on div "Clique para deixar o item visível somente à membros da sua organização Rich Tex…" at bounding box center [400, 237] width 600 height 170
drag, startPoint x: 208, startPoint y: 247, endPoint x: 105, endPoint y: 244, distance: 102.6
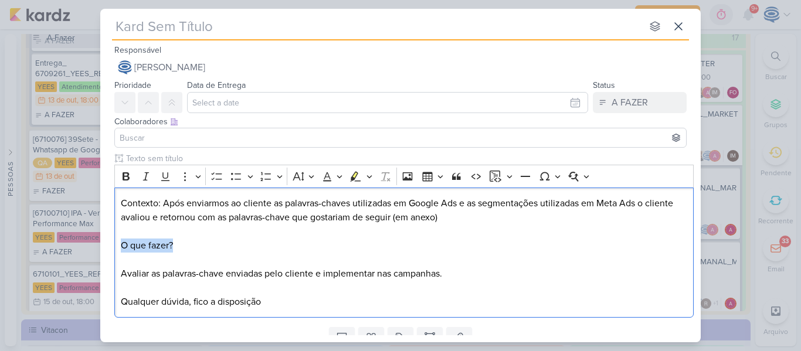
click at [105, 244] on div "Clique para deixar o item visível somente à membros da sua organização Rich Tex…" at bounding box center [400, 237] width 600 height 170
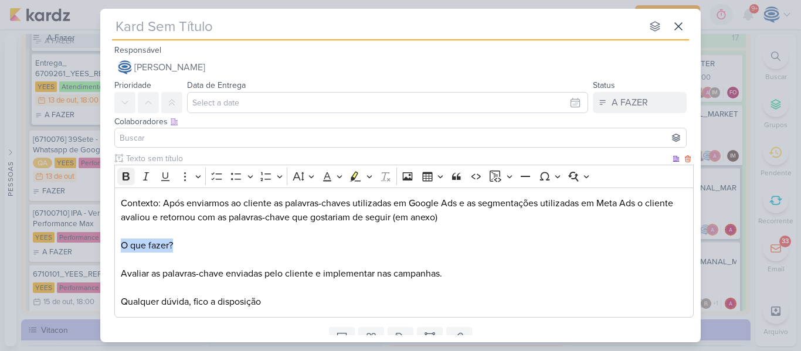
click at [126, 182] on div "Bold Italic Underline More To-do List Bulleted List Bulleted List Numbered List…" at bounding box center [403, 176] width 573 height 22
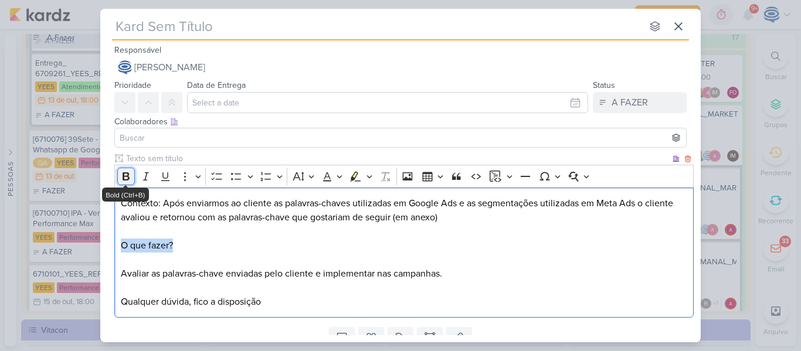
click at [126, 182] on button "Bold" at bounding box center [126, 177] width 18 height 18
click at [467, 277] on p "Contexto: Após enviarmos ao cliente as palavras-chaves utilizadas em Google Ads…" at bounding box center [404, 252] width 567 height 113
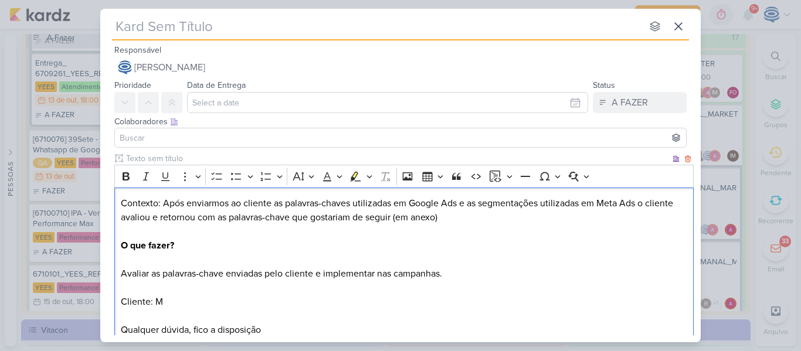
scroll to position [76, 0]
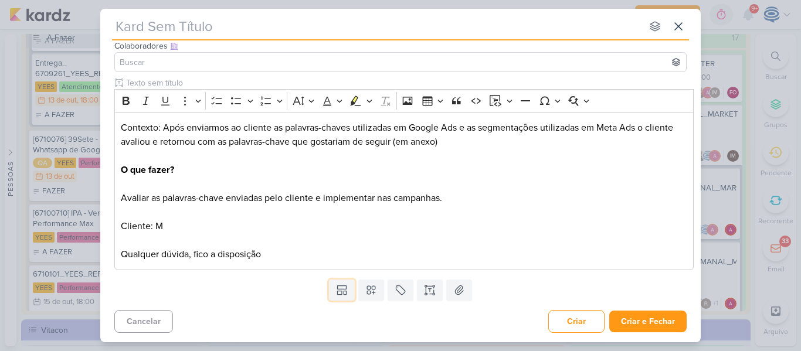
click at [329, 280] on button at bounding box center [342, 290] width 26 height 21
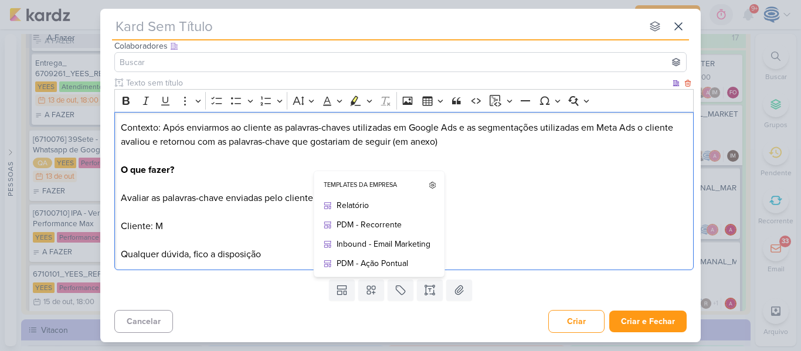
click at [226, 230] on p "Contexto: Após enviarmos ao cliente as palavras-chaves utilizadas em Google Ads…" at bounding box center [404, 191] width 567 height 141
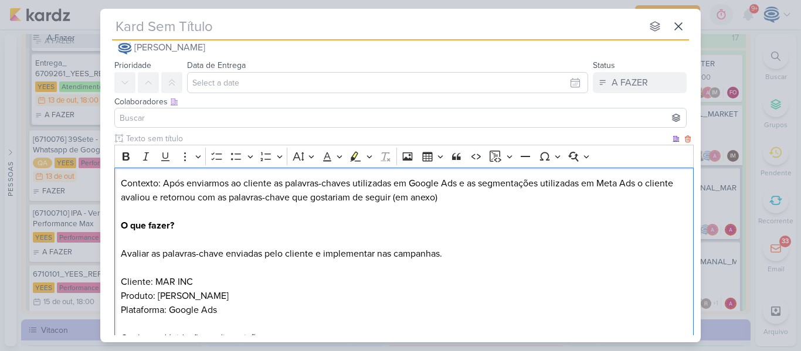
scroll to position [19, 0]
click at [266, 27] on input "text" at bounding box center [377, 26] width 530 height 21
paste input "14710131_MAR INC_SUBLIME JARDINS_AVALIAR_PALAVRAS-CHAVE"
type input "14710131_MAR INC_SUBLIME JARDINS_AVALIAR_PALAVRAS-CHAVE"
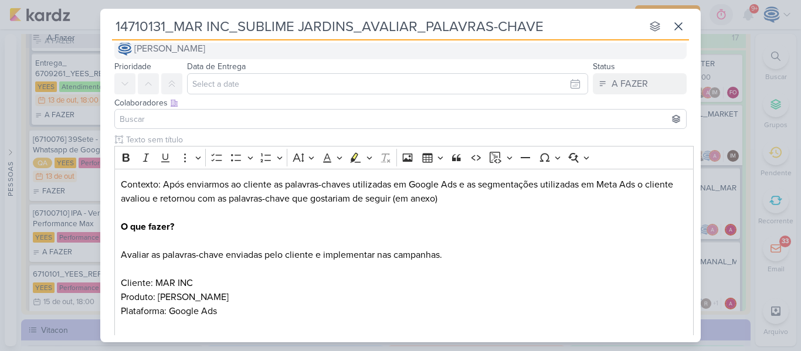
type input "14710131_MAR INC_SUBLIME JARDINS_AVALIAR_PALAVRAS-CHAVE"
click at [263, 53] on button "[PERSON_NAME]" at bounding box center [400, 48] width 572 height 21
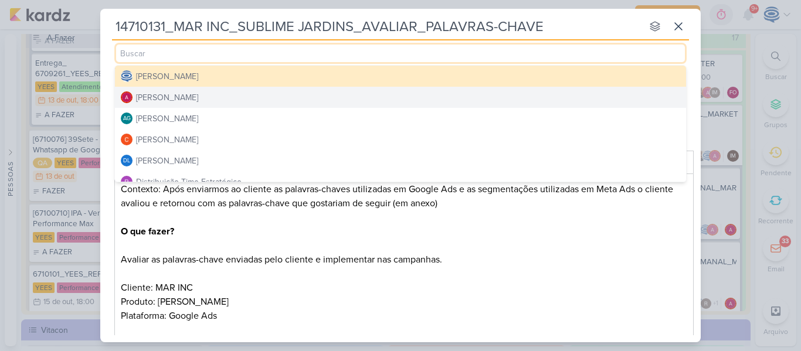
click at [232, 99] on button "[PERSON_NAME]" at bounding box center [400, 97] width 571 height 21
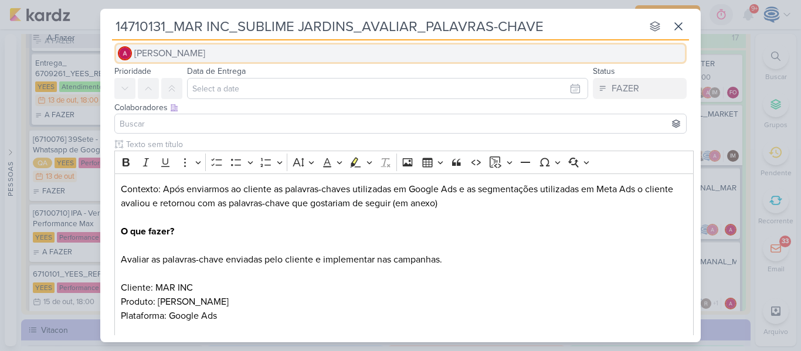
click at [250, 56] on button "[PERSON_NAME]" at bounding box center [400, 53] width 572 height 21
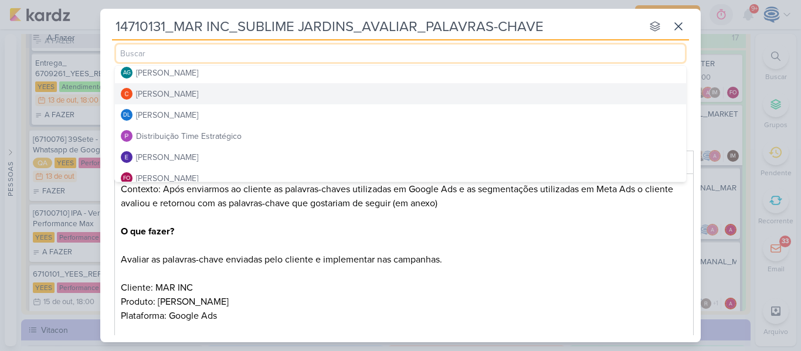
scroll to position [53, 0]
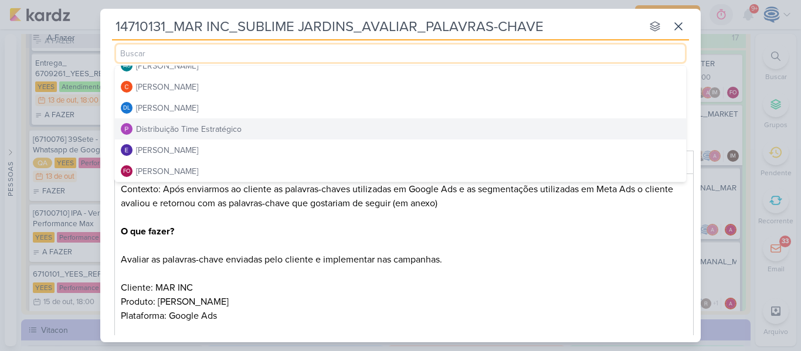
click at [224, 135] on button "Distribuição Time Estratégico" at bounding box center [400, 128] width 571 height 21
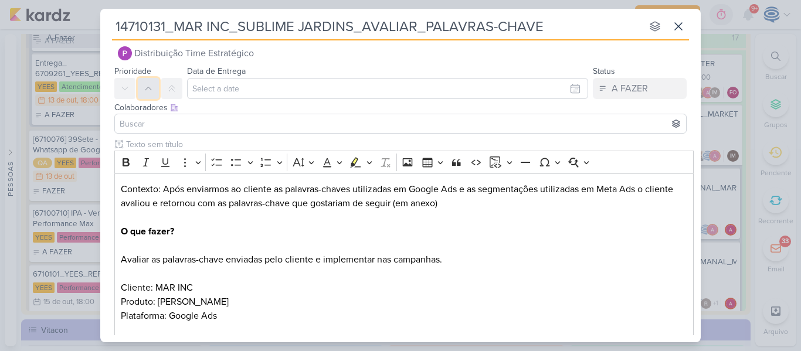
click at [150, 89] on icon at bounding box center [148, 88] width 9 height 9
click at [225, 89] on input "text" at bounding box center [387, 88] width 401 height 21
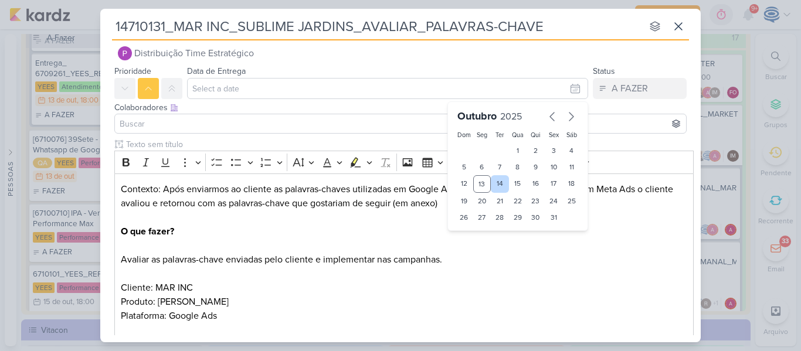
click at [495, 185] on div "14" at bounding box center [500, 184] width 18 height 18
type input "[DATE] 23:59"
click at [474, 239] on select "00 01 02 03 04 05 06 07 08 09 10 11 12 13 14 15 16 17 18 19 20 21 22 23" at bounding box center [482, 237] width 16 height 14
select select "18"
click at [474, 230] on select "00 01 02 03 04 05 06 07 08 09 10 11 12 13 14 15 16 17 18 19 20 21 22 23" at bounding box center [482, 237] width 16 height 14
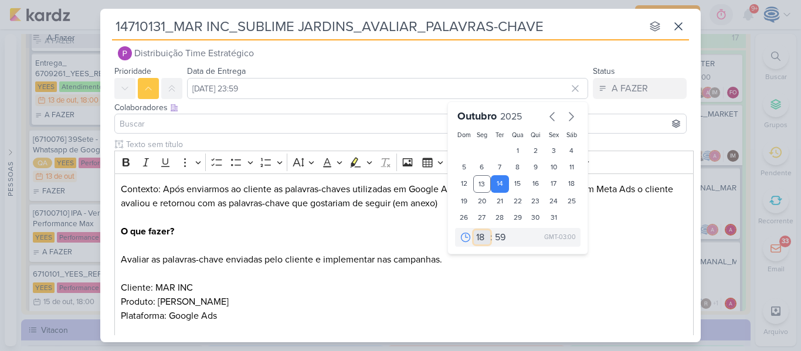
type input "[DATE] 18:59"
click at [497, 236] on select "00 05 10 15 20 25 30 35 40 45 50 55 59" at bounding box center [501, 237] width 16 height 14
select select "0"
click at [493, 230] on select "00 05 10 15 20 25 30 35 40 45 50 55 59" at bounding box center [501, 237] width 16 height 14
type input "[DATE] 18:00"
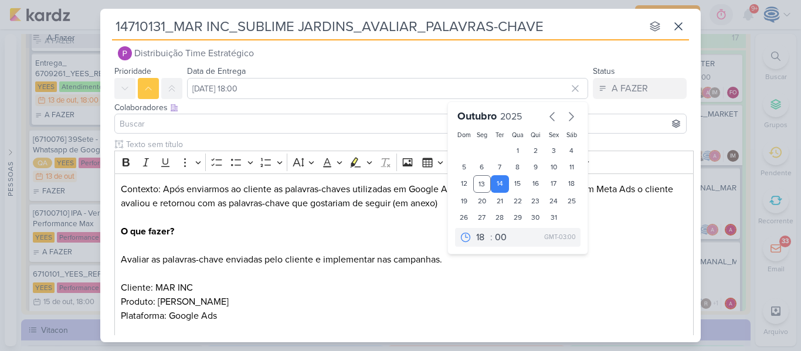
click at [337, 121] on input at bounding box center [400, 124] width 566 height 14
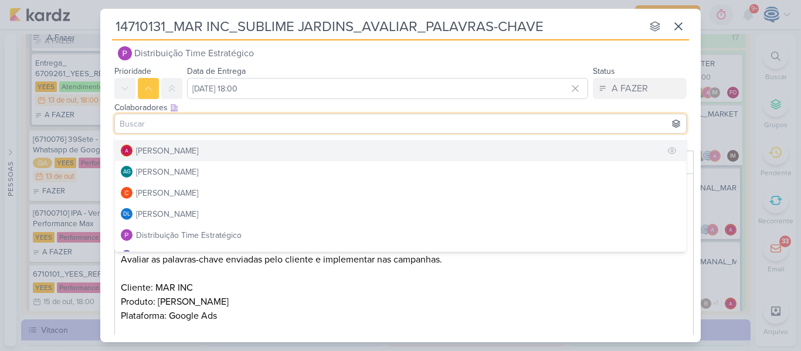
scroll to position [0, 0]
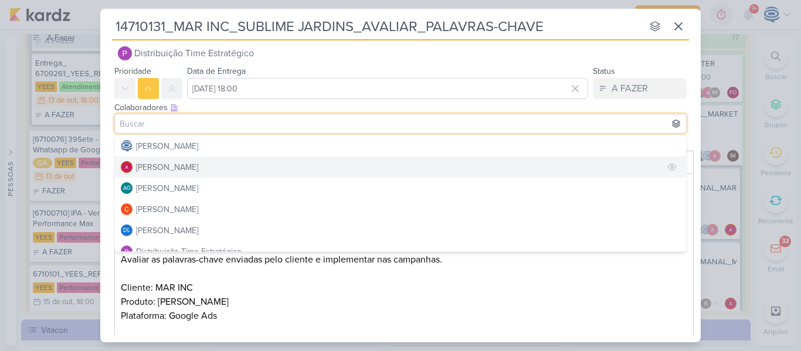
click at [206, 164] on button "[PERSON_NAME]" at bounding box center [400, 167] width 571 height 21
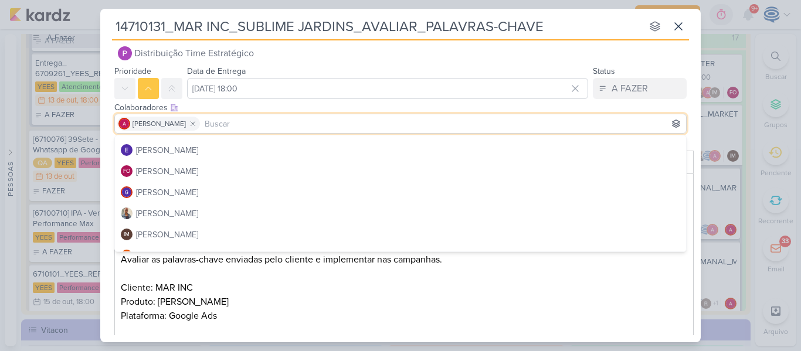
scroll to position [123, 0]
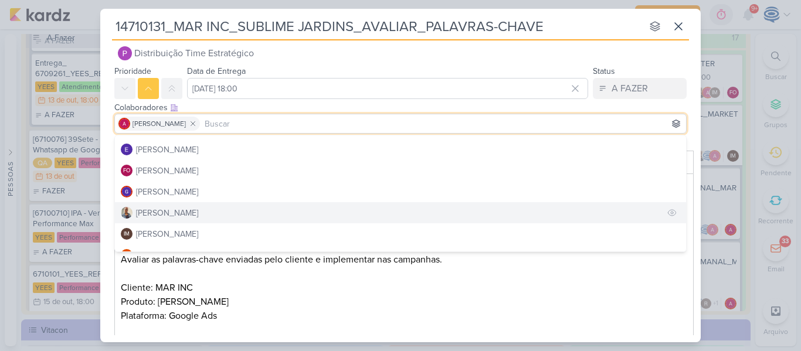
click at [193, 210] on button "[PERSON_NAME]" at bounding box center [400, 212] width 571 height 21
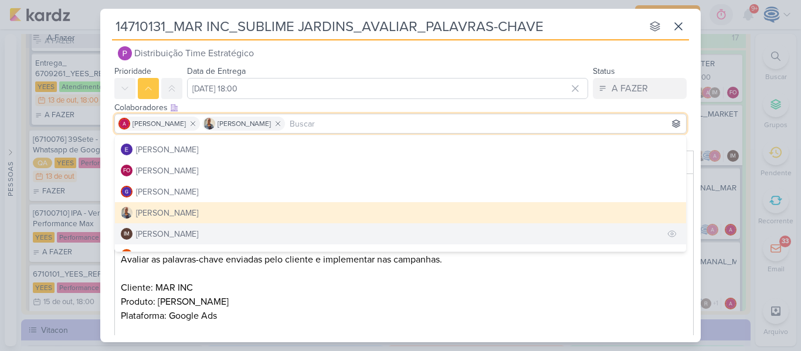
click at [193, 230] on div "[PERSON_NAME]" at bounding box center [167, 234] width 62 height 12
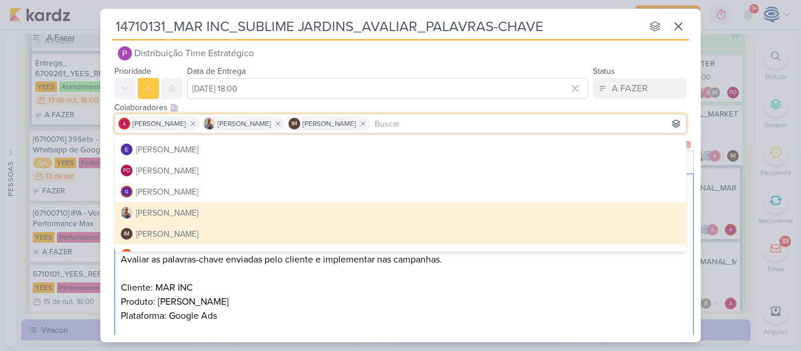
click at [272, 309] on p "Contexto: Após enviarmos ao cliente as palavras-chaves utilizadas em Google Ads…" at bounding box center [404, 266] width 567 height 169
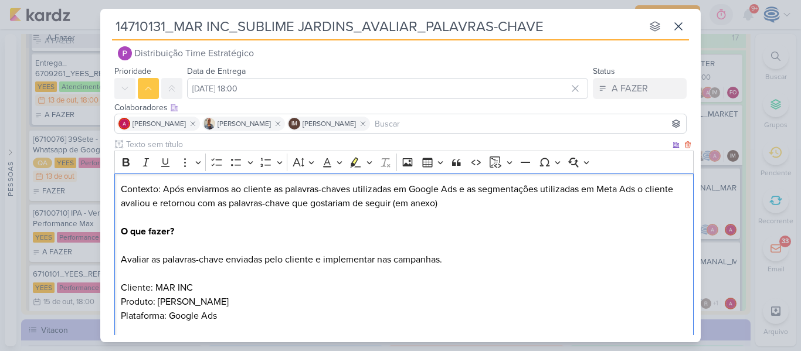
scroll to position [172, 0]
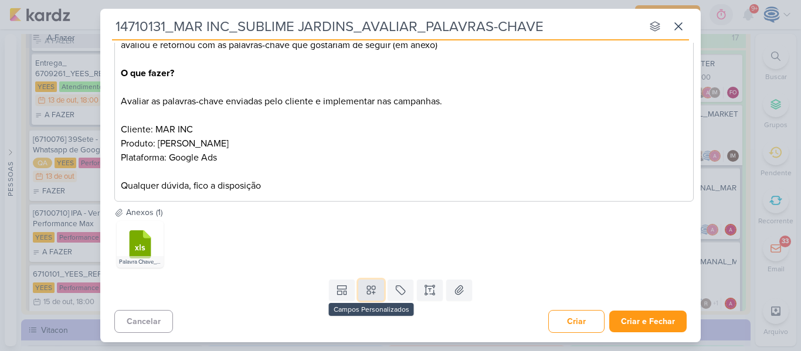
click at [371, 285] on icon at bounding box center [371, 290] width 12 height 12
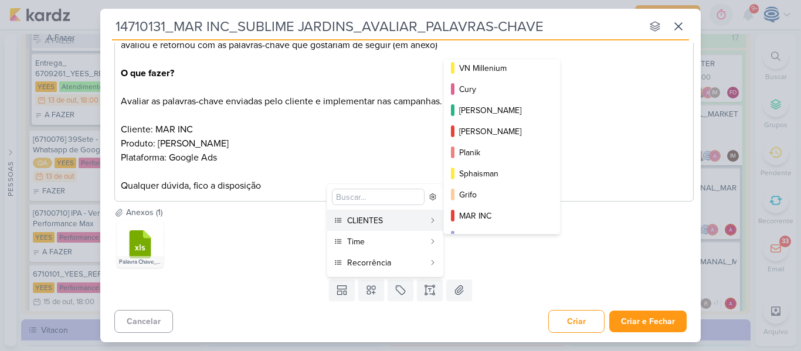
scroll to position [212, 0]
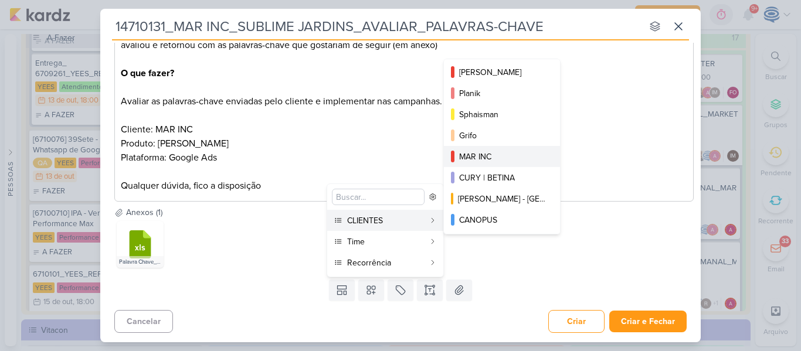
click at [483, 156] on div "MAR INC" at bounding box center [502, 157] width 87 height 12
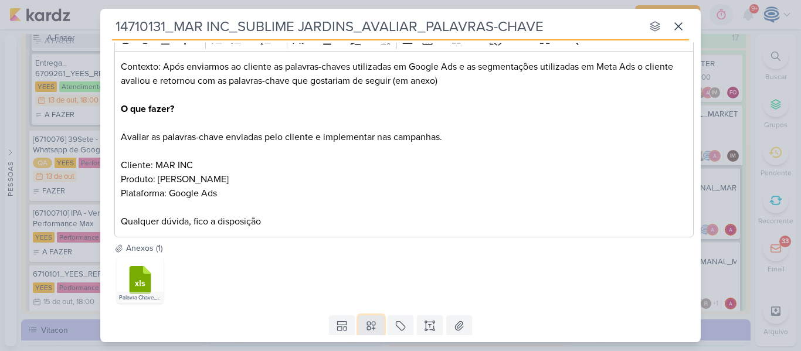
click at [372, 331] on icon at bounding box center [371, 326] width 12 height 12
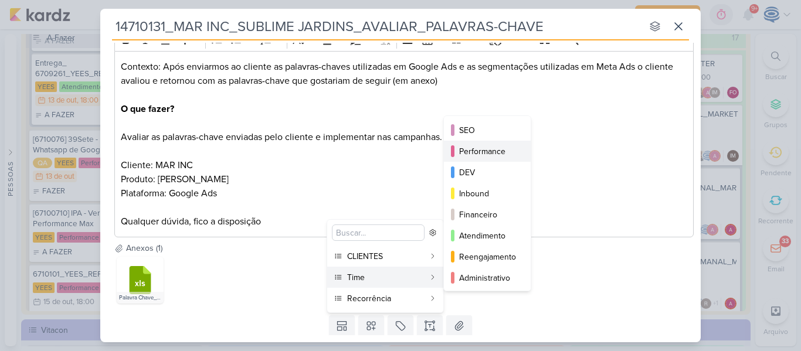
click at [474, 150] on div "Performance" at bounding box center [487, 151] width 57 height 12
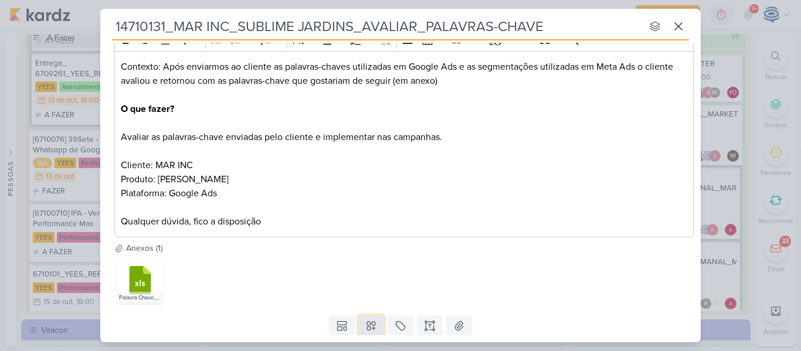
click at [370, 327] on icon at bounding box center [371, 326] width 12 height 12
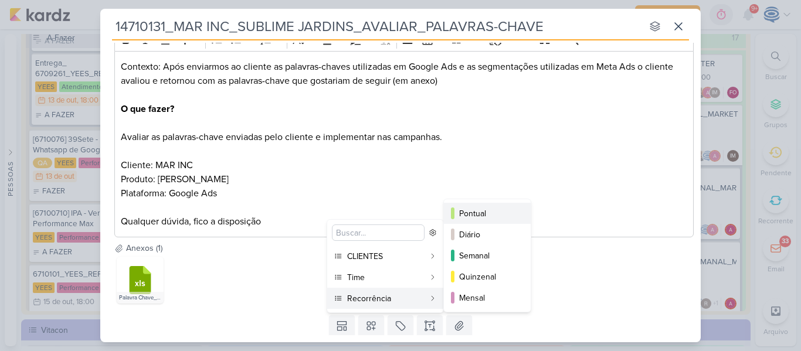
click at [474, 215] on div "Pontual" at bounding box center [487, 214] width 57 height 12
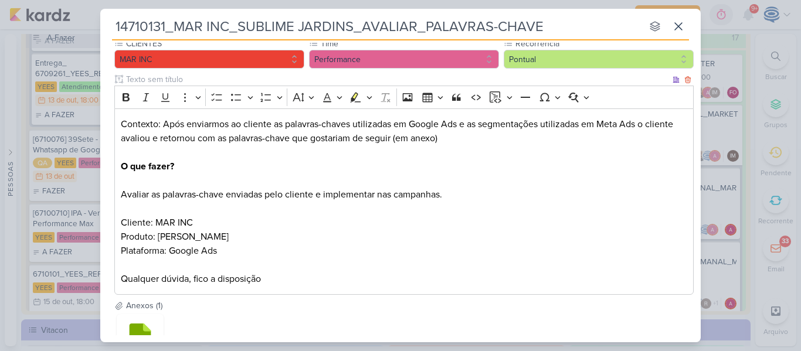
scroll to position [208, 0]
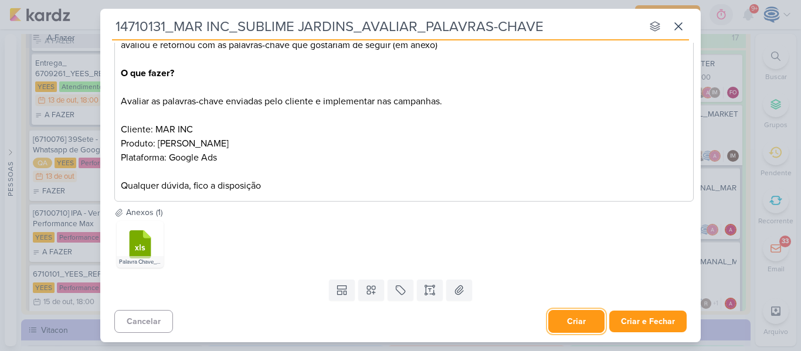
click at [578, 321] on button "Criar" at bounding box center [576, 321] width 56 height 23
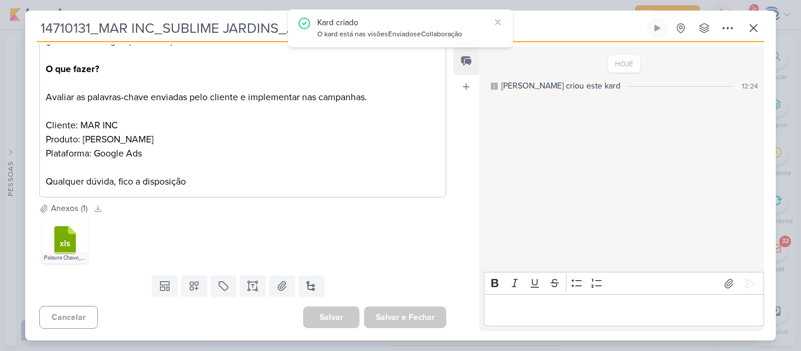
scroll to position [0, 0]
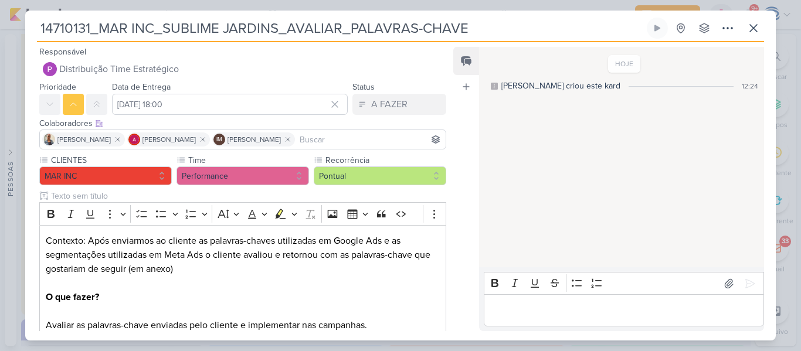
drag, startPoint x: 531, startPoint y: 36, endPoint x: 21, endPoint y: 33, distance: 510.1
click at [21, 33] on div "14710131_MAR INC_SUBLIME JARDINS_AVALIAR_PALAVRAS-CHAVE" at bounding box center [400, 175] width 801 height 351
